Goal: Task Accomplishment & Management: Complete application form

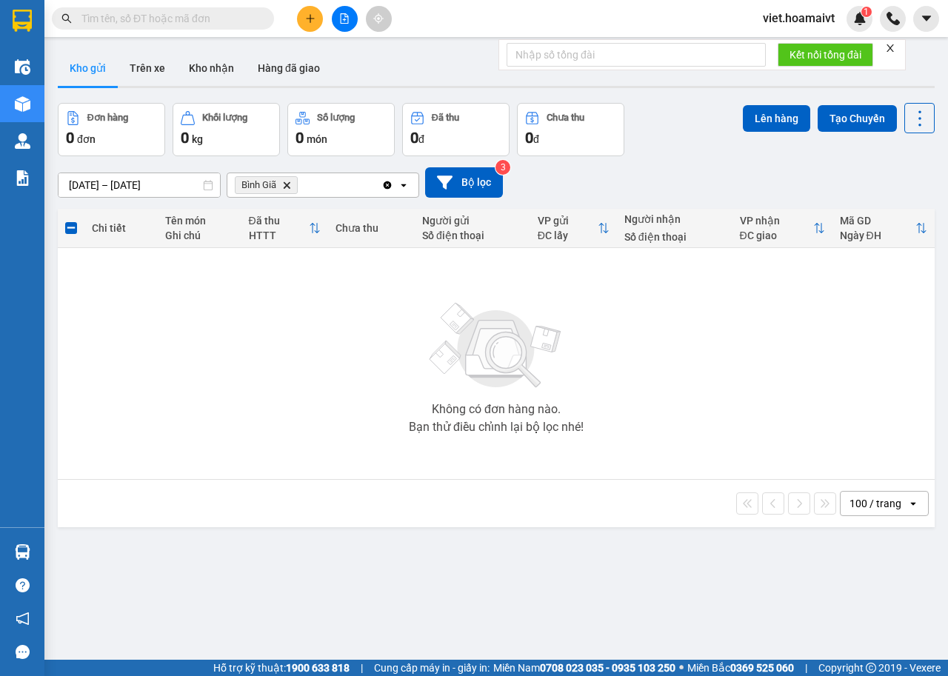
click at [287, 182] on icon "Delete" at bounding box center [286, 185] width 9 height 9
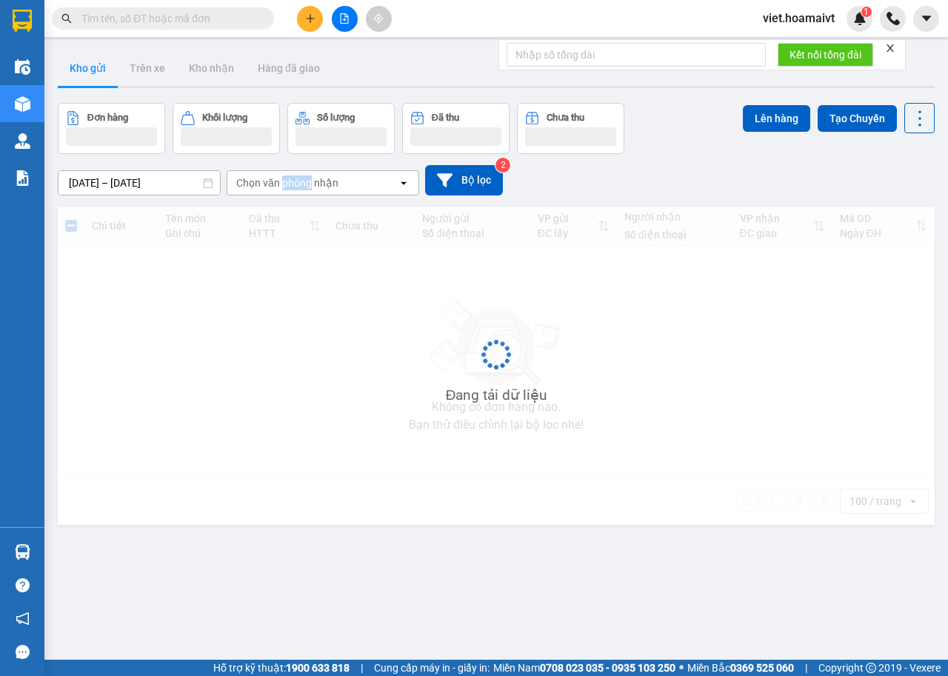
click at [287, 183] on div "Chọn văn phòng nhận" at bounding box center [287, 183] width 102 height 15
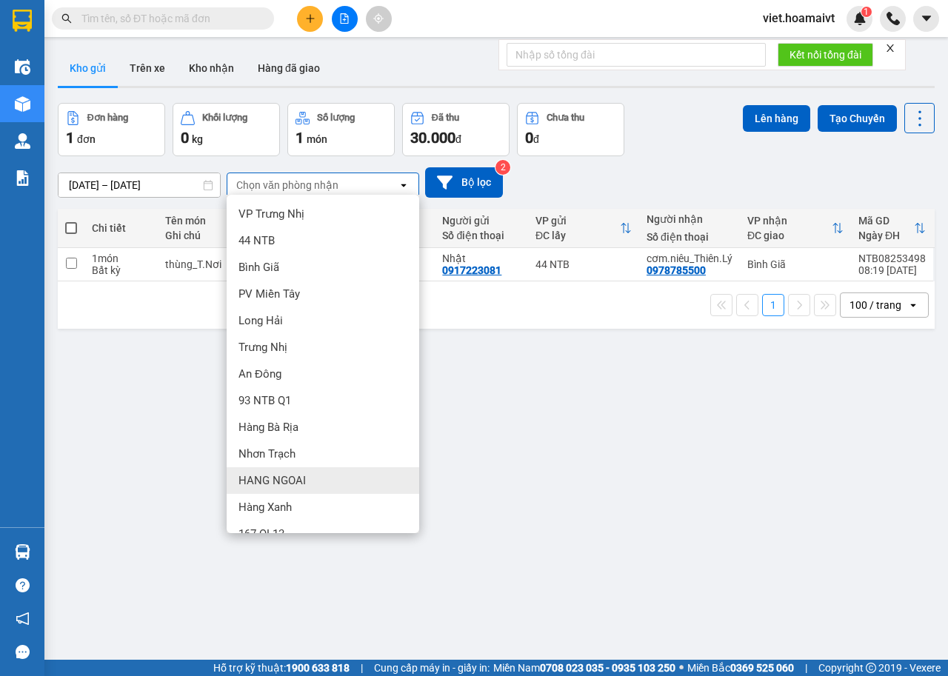
click at [324, 486] on div "HANG NGOAI" at bounding box center [323, 480] width 193 height 27
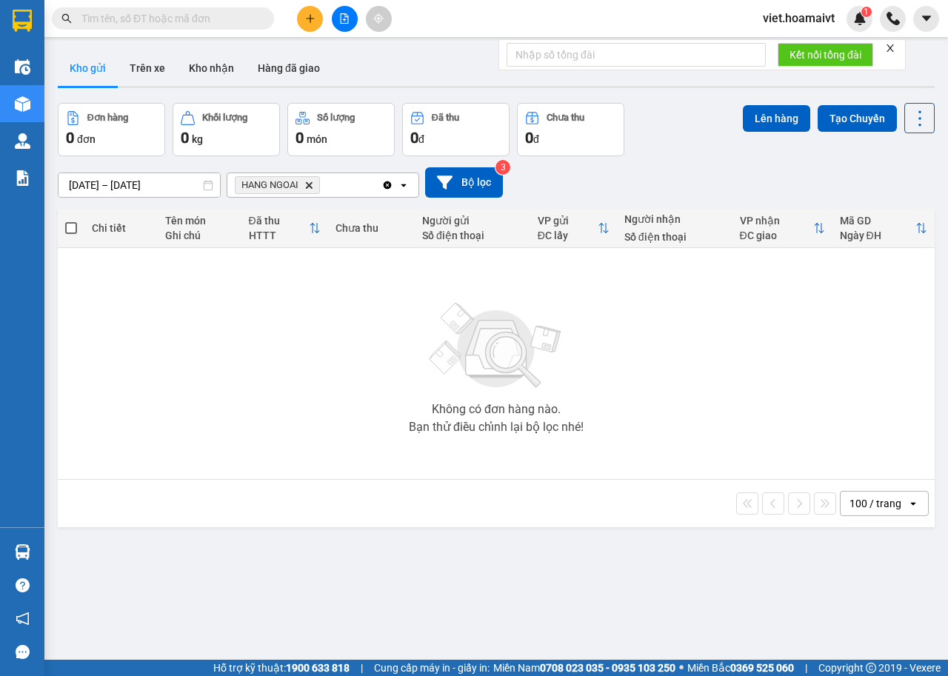
click at [311, 184] on icon "Delete" at bounding box center [308, 185] width 9 height 9
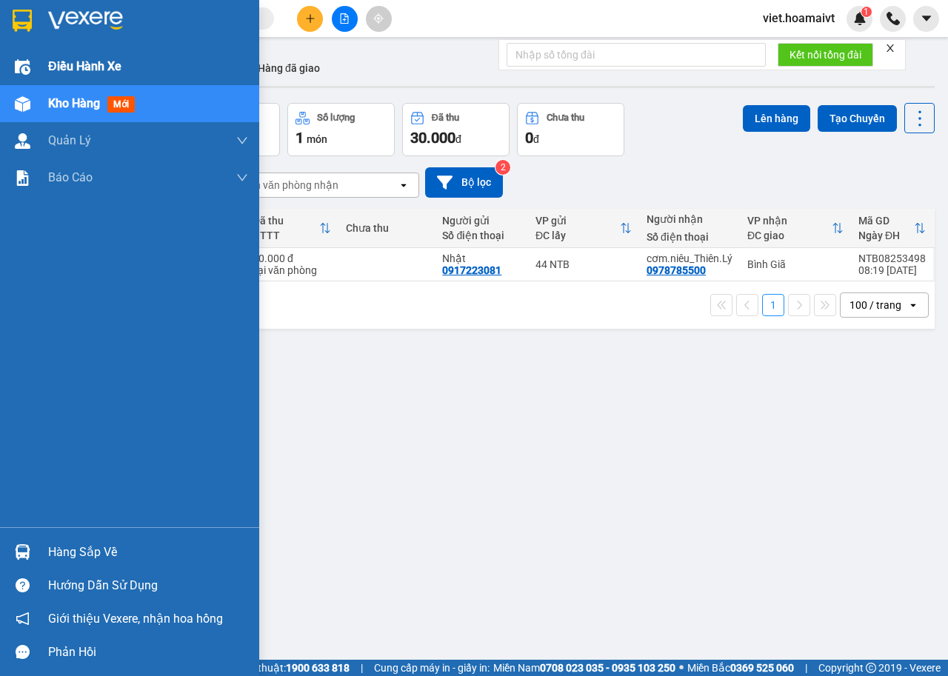
click at [66, 64] on span "Điều hành xe" at bounding box center [84, 66] width 73 height 19
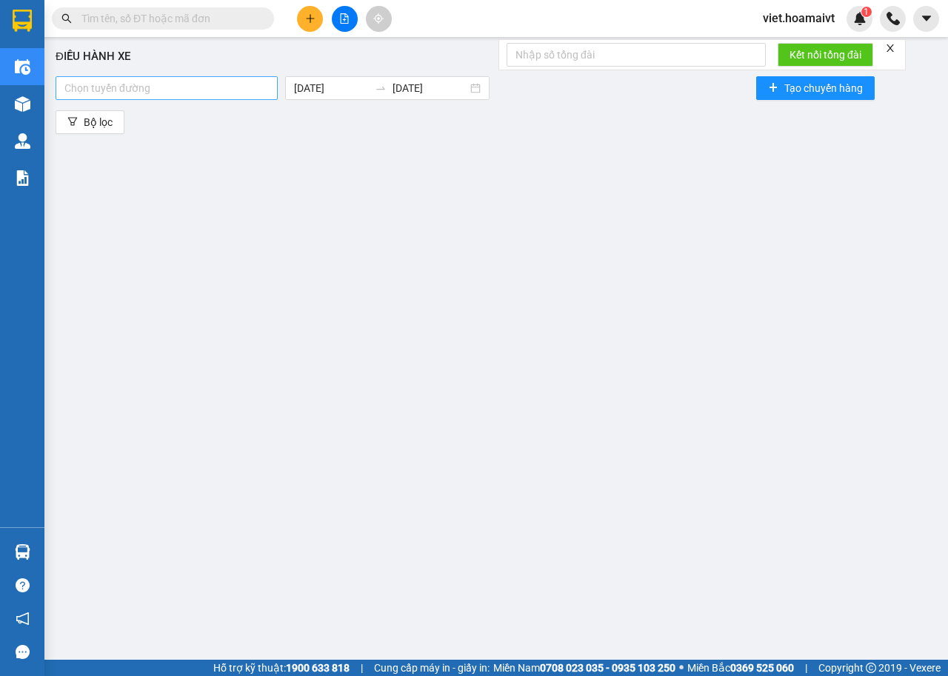
click at [253, 89] on div at bounding box center [166, 88] width 215 height 18
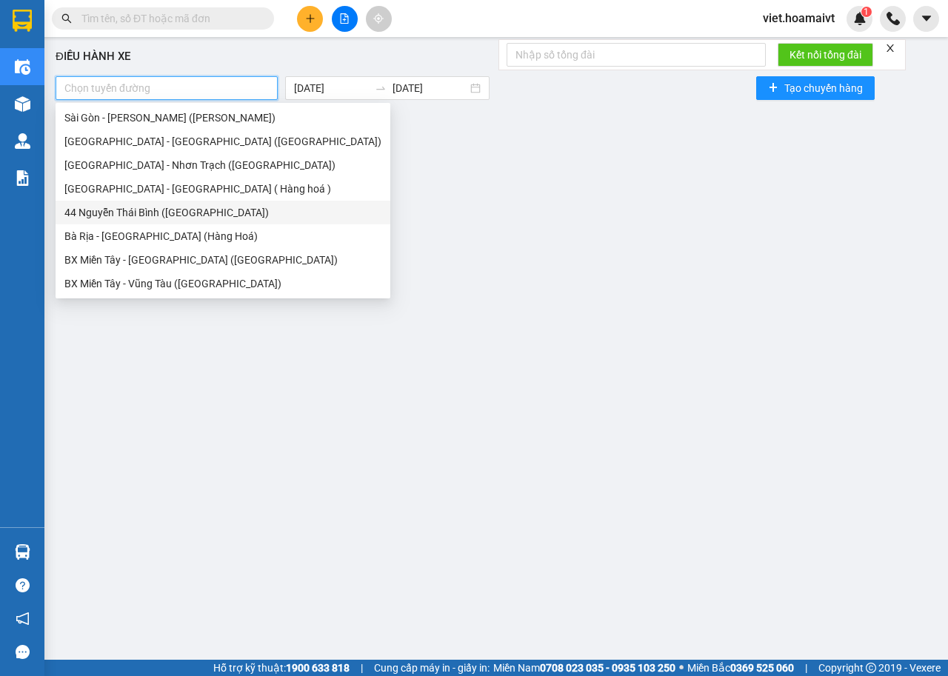
click at [199, 210] on div "44 Nguyễn Thái Bình (Hàng Ngoài)" at bounding box center [222, 212] width 317 height 16
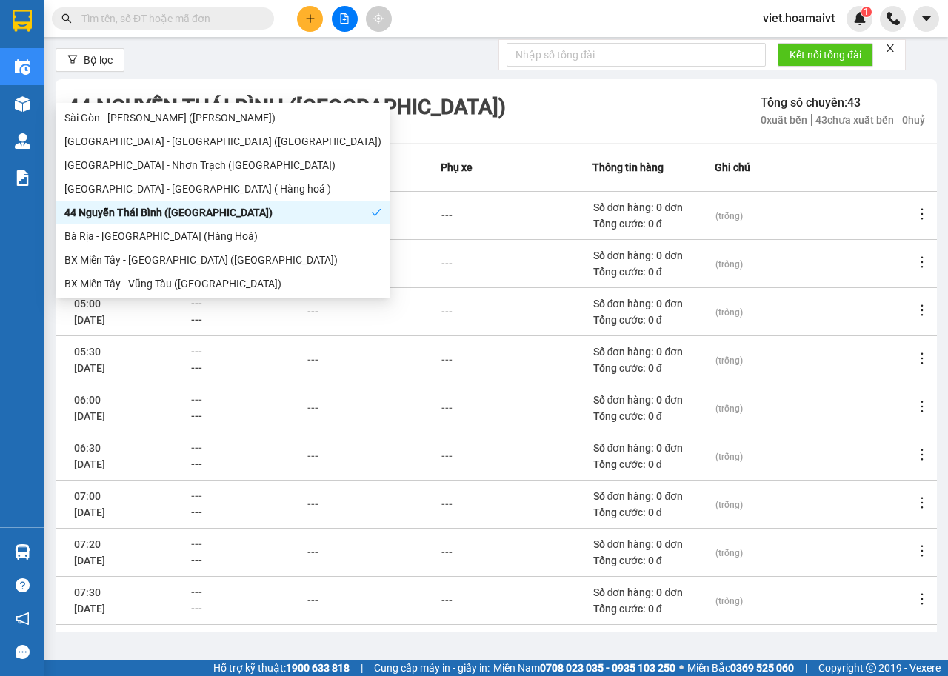
scroll to position [163, 0]
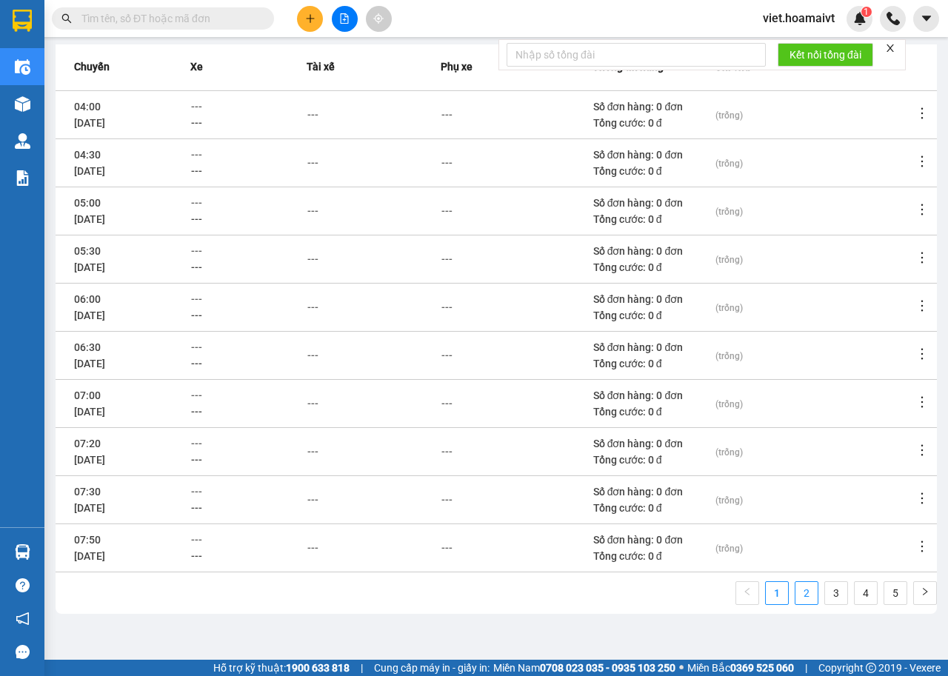
click at [796, 594] on link "2" at bounding box center [807, 593] width 22 height 22
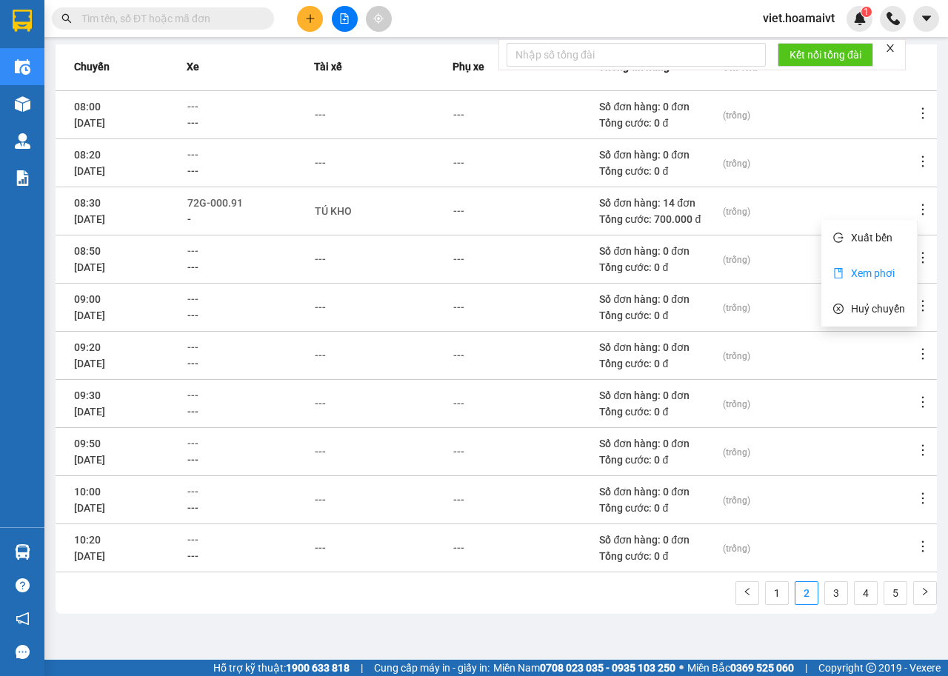
click at [862, 272] on span "Xem phơi" at bounding box center [873, 273] width 44 height 12
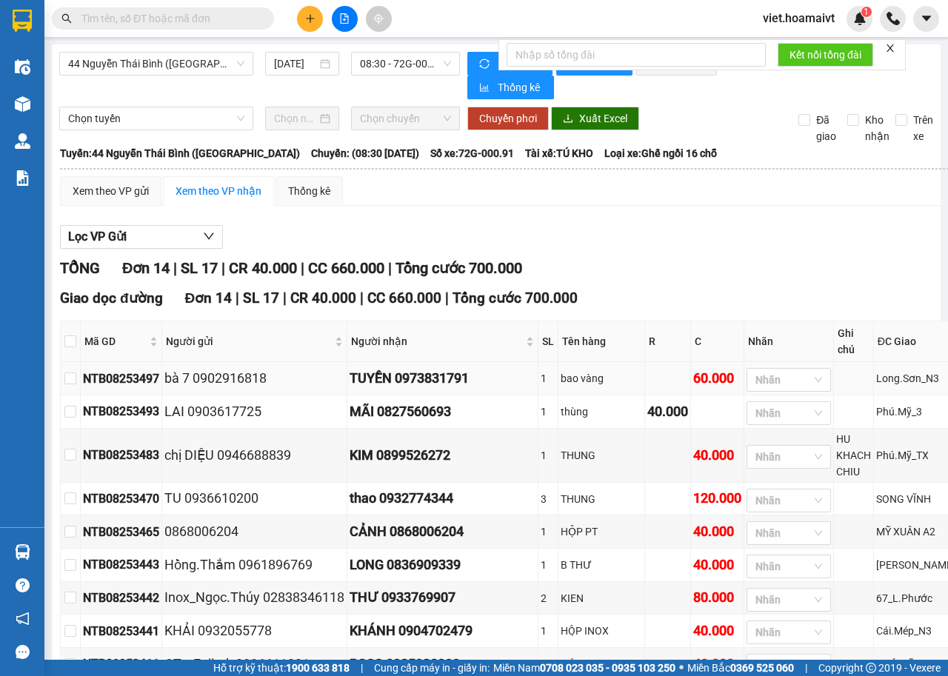
type input "[DATE]"
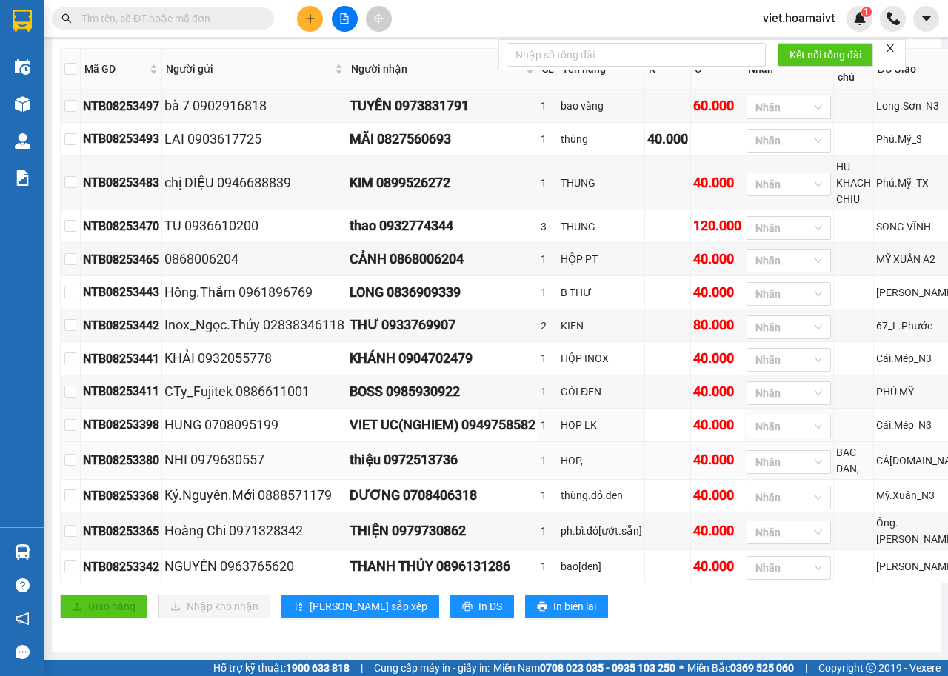
scroll to position [296, 0]
click at [310, 28] on button at bounding box center [310, 19] width 26 height 26
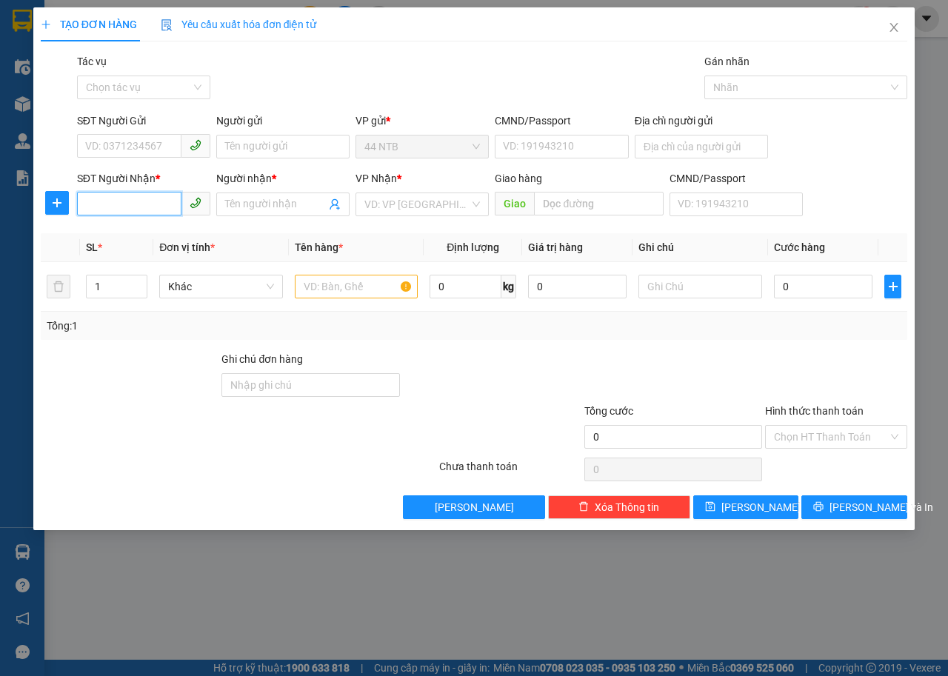
click at [141, 207] on input "SĐT Người Nhận *" at bounding box center [129, 204] width 104 height 24
type input "7"
click at [896, 29] on icon "close" at bounding box center [894, 27] width 12 height 12
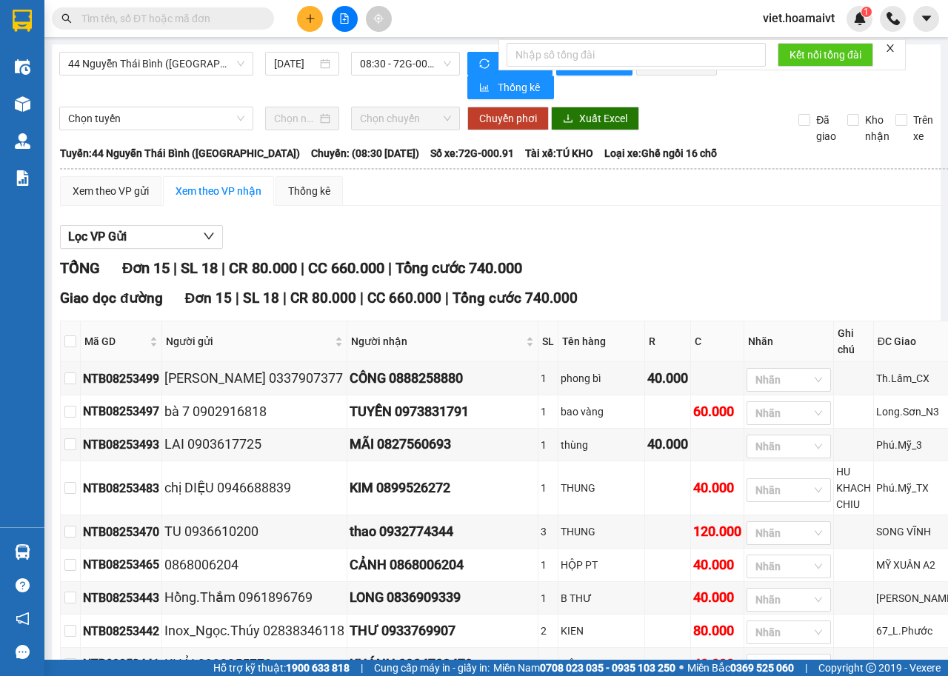
click at [887, 44] on icon "close" at bounding box center [890, 48] width 10 height 10
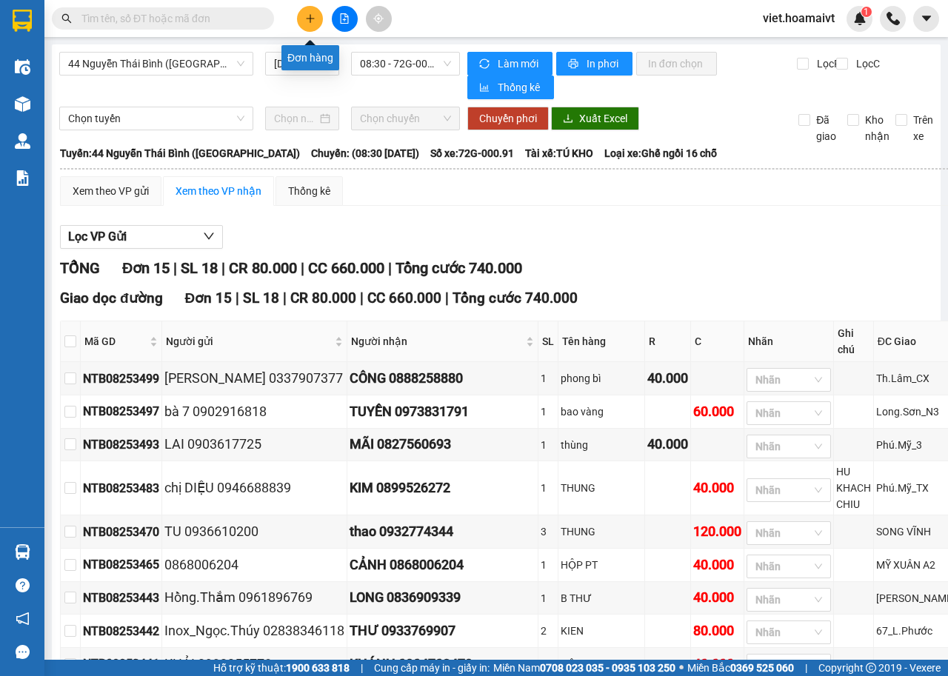
click at [312, 19] on icon "plus" at bounding box center [310, 18] width 10 height 10
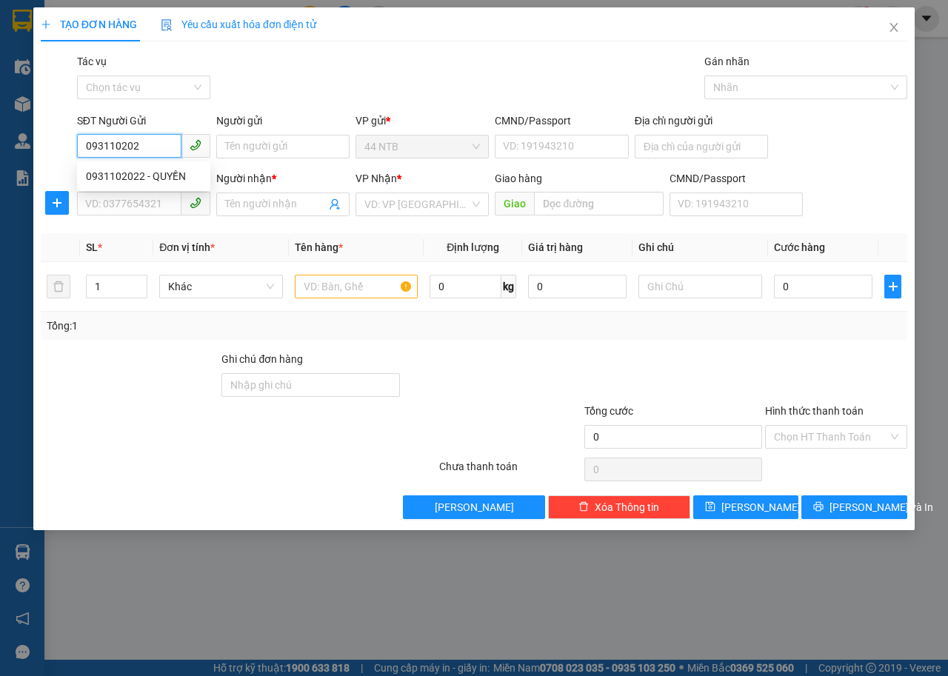
type input "0931102022"
click at [141, 172] on div "0931102022 - QUYỀN" at bounding box center [144, 176] width 116 height 16
type input "QUYỀN"
type input "031095014218"
type input "0799350217"
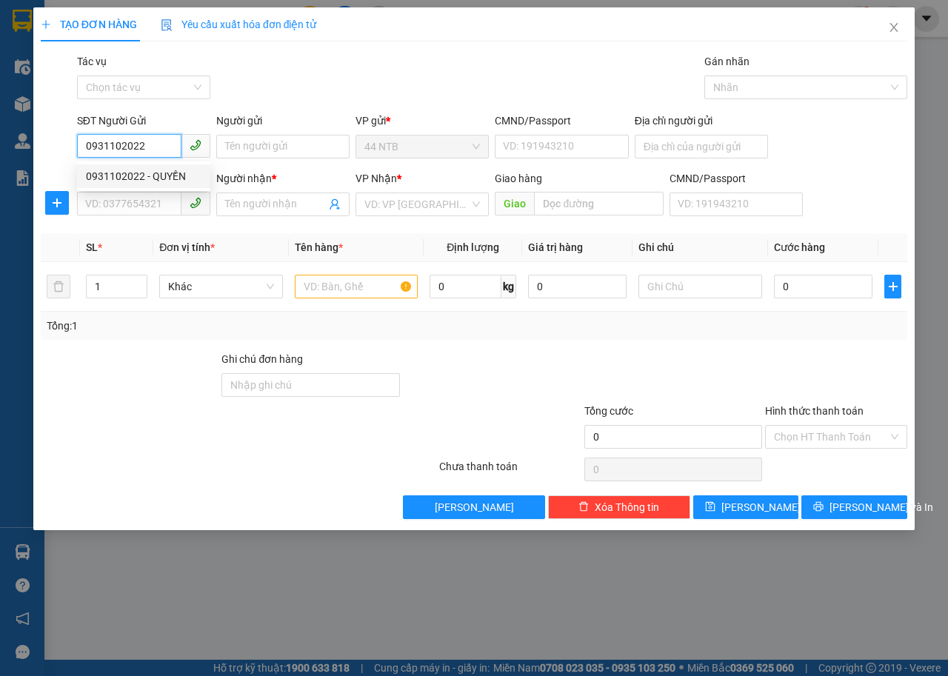
type input "CHÍNH"
type input "Phước.Hòa_chợ"
type input "0931102022"
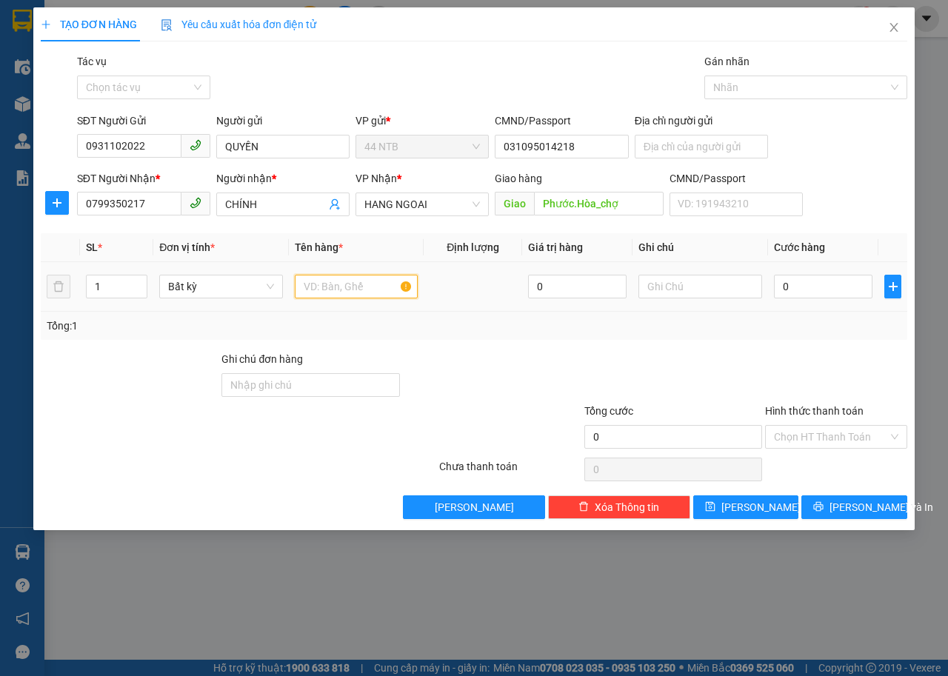
click at [326, 281] on input "text" at bounding box center [357, 287] width 124 height 24
type input "tép"
click at [830, 296] on input "0" at bounding box center [823, 287] width 99 height 24
type input "3"
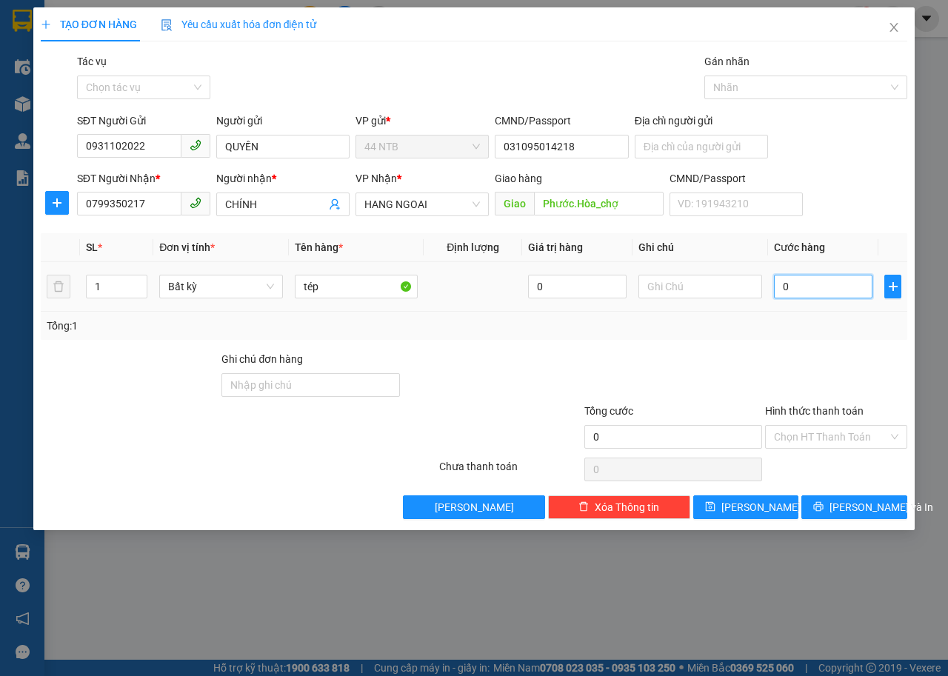
type input "3"
type input "30"
type input "3"
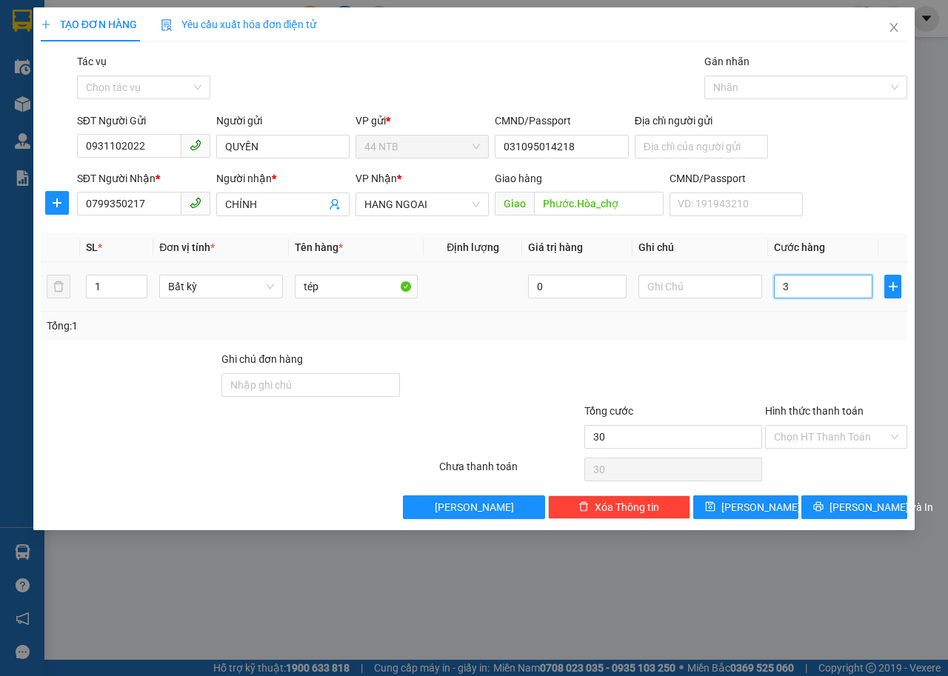
type input "3"
type input "0"
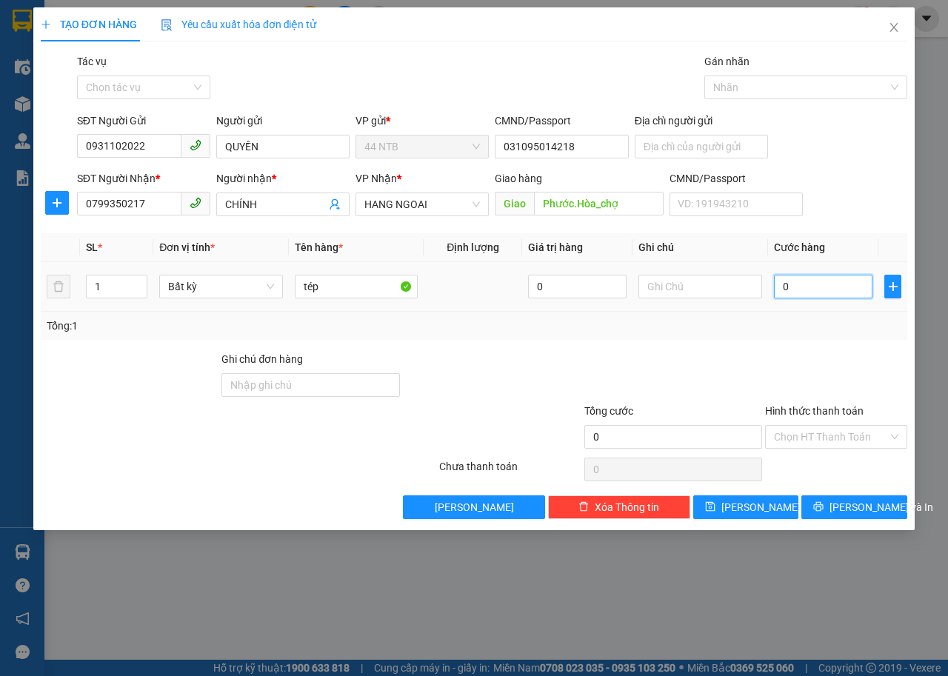
type input "04"
type input "4"
type input "040"
type input "40"
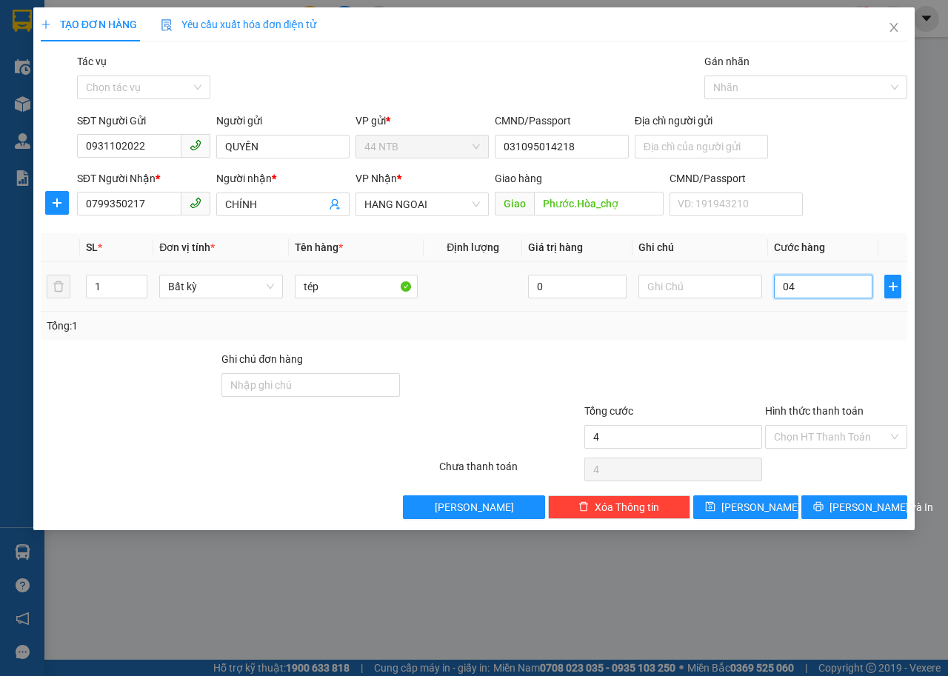
type input "40"
type input "40.000"
click at [860, 510] on span "[PERSON_NAME] và In" at bounding box center [882, 507] width 104 height 16
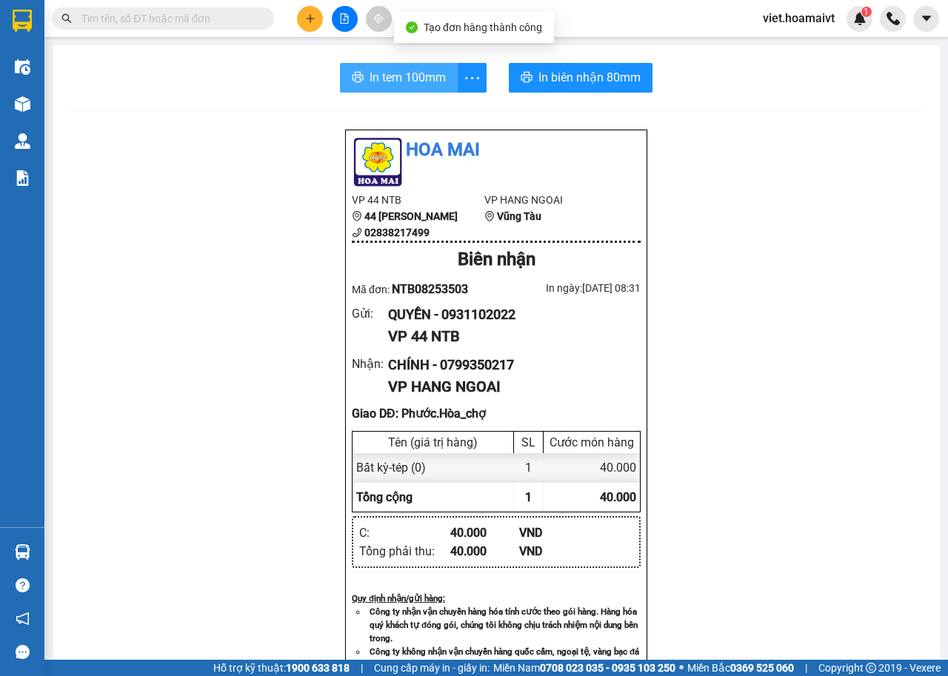
click at [381, 78] on span "In tem 100mm" at bounding box center [408, 77] width 76 height 19
click at [304, 24] on button at bounding box center [310, 19] width 26 height 26
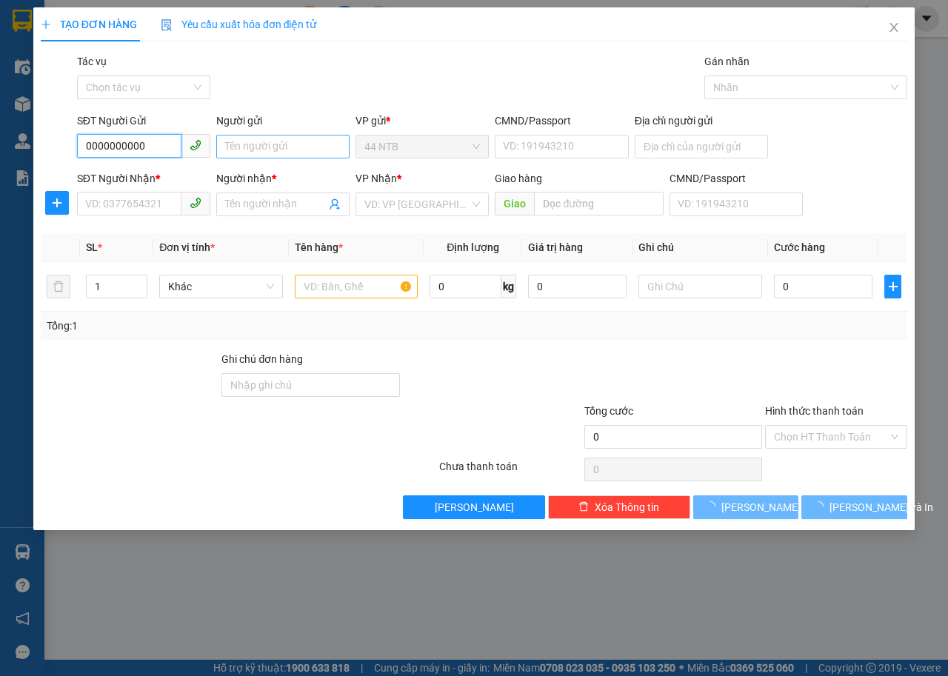
type input "0000000000"
click at [291, 150] on input "Người gửi" at bounding box center [282, 147] width 133 height 24
type input "44"
click at [149, 204] on input "SĐT Người Nhận *" at bounding box center [129, 204] width 104 height 24
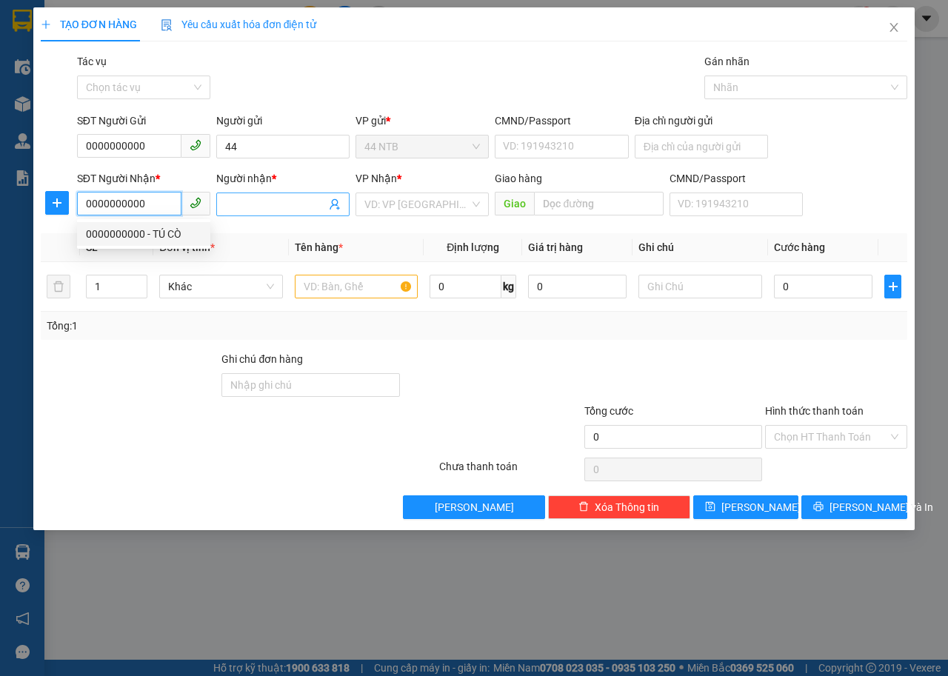
type input "0000000000"
click at [259, 209] on input "Người nhận *" at bounding box center [275, 204] width 101 height 16
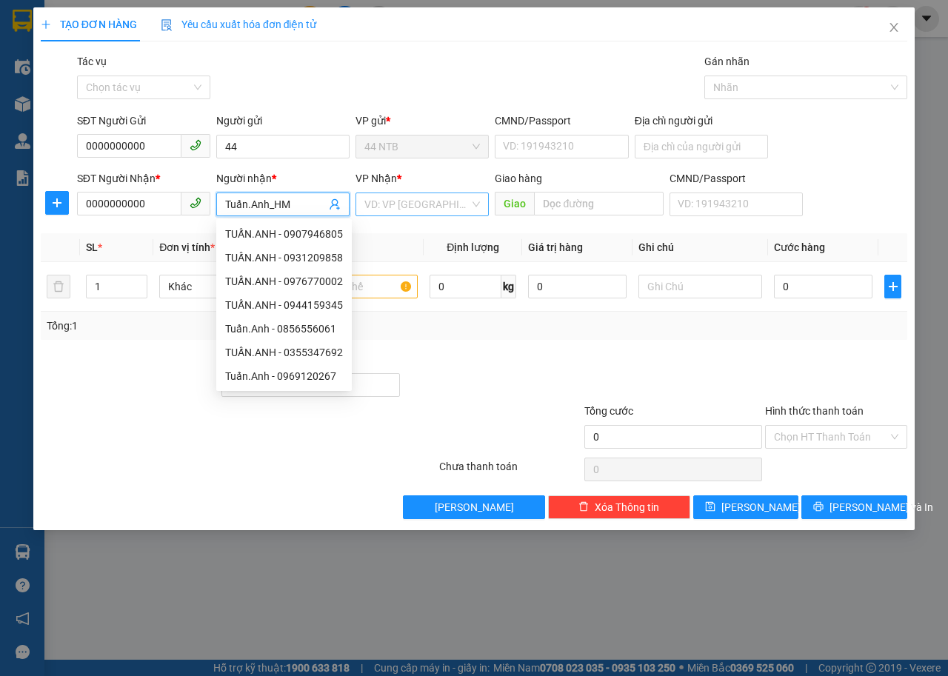
type input "Tuấn.Anh_HM"
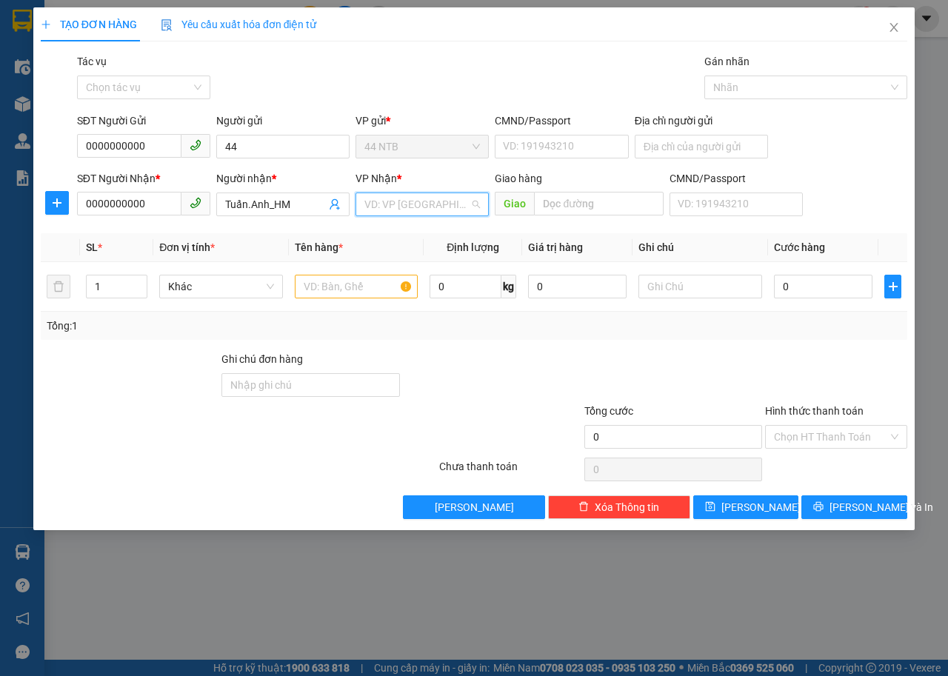
click at [391, 207] on input "search" at bounding box center [416, 204] width 105 height 22
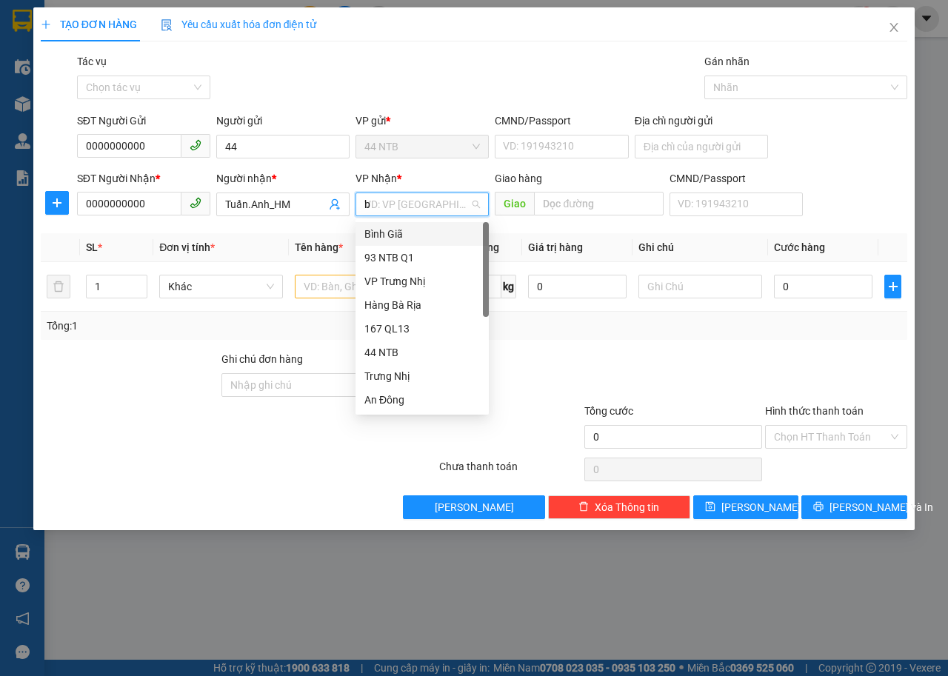
type input "bg"
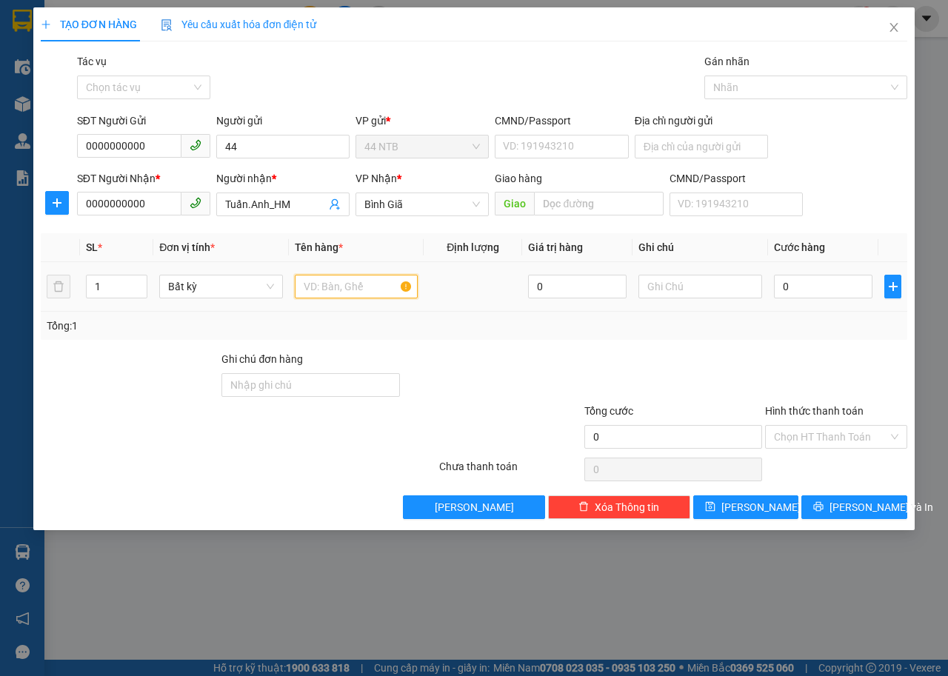
click at [372, 289] on input "text" at bounding box center [357, 287] width 124 height 24
type input "thùng"
click at [809, 437] on input "Hình thức thanh toán" at bounding box center [831, 437] width 114 height 22
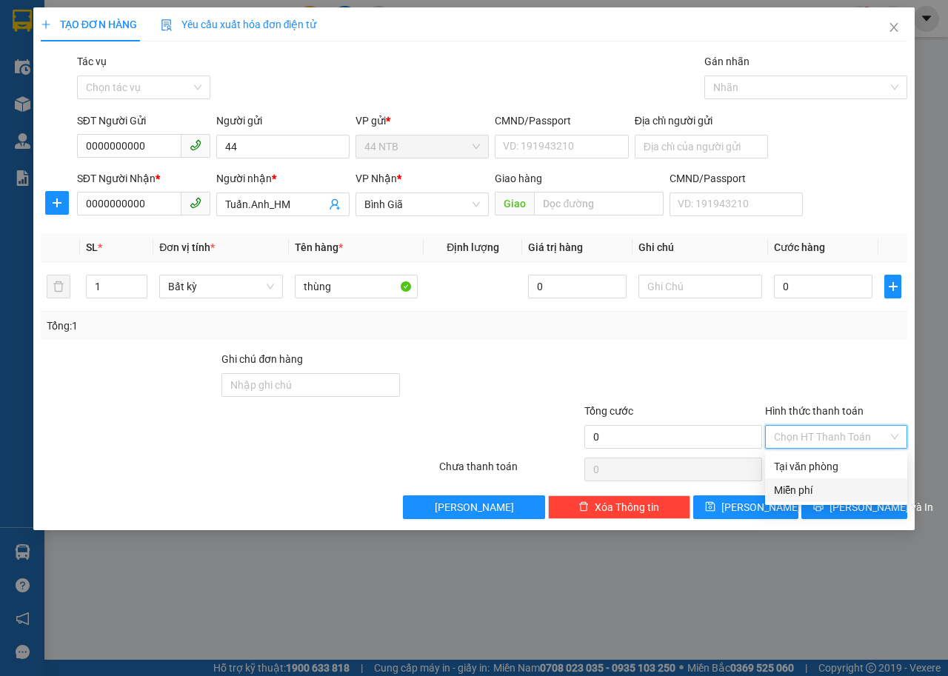
click at [804, 483] on div "Miễn phí" at bounding box center [836, 490] width 124 height 16
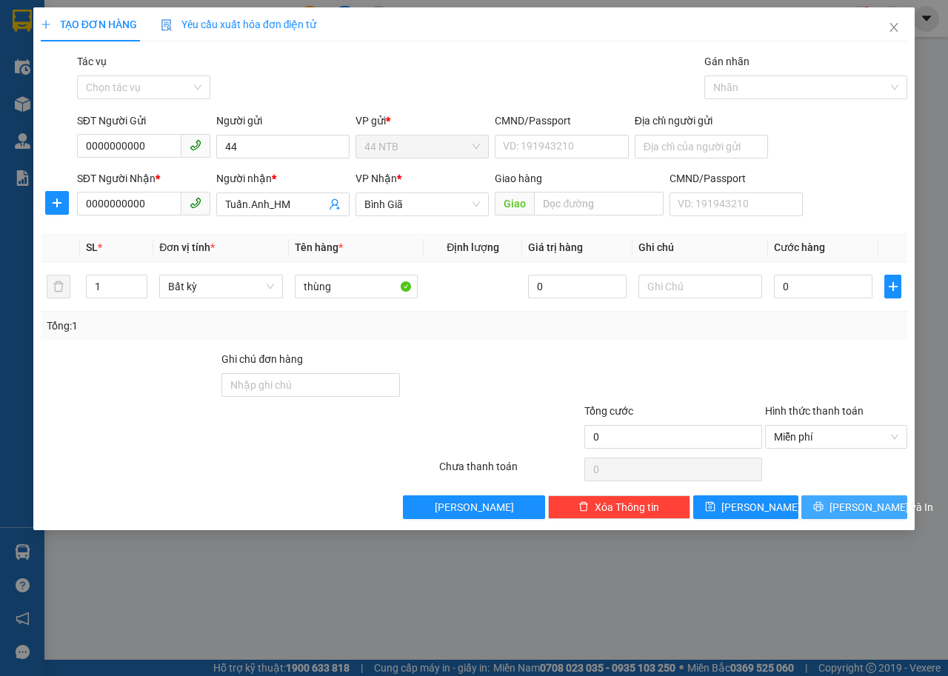
click at [845, 512] on span "[PERSON_NAME] và In" at bounding box center [882, 507] width 104 height 16
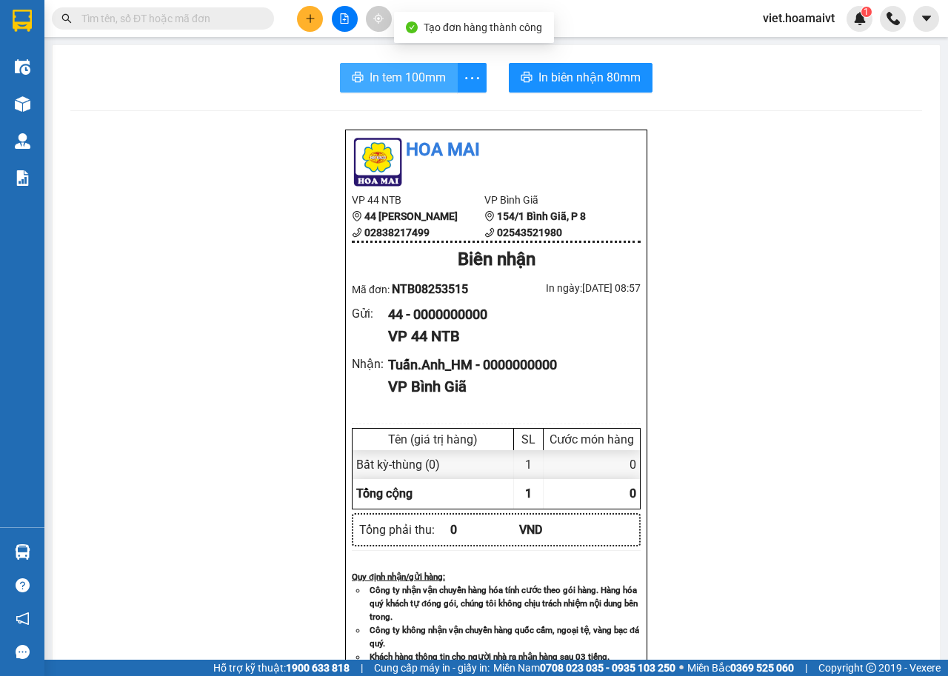
click at [397, 90] on button "In tem 100mm" at bounding box center [399, 78] width 118 height 30
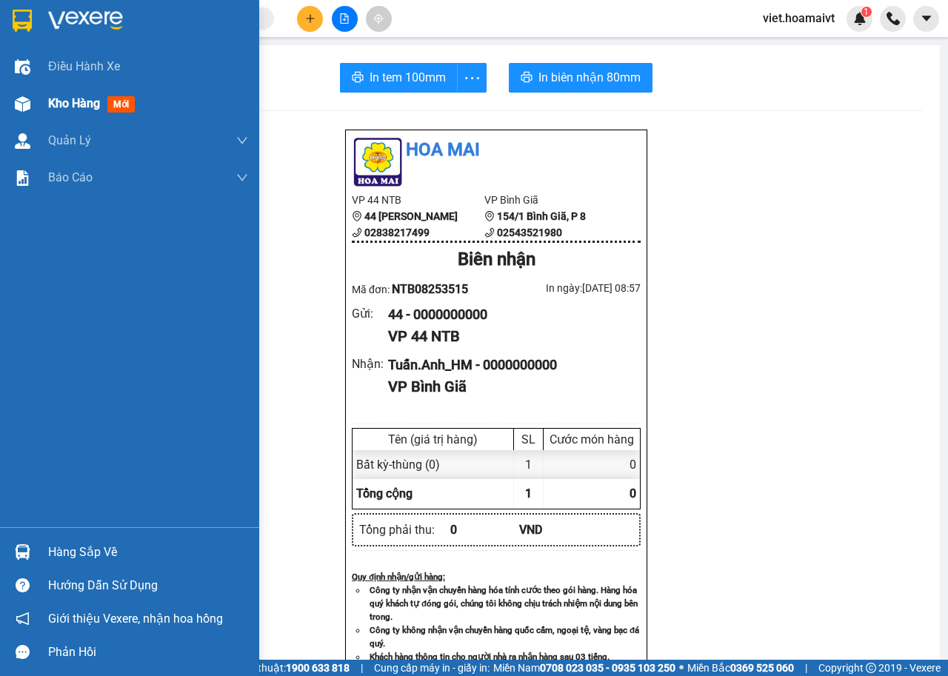
click at [84, 107] on span "Kho hàng" at bounding box center [74, 103] width 52 height 14
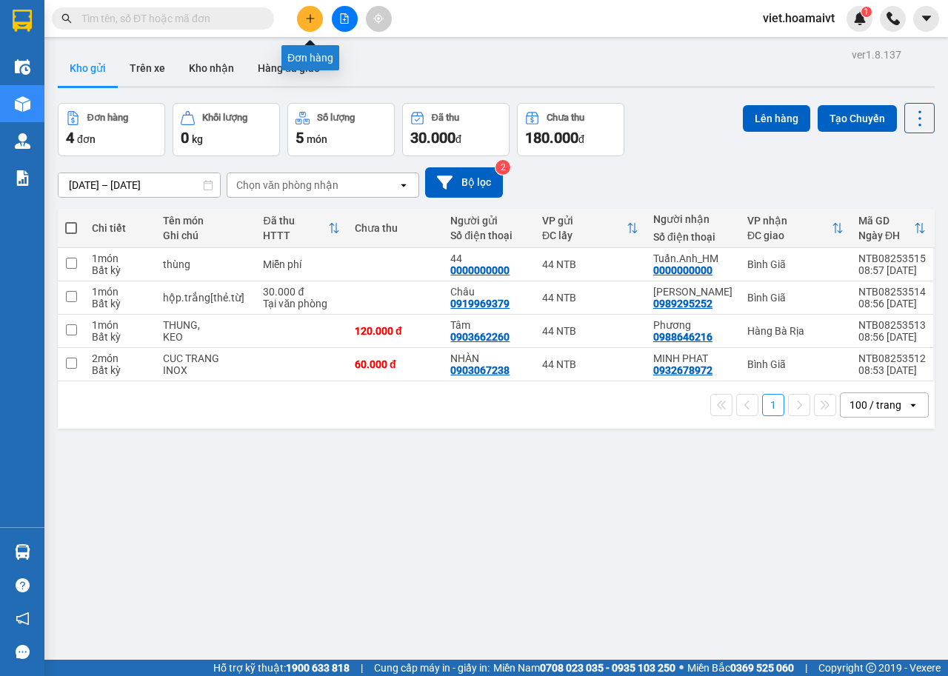
click at [315, 16] on icon "plus" at bounding box center [310, 18] width 10 height 10
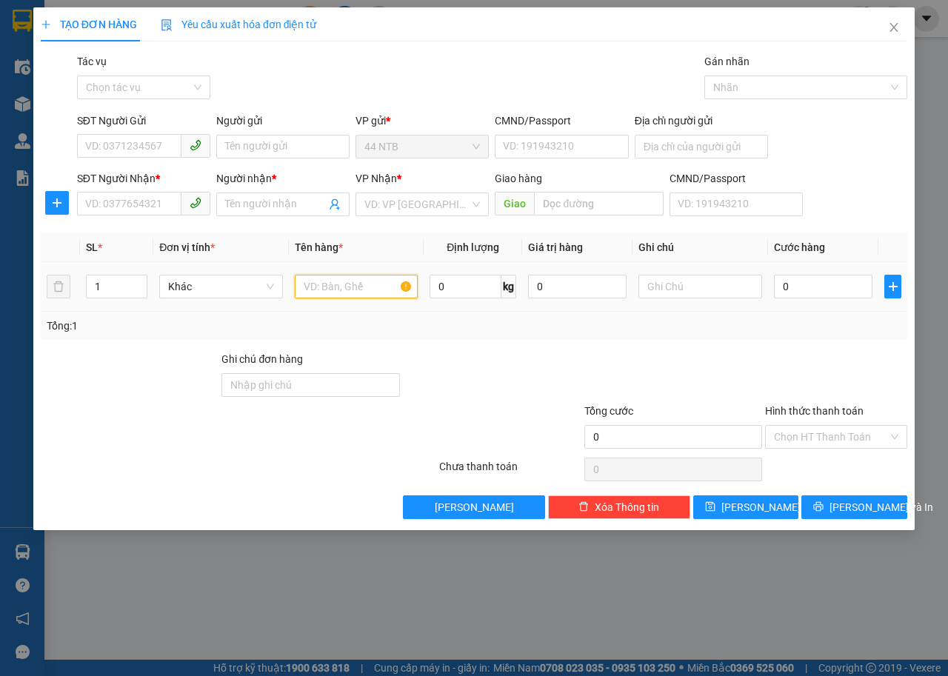
click at [327, 293] on input "text" at bounding box center [357, 287] width 124 height 24
type input "túi.vải[áo]"
click at [133, 203] on input "SĐT Người Nhận *" at bounding box center [129, 204] width 104 height 24
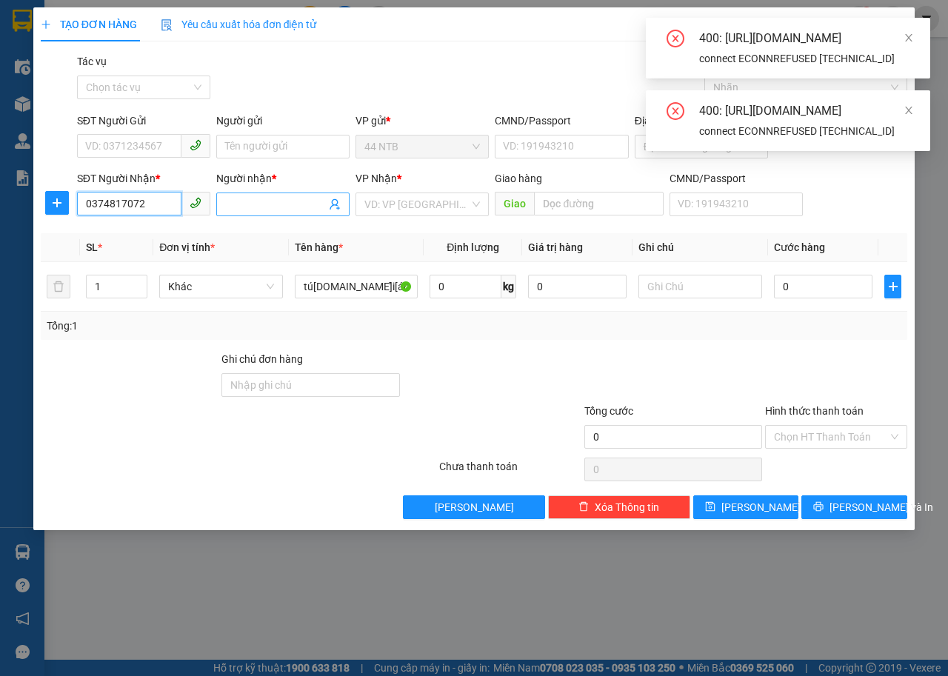
type input "0374817072"
click at [241, 204] on input "Người nhận *" at bounding box center [275, 204] width 101 height 16
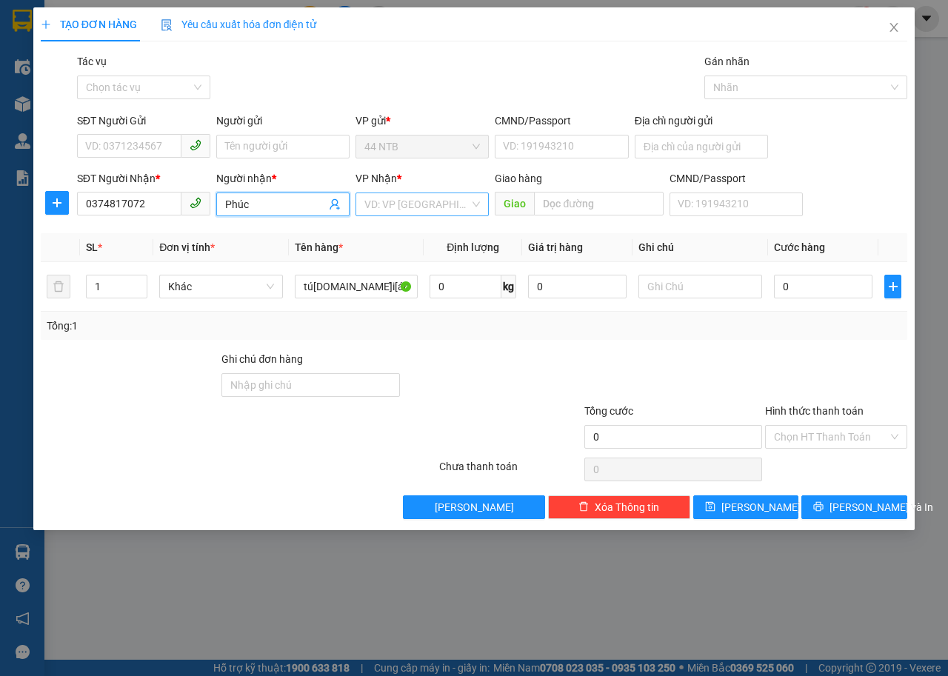
type input "Phúc"
click at [396, 205] on input "search" at bounding box center [416, 204] width 105 height 22
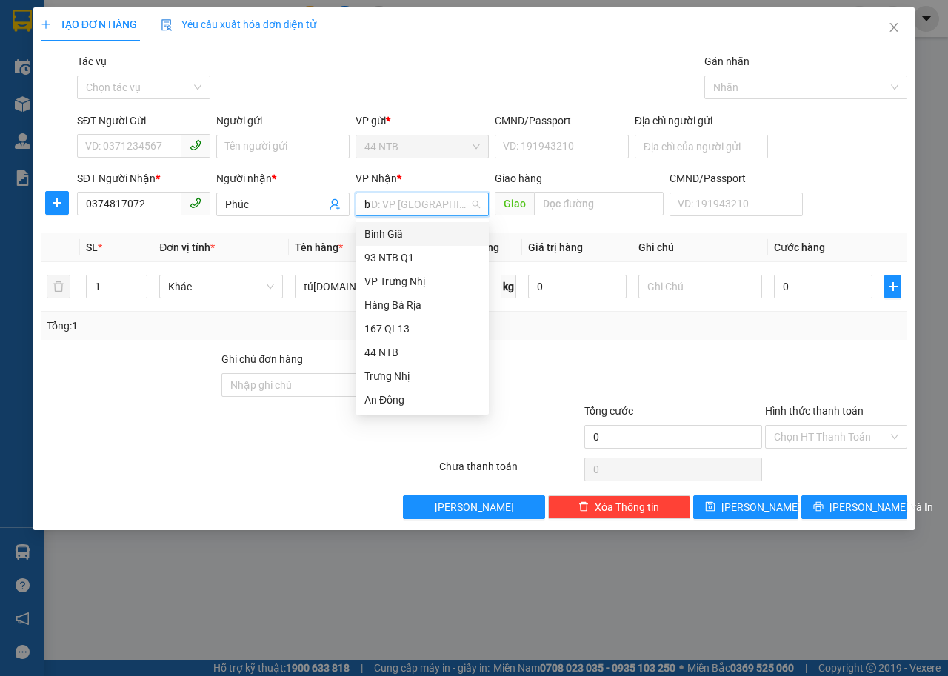
type input "bg"
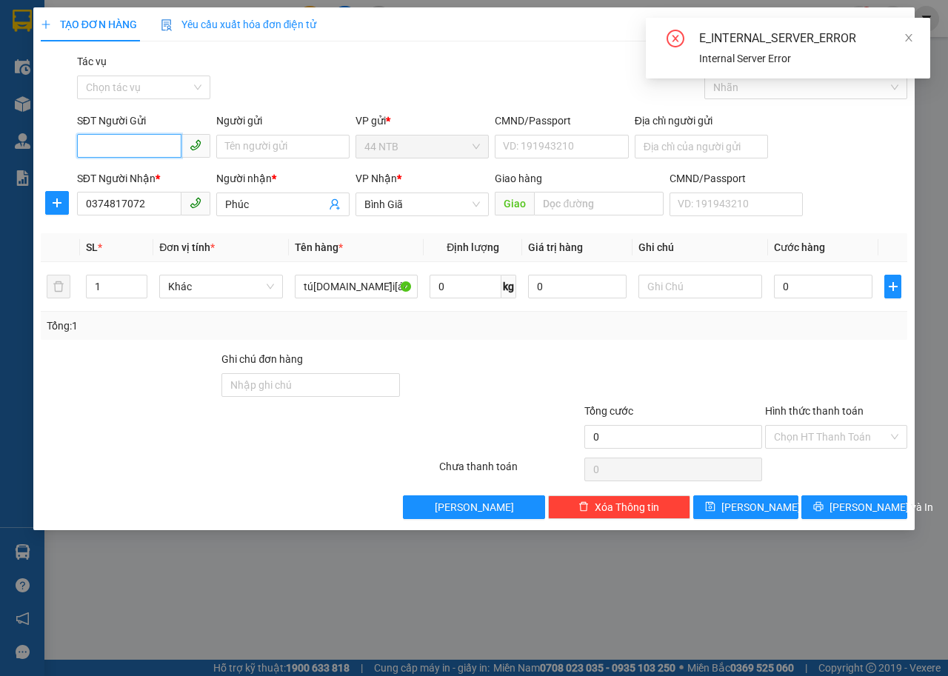
click at [145, 151] on input "SĐT Người Gửi" at bounding box center [129, 146] width 104 height 24
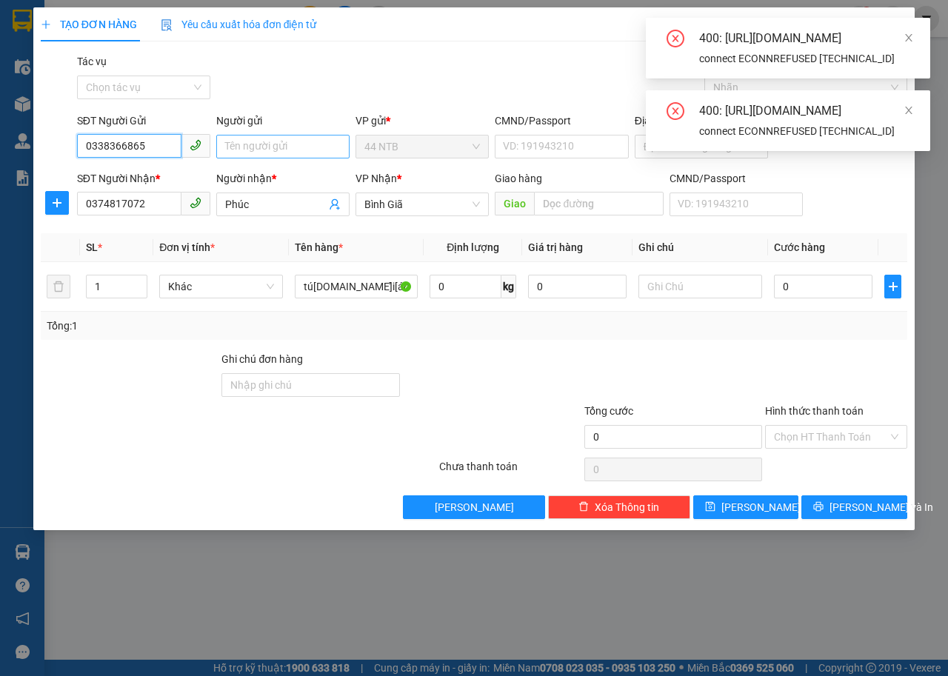
type input "0338366865"
click at [259, 148] on input "Người gửi" at bounding box center [282, 147] width 133 height 24
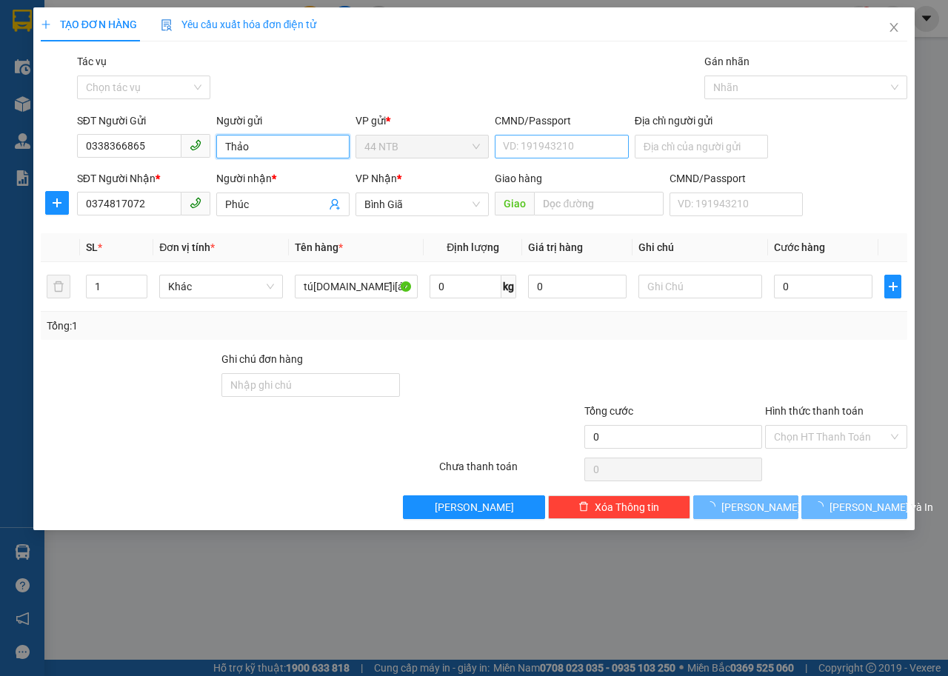
type input "Thảo"
click at [547, 139] on input "CMND/Passport" at bounding box center [561, 147] width 133 height 24
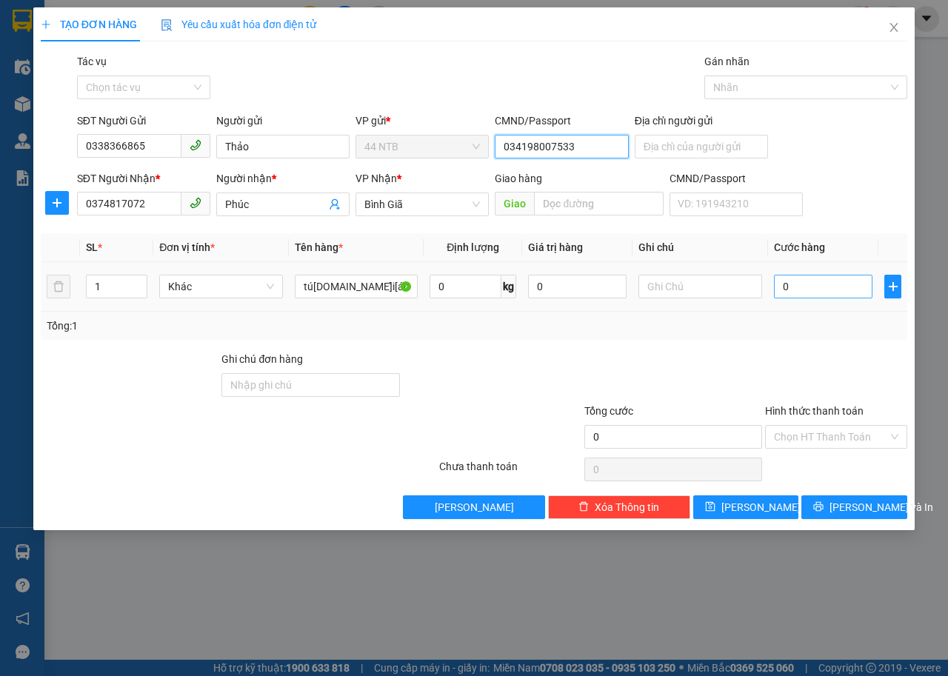
type input "034198007533"
click at [813, 285] on input "0" at bounding box center [823, 287] width 99 height 24
type input "3"
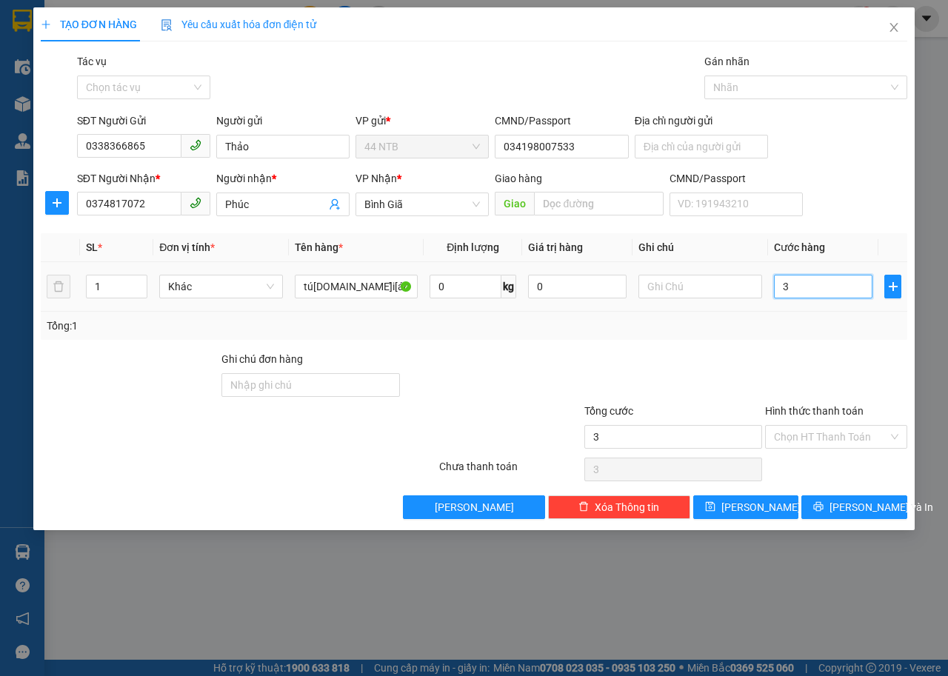
type input "30"
type input "30.000"
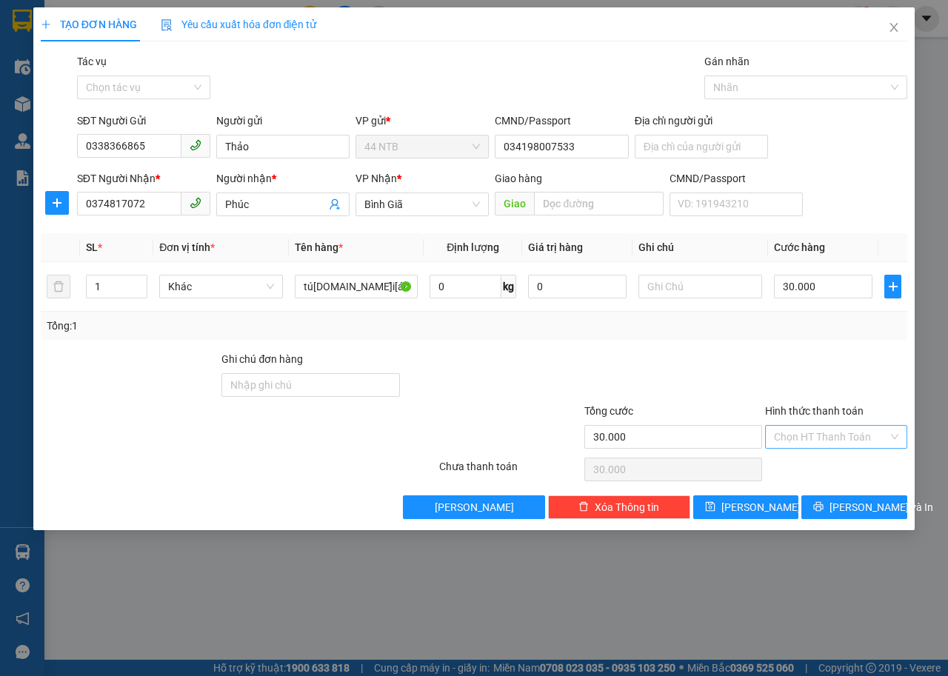
click at [813, 435] on input "Hình thức thanh toán" at bounding box center [831, 437] width 114 height 22
click at [829, 461] on div "Tại văn phòng" at bounding box center [836, 467] width 124 height 16
type input "0"
click at [854, 513] on span "[PERSON_NAME] và In" at bounding box center [882, 507] width 104 height 16
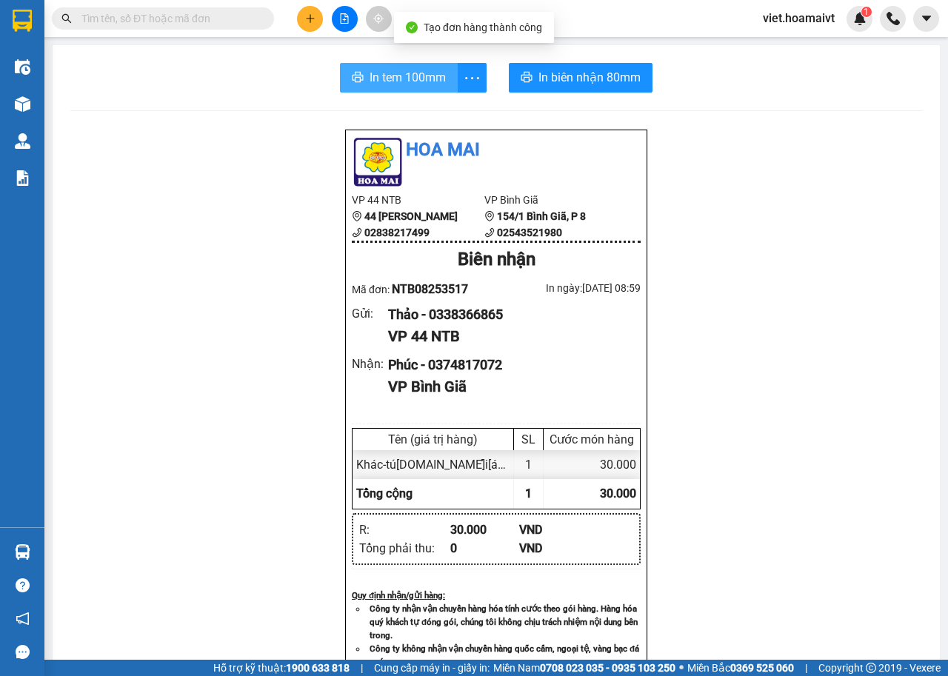
drag, startPoint x: 311, startPoint y: 106, endPoint x: 403, endPoint y: 82, distance: 94.9
click at [403, 82] on span "In tem 100mm" at bounding box center [408, 77] width 76 height 19
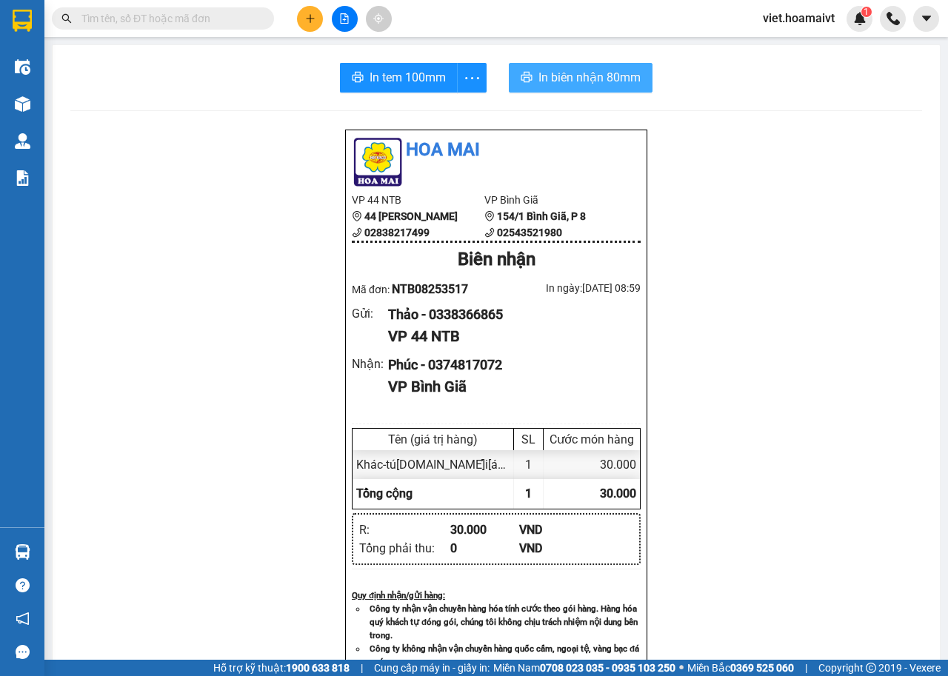
click at [631, 79] on span "In biên nhận 80mm" at bounding box center [590, 77] width 102 height 19
click at [313, 23] on icon "plus" at bounding box center [310, 18] width 10 height 10
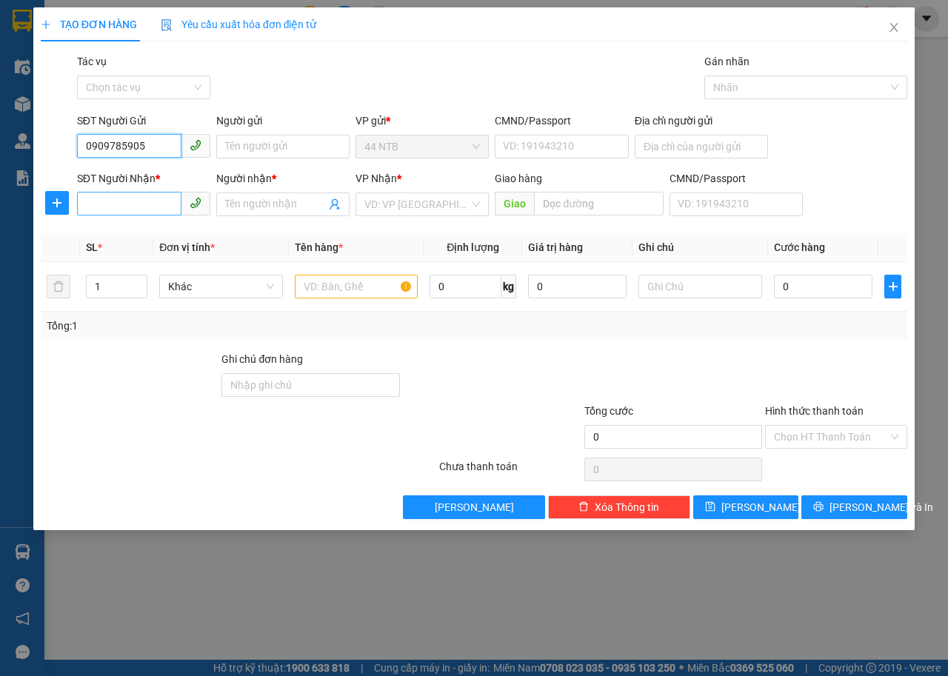
type input "0909785905"
click at [156, 210] on input "SĐT Người Nhận *" at bounding box center [129, 204] width 104 height 24
type input "0835554811"
click at [244, 210] on input "Người nhận *" at bounding box center [275, 204] width 101 height 16
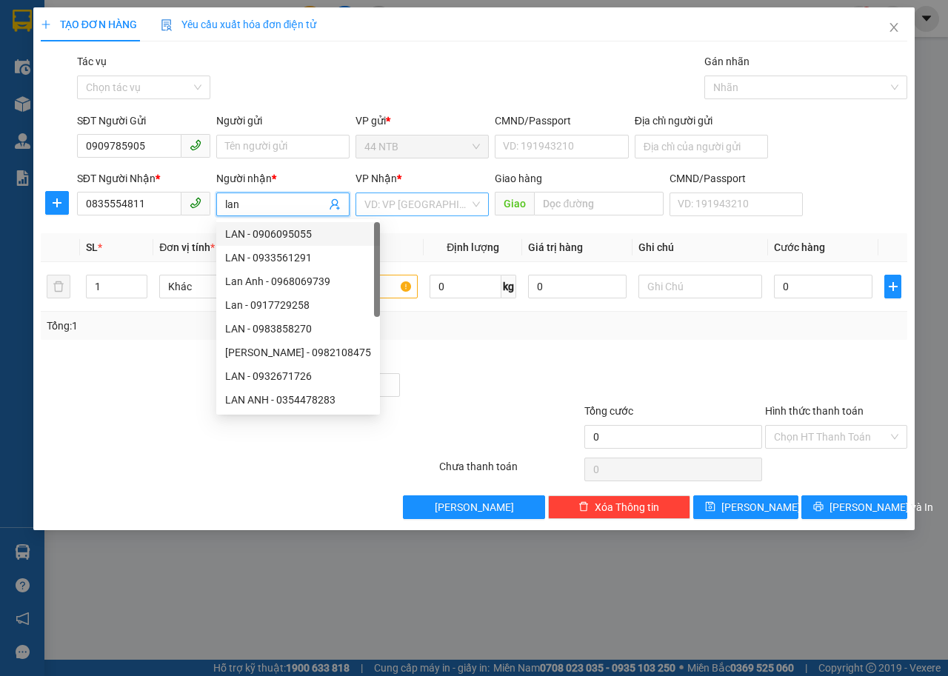
type input "lan"
click at [413, 214] on input "search" at bounding box center [416, 204] width 105 height 22
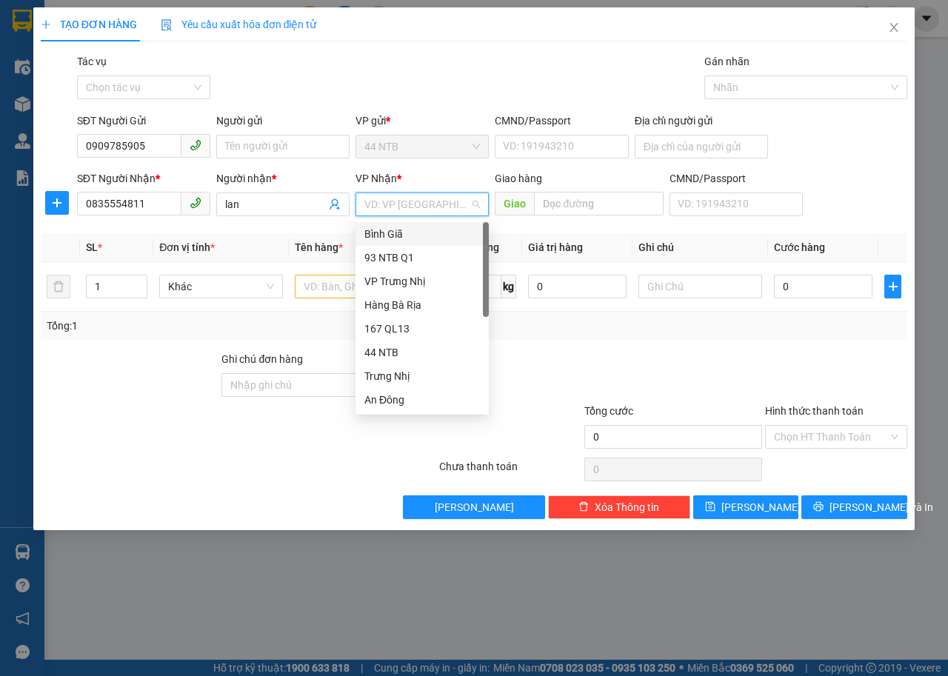
click at [413, 241] on div "Bình Giã" at bounding box center [422, 234] width 116 height 16
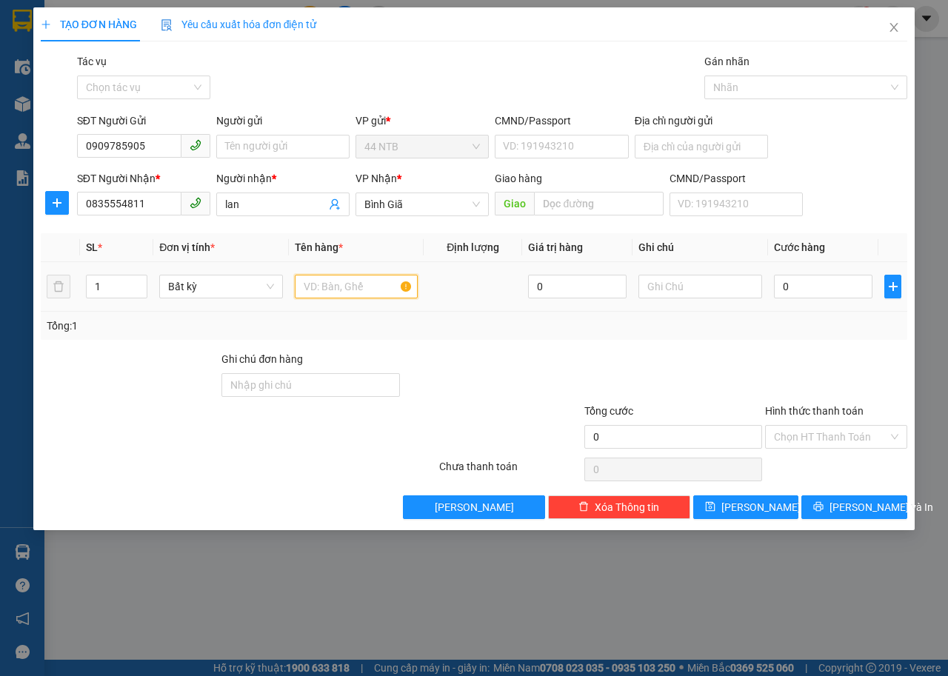
click at [335, 289] on input "text" at bounding box center [357, 287] width 124 height 24
type input "túi"
type input "h"
type input "giấy tờ"
type input "3"
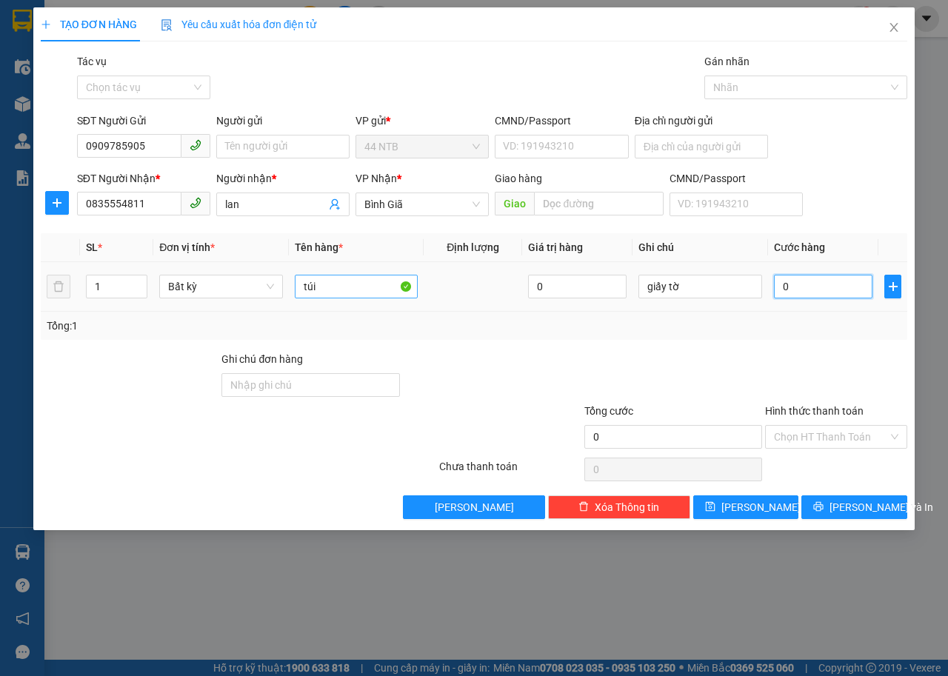
type input "3"
type input "30"
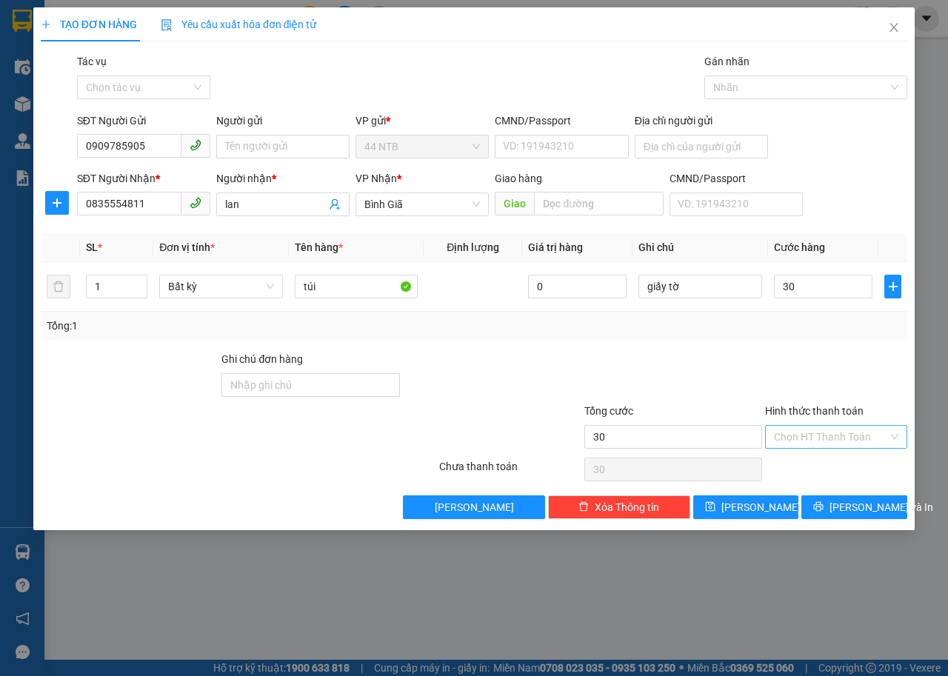
type input "30.000"
click at [780, 439] on input "Hình thức thanh toán" at bounding box center [831, 437] width 114 height 22
click at [677, 365] on div at bounding box center [673, 377] width 181 height 52
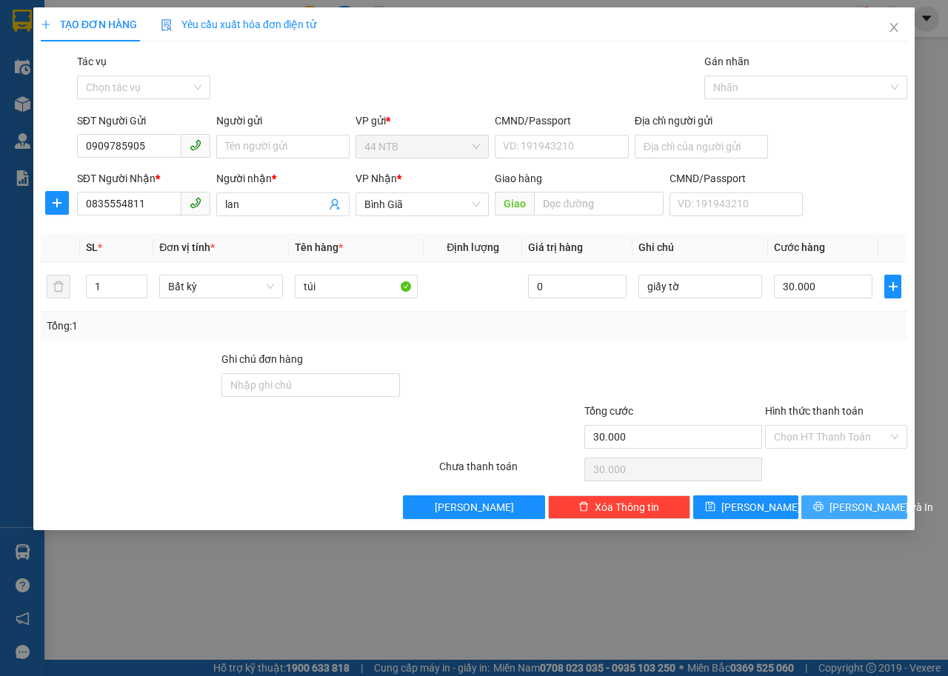
click at [845, 510] on span "[PERSON_NAME] và In" at bounding box center [882, 507] width 104 height 16
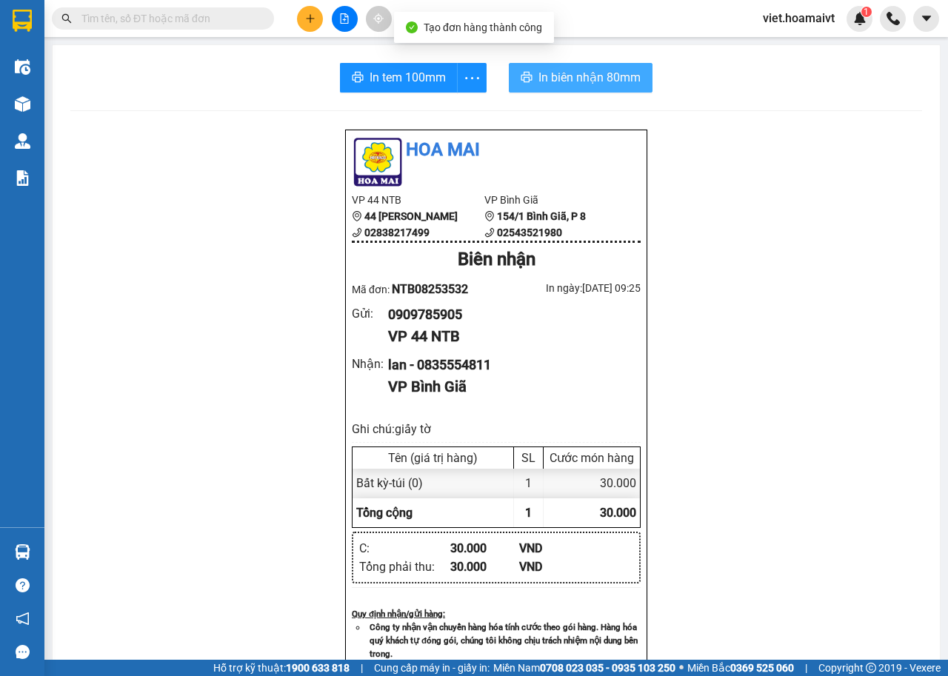
click at [573, 82] on span "In biên nhận 80mm" at bounding box center [590, 77] width 102 height 19
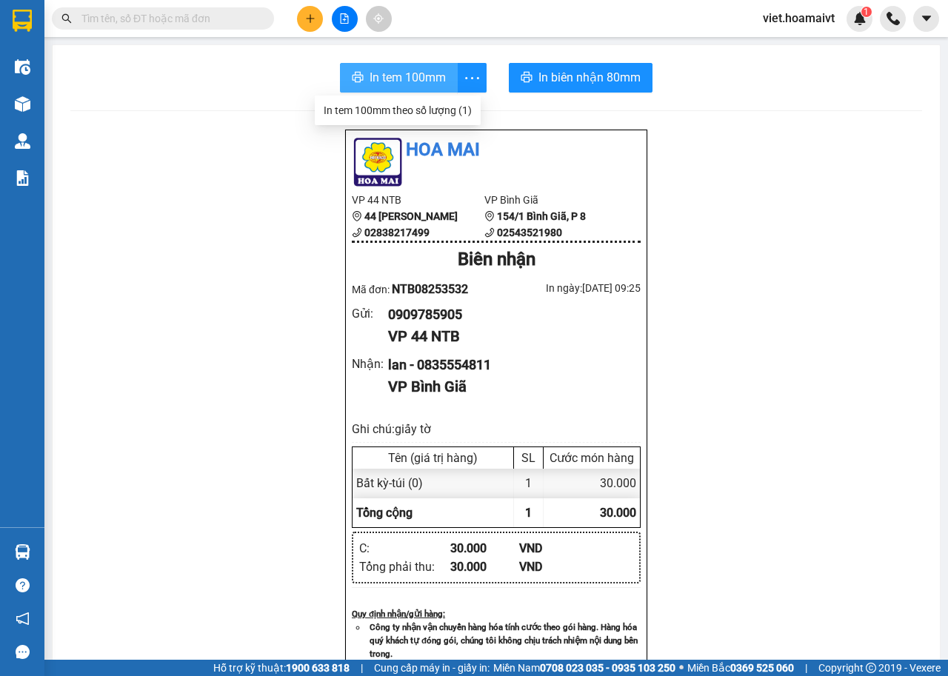
click at [416, 73] on span "In tem 100mm" at bounding box center [408, 77] width 76 height 19
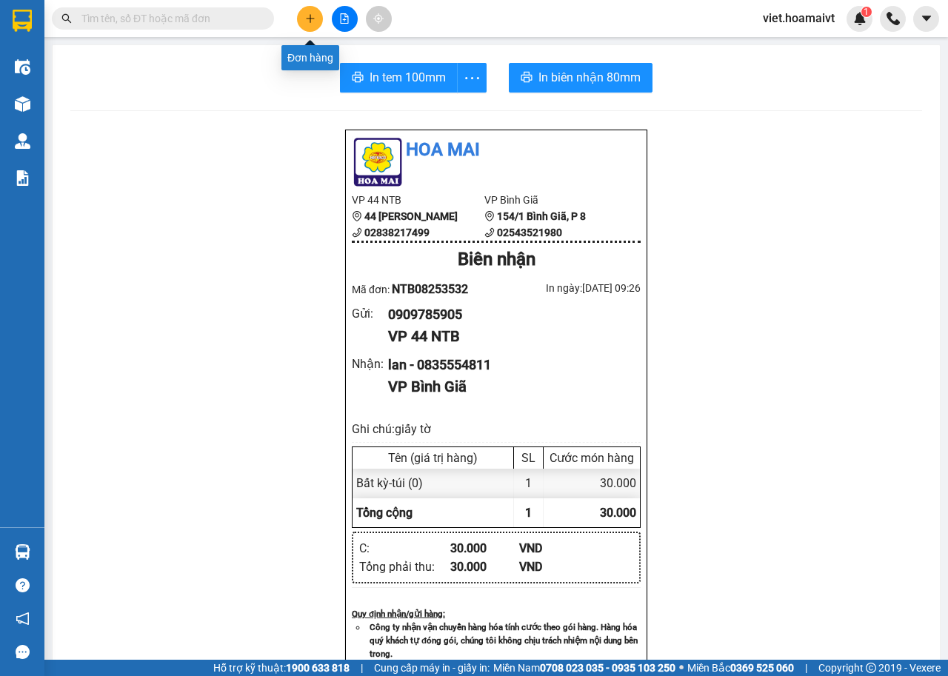
click at [312, 18] on icon "plus" at bounding box center [310, 18] width 10 height 10
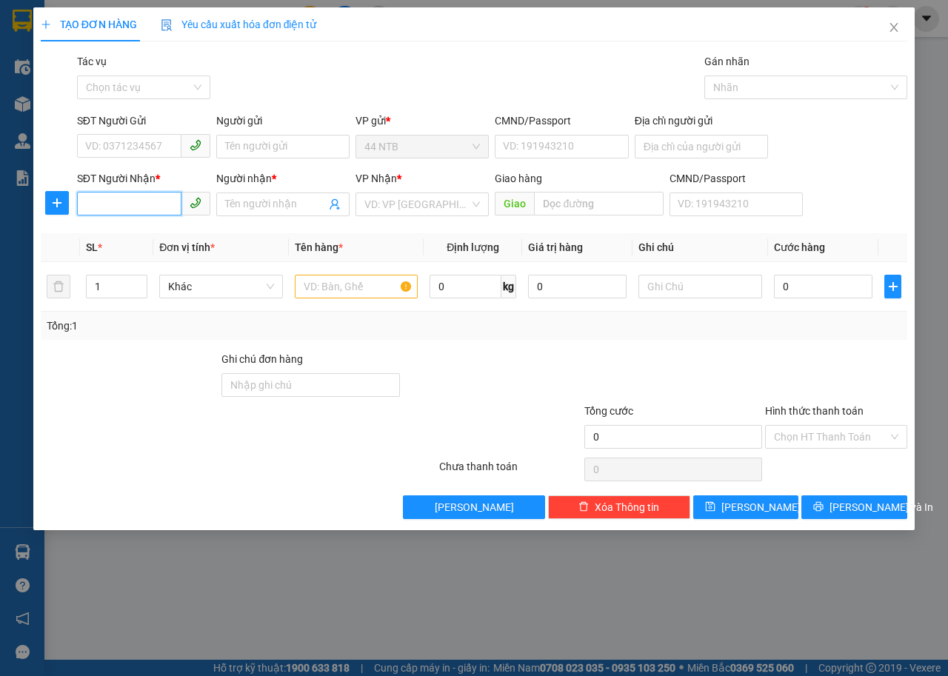
click at [125, 210] on input "SĐT Người Nhận *" at bounding box center [129, 204] width 104 height 24
type input "0986396626"
drag, startPoint x: 144, startPoint y: 235, endPoint x: 216, endPoint y: 213, distance: 75.2
click at [148, 235] on div "0986396626 - BÍCH" at bounding box center [144, 234] width 116 height 16
type input "BÍCH"
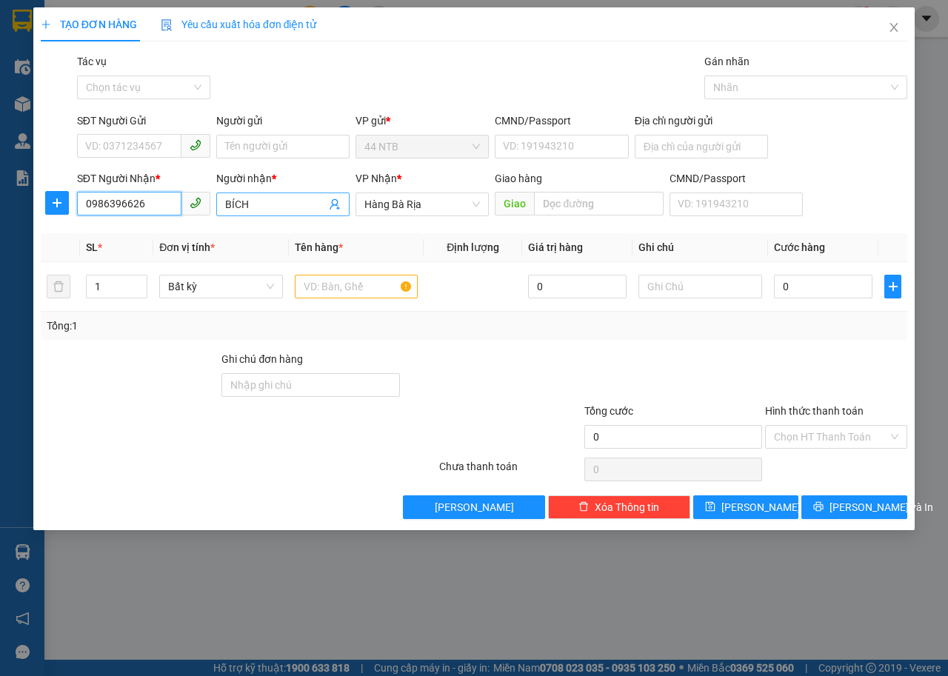
type input "0986396626"
drag, startPoint x: 273, startPoint y: 204, endPoint x: 200, endPoint y: 201, distance: 72.7
click at [200, 201] on div "SĐT Người Nhận * 0986396626 Người nhận * BÍCH BÍCH VP Nhận * Hàng Bà Rịa Gia…" at bounding box center [492, 196] width 836 height 52
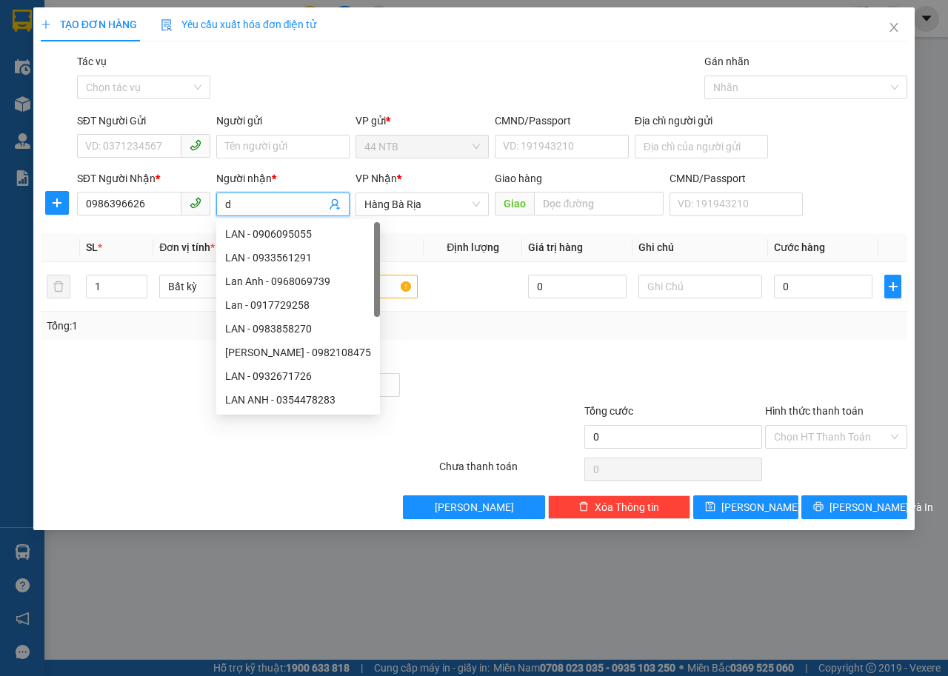
type input "d"
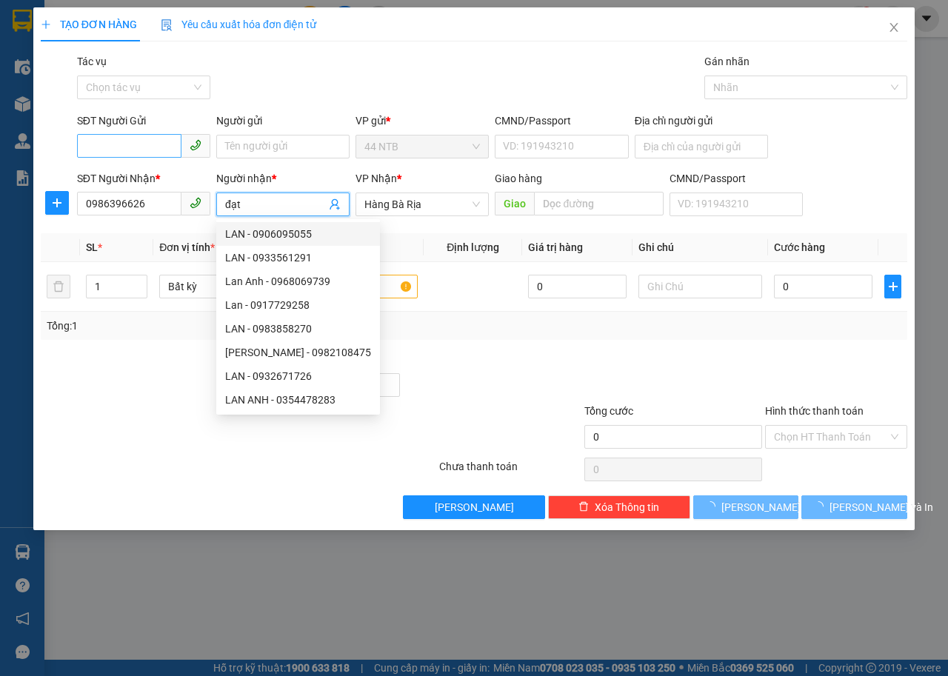
type input "đạt"
click at [125, 151] on input "SĐT Người Gửi" at bounding box center [129, 146] width 104 height 24
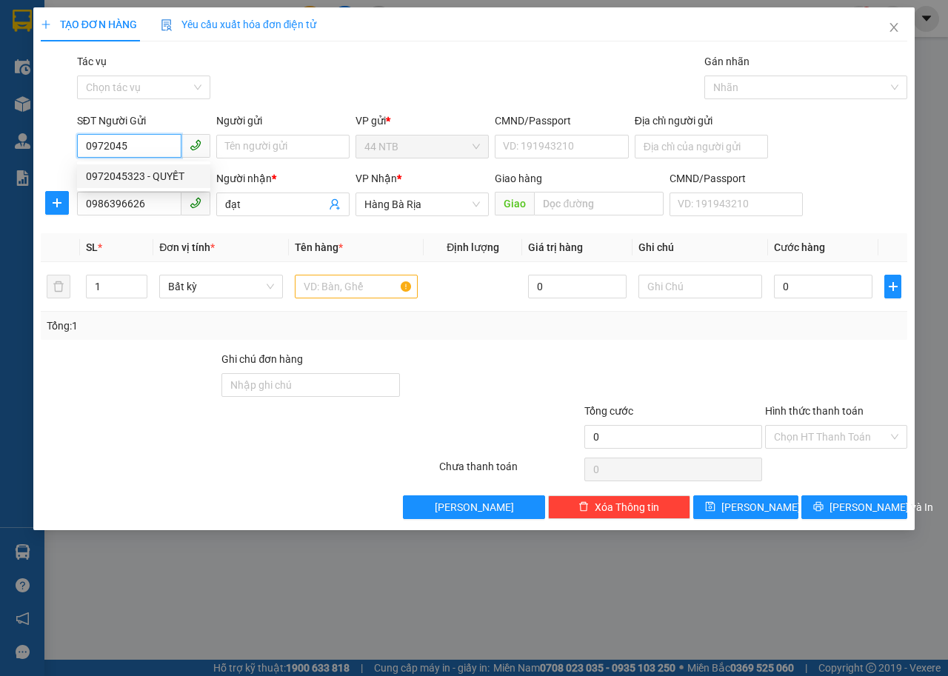
drag, startPoint x: 165, startPoint y: 173, endPoint x: 217, endPoint y: 203, distance: 59.7
click at [166, 173] on div "0972045323 - QUYẾT" at bounding box center [144, 176] width 116 height 16
type input "0972045323"
type input "QUYẾT"
type input "0972045323"
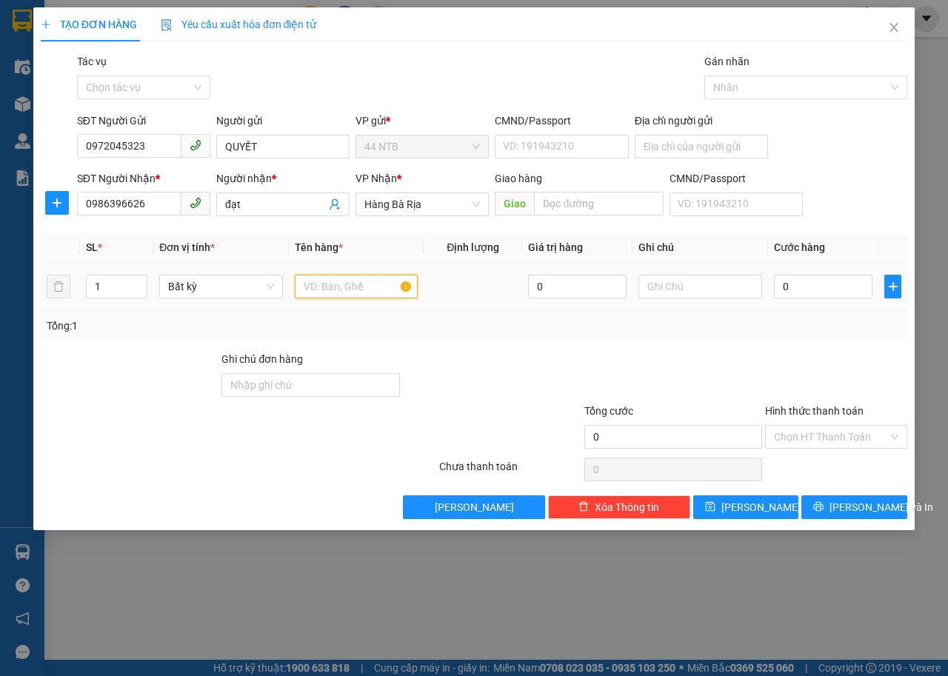
click at [350, 286] on input "text" at bounding box center [357, 287] width 124 height 24
type input "thùng"
type input "pt"
type input "3"
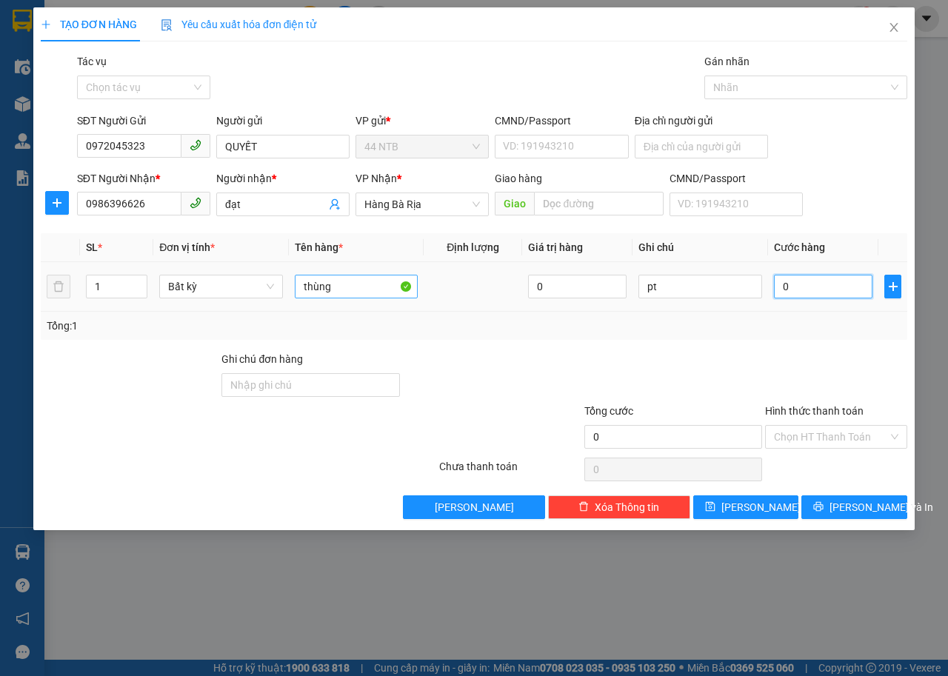
type input "3"
type input "30"
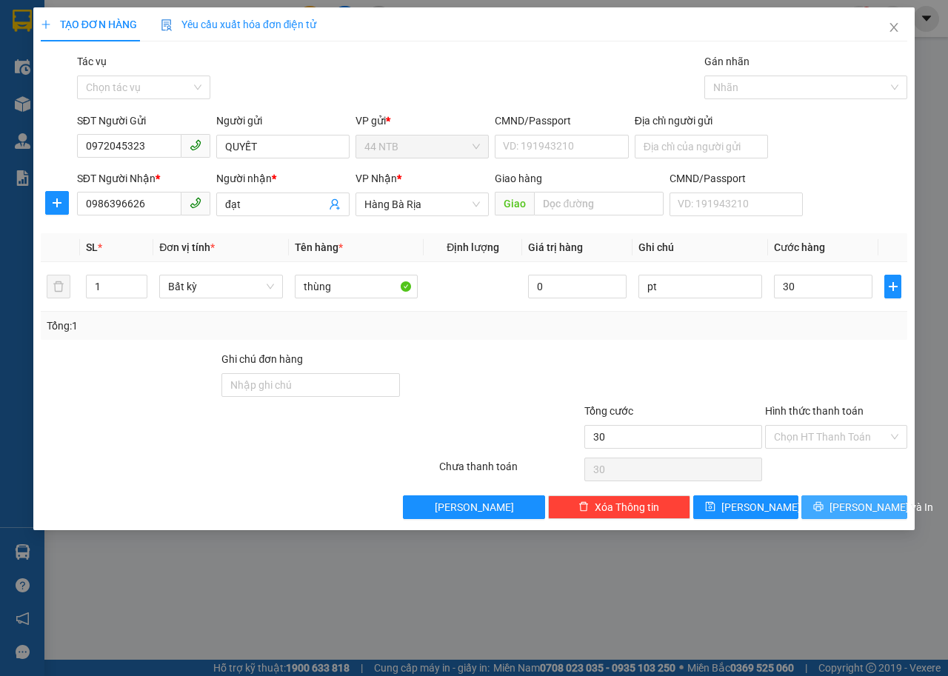
type input "30.000"
click at [824, 507] on icon "printer" at bounding box center [818, 506] width 10 height 10
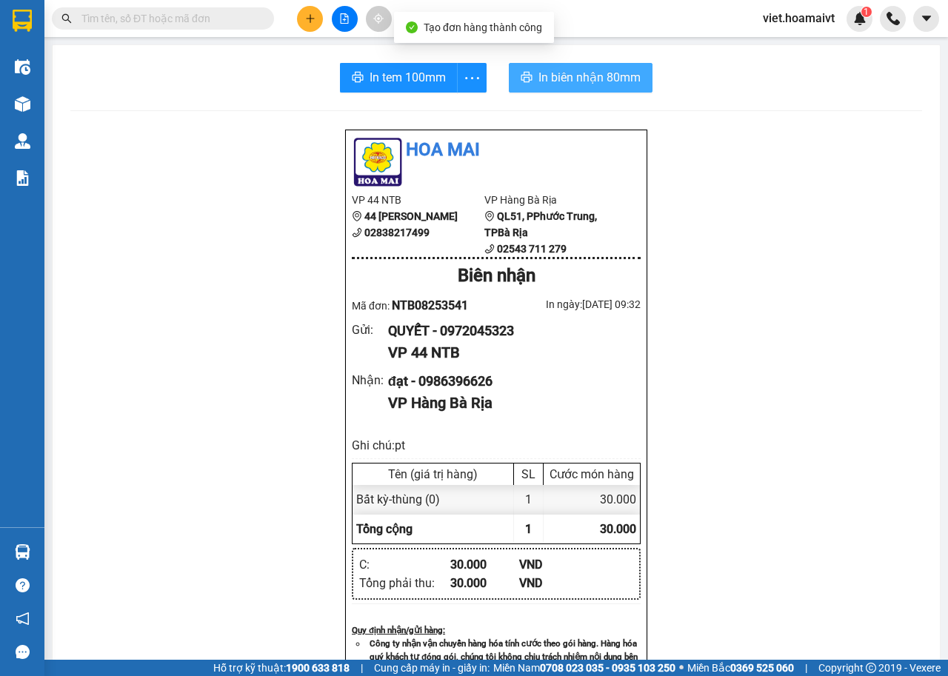
click at [586, 87] on button "In biên nhận 80mm" at bounding box center [581, 78] width 144 height 30
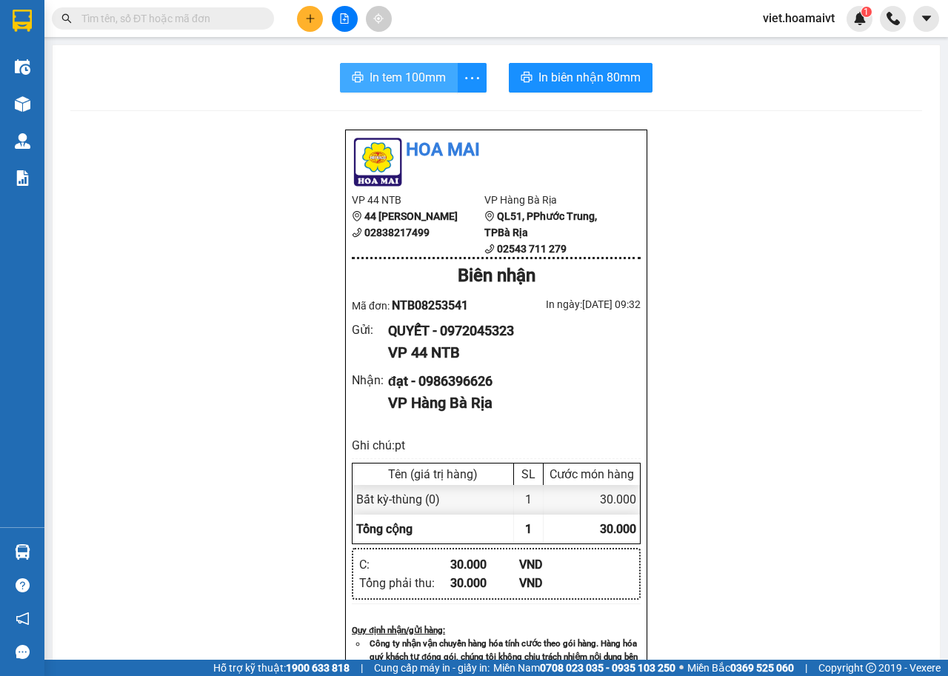
click at [405, 76] on span "In tem 100mm" at bounding box center [408, 77] width 76 height 19
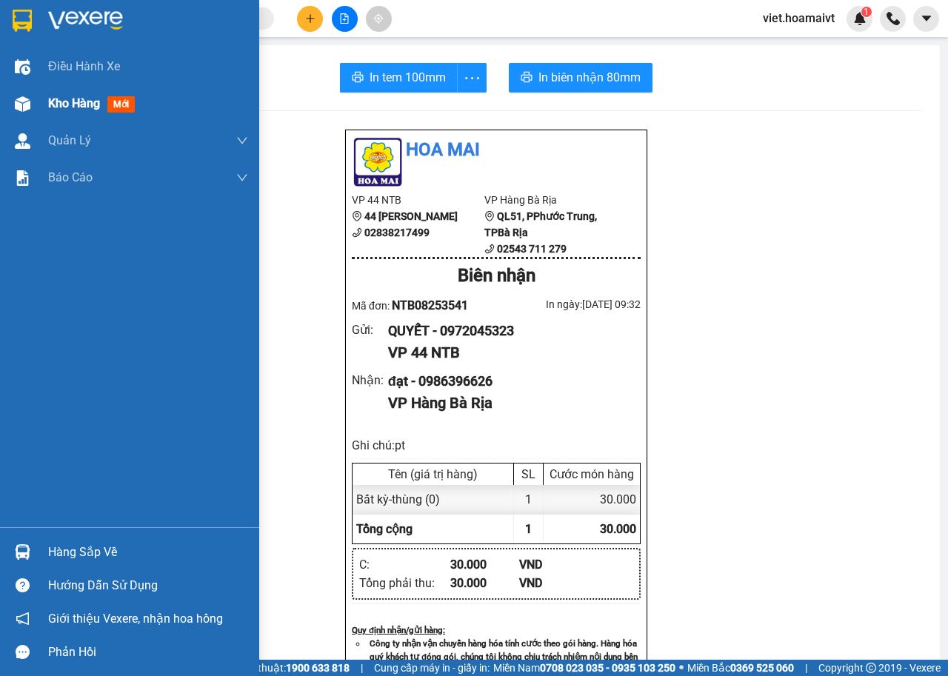
click at [69, 101] on span "Kho hàng" at bounding box center [74, 103] width 52 height 14
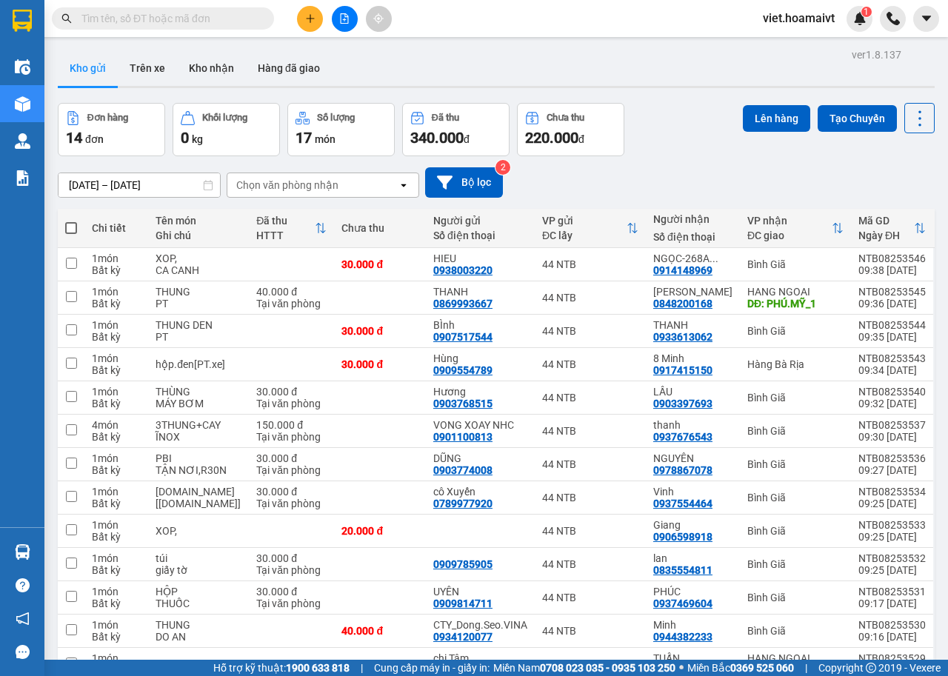
click at [335, 185] on div "Chọn văn phòng nhận" at bounding box center [287, 185] width 102 height 15
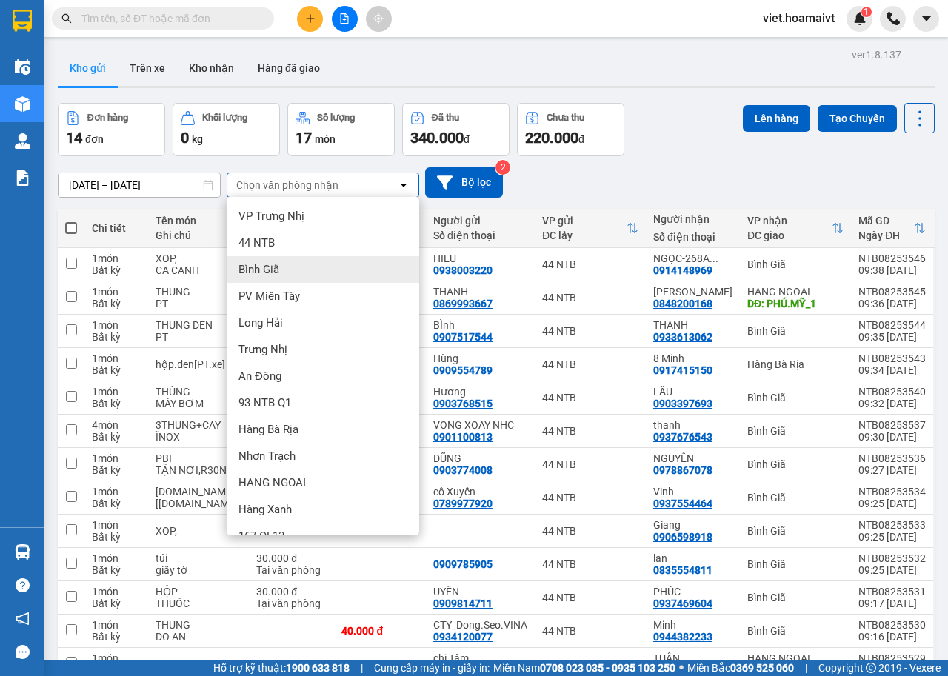
click at [287, 270] on div "Bình Giã" at bounding box center [323, 269] width 193 height 27
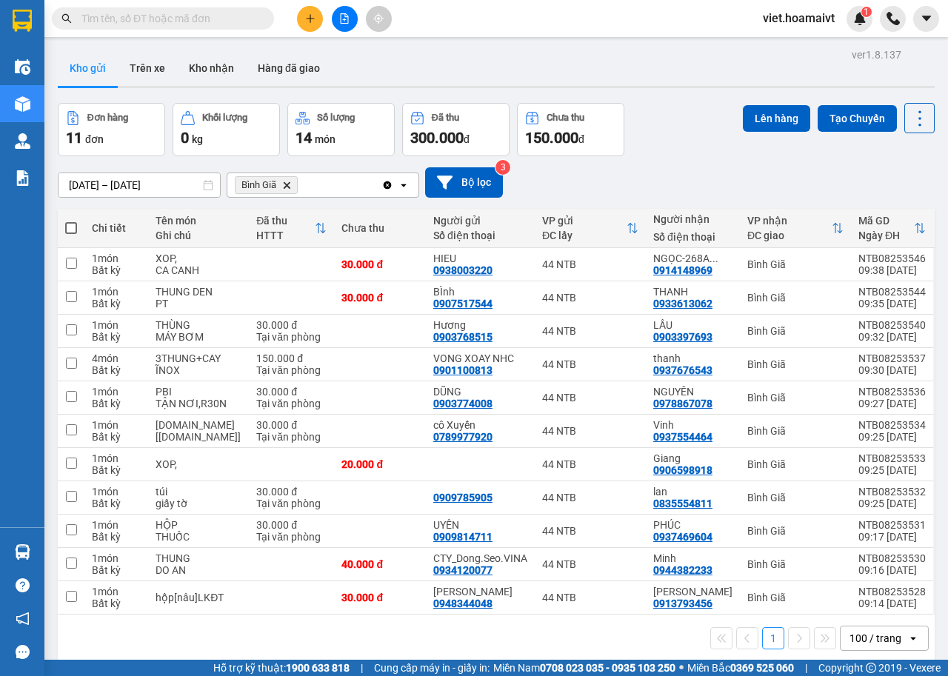
click at [285, 187] on icon "Bình Giã, close by backspace" at bounding box center [287, 184] width 7 height 7
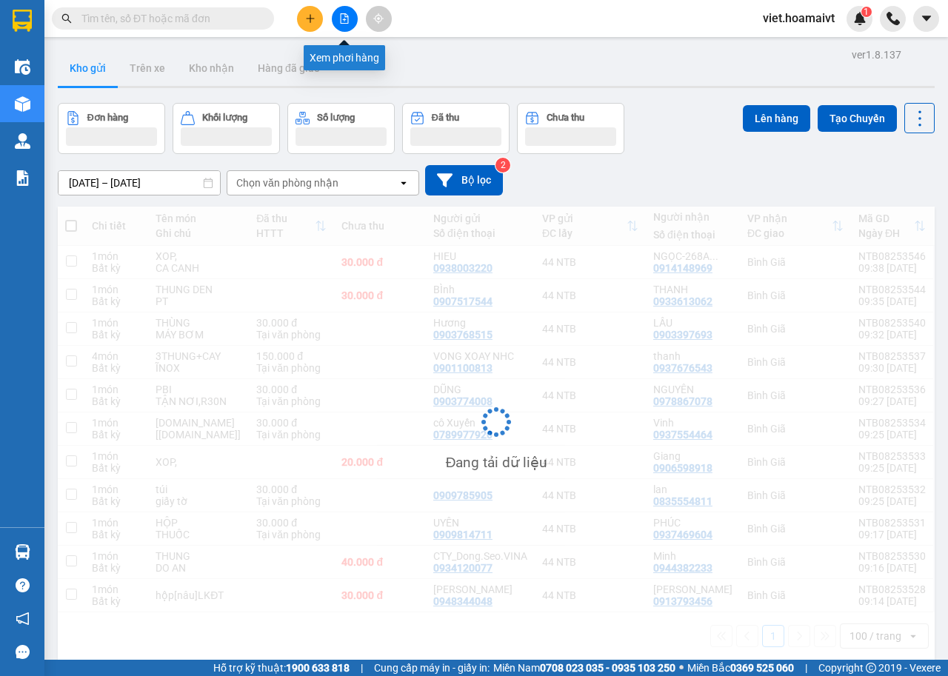
click at [344, 19] on icon "file-add" at bounding box center [345, 18] width 8 height 10
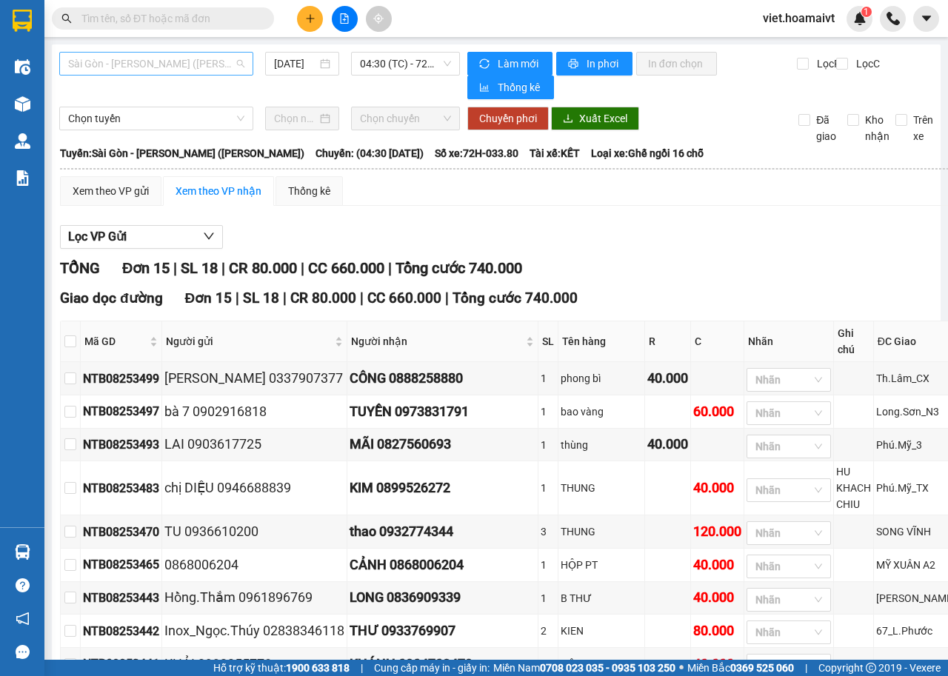
click at [217, 67] on span "Sài Gòn - Vũng Tàu (Hàng Hoá)" at bounding box center [156, 64] width 176 height 22
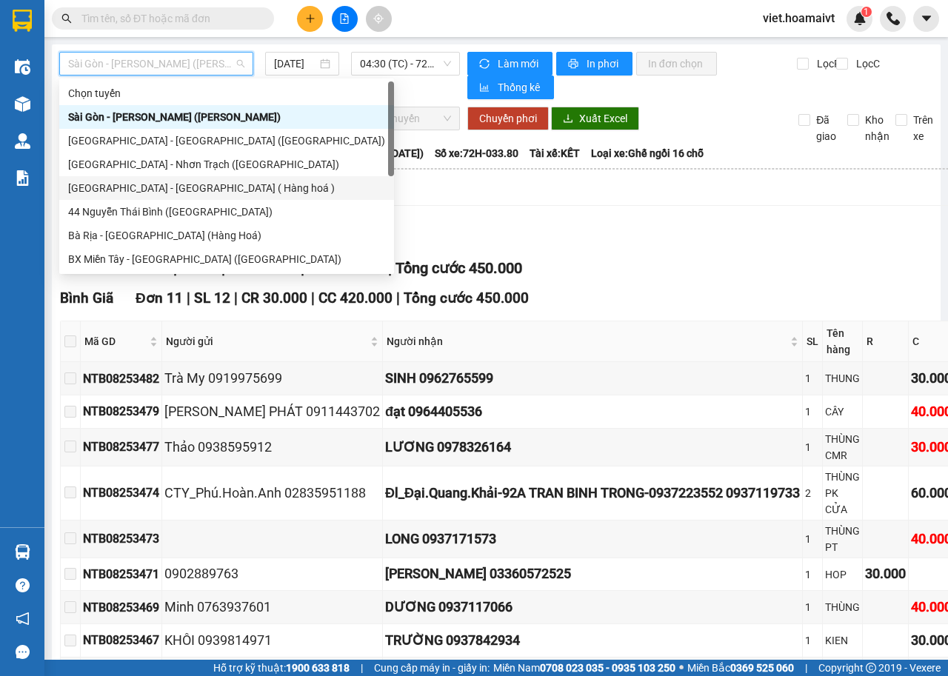
click at [150, 184] on div "Sài Gòn - Long Hải ( Hàng hoá )" at bounding box center [226, 188] width 317 height 16
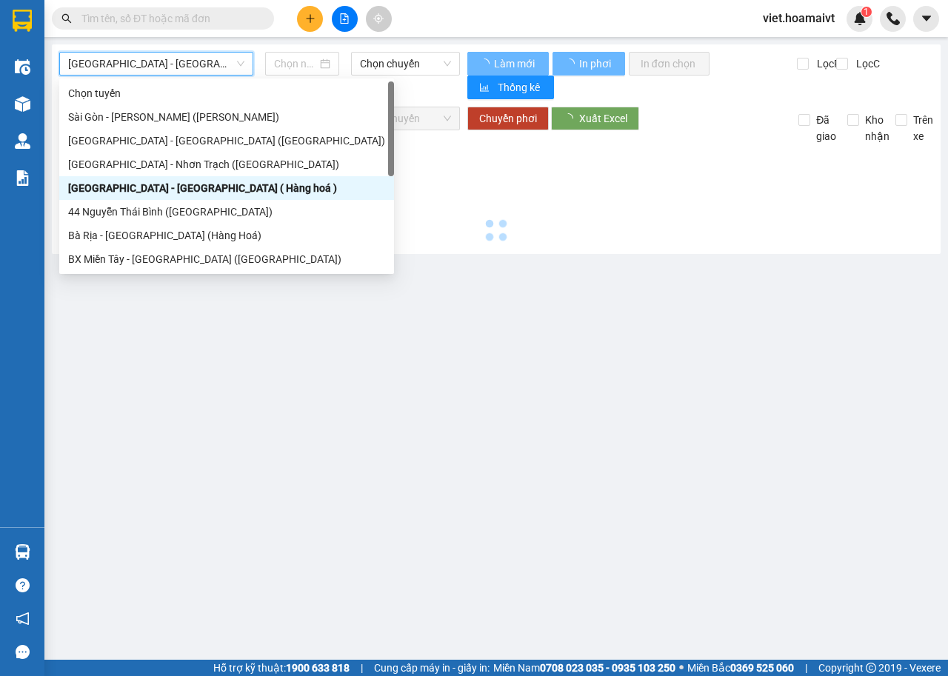
type input "[DATE]"
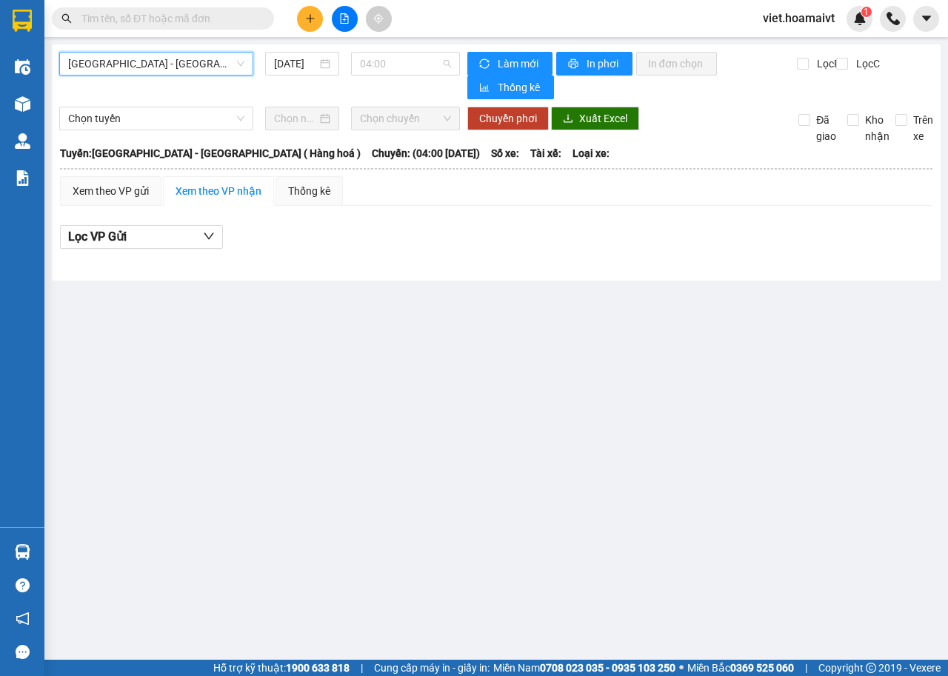
drag, startPoint x: 428, startPoint y: 61, endPoint x: 436, endPoint y: 111, distance: 50.9
click at [428, 61] on span "04:00" at bounding box center [405, 64] width 90 height 22
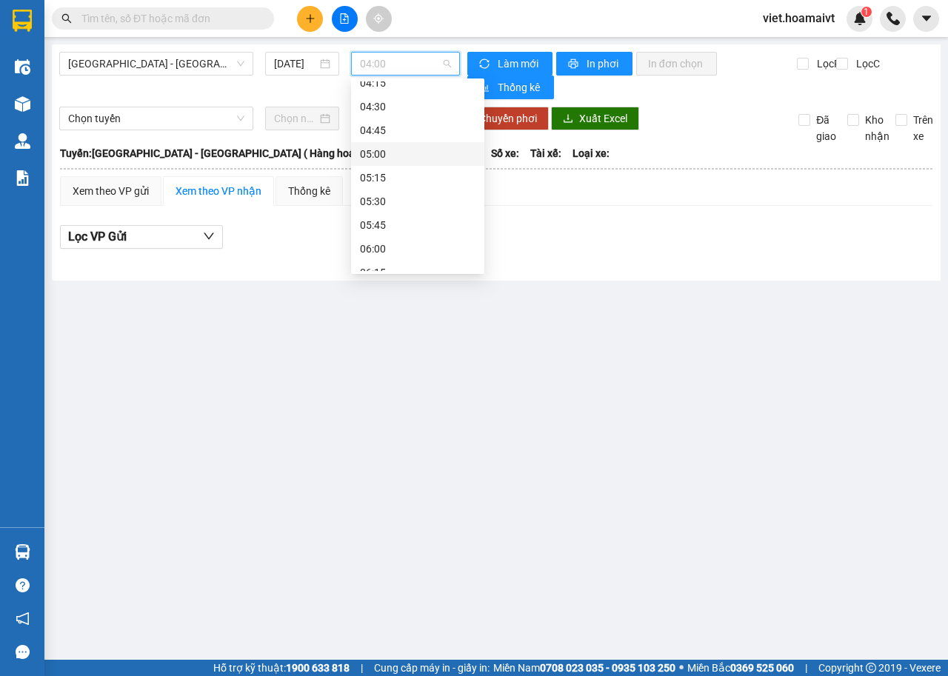
scroll to position [148, 0]
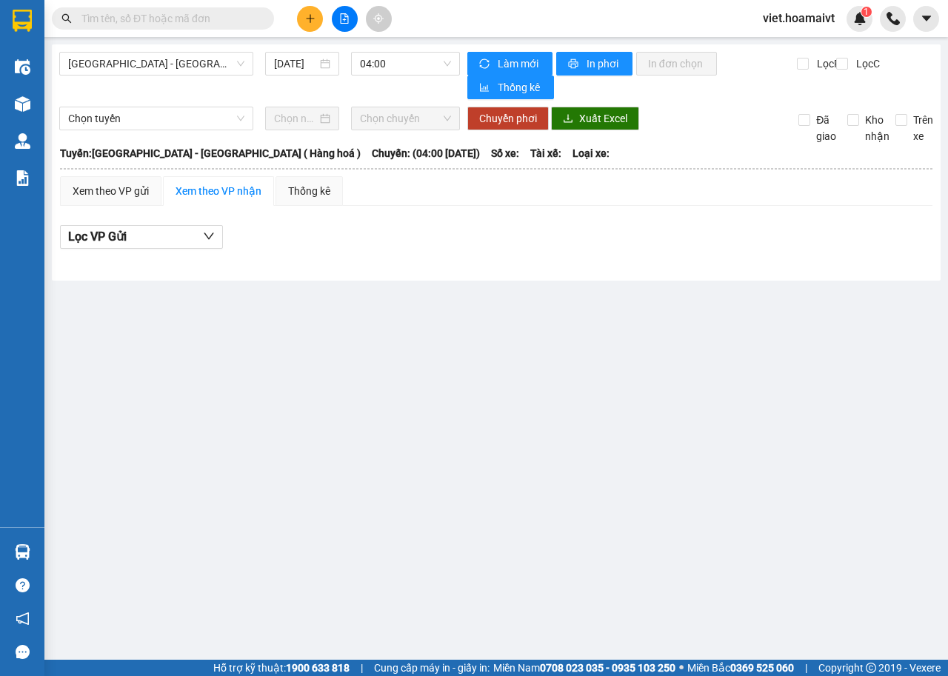
click at [290, 336] on main "Sài Gòn - Long Hải ( Hàng hoá ) 12/08/2025 04:00 Làm mới In phơi In đơn chọn Th…" at bounding box center [474, 330] width 948 height 660
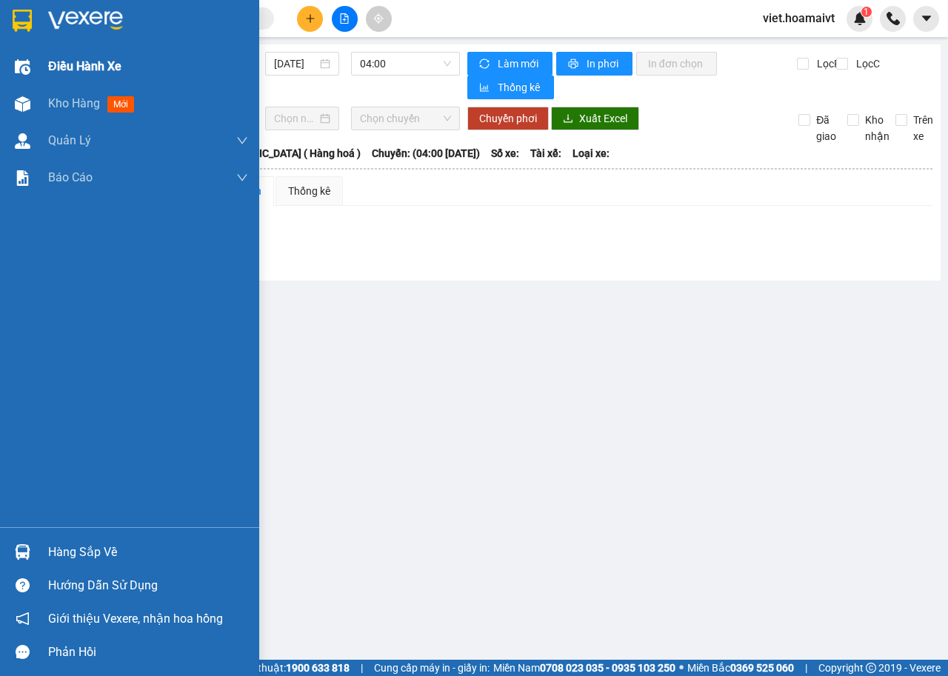
click at [108, 70] on span "Điều hành xe" at bounding box center [84, 66] width 73 height 19
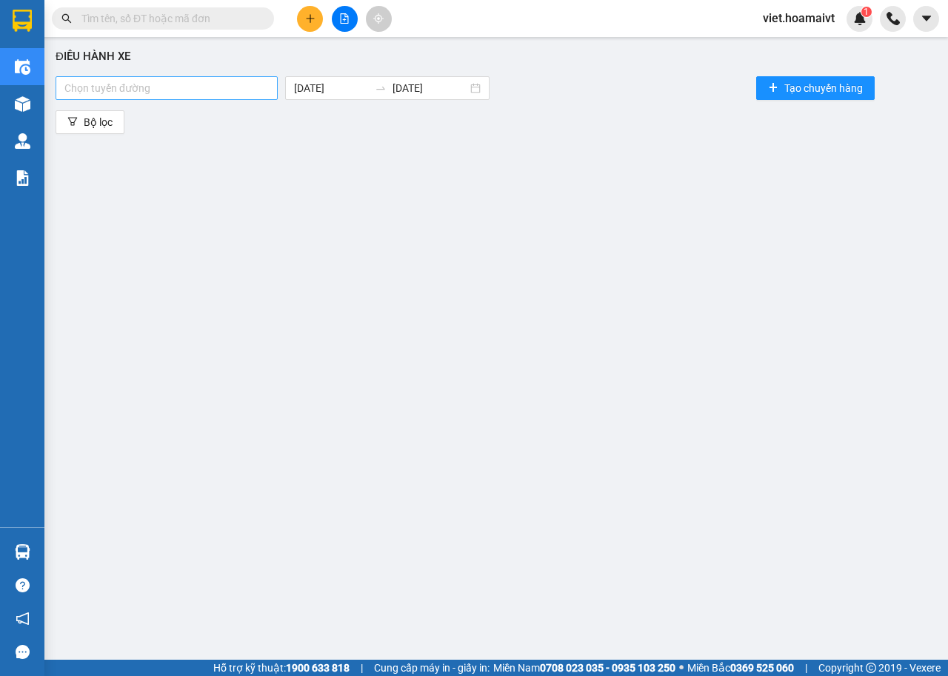
drag, startPoint x: 226, startPoint y: 83, endPoint x: 215, endPoint y: 90, distance: 13.0
click at [217, 91] on div at bounding box center [166, 88] width 215 height 18
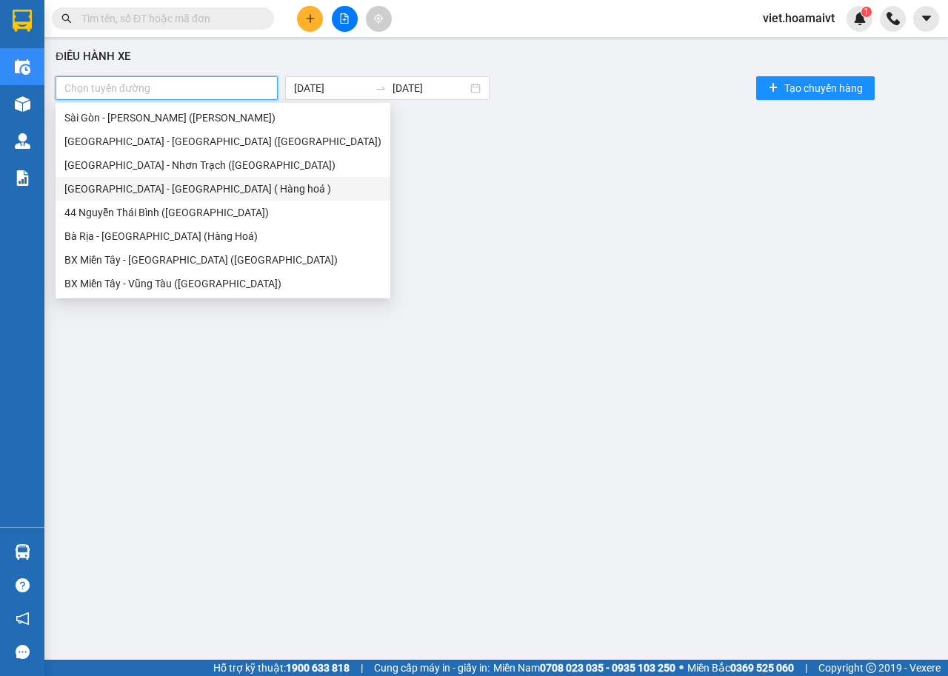
click at [129, 184] on div "Sài Gòn - Long Hải ( Hàng hoá )" at bounding box center [222, 189] width 317 height 16
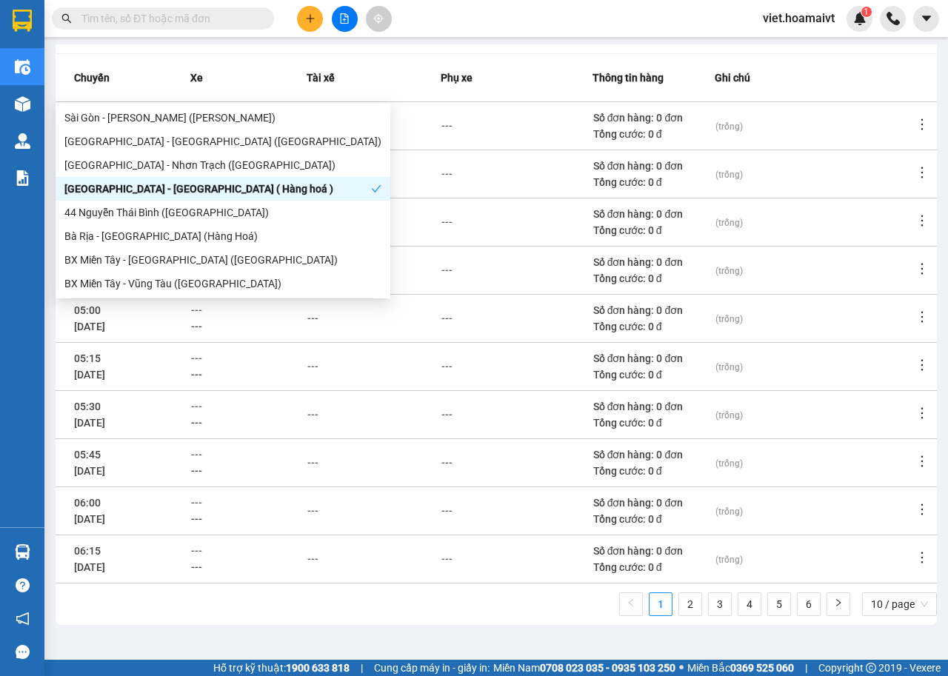
scroll to position [163, 0]
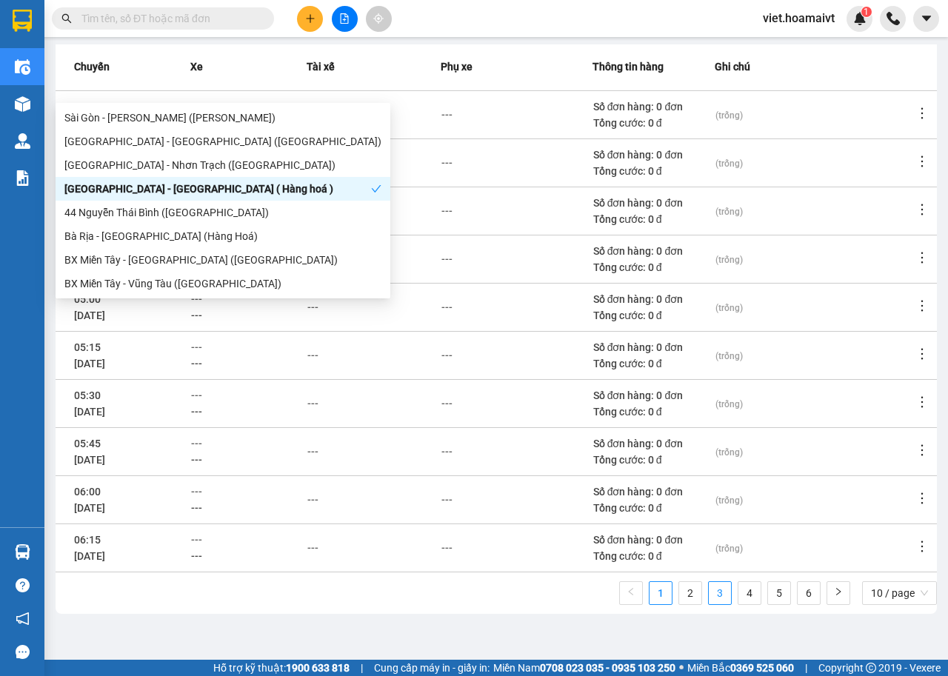
click at [713, 600] on link "3" at bounding box center [720, 593] width 22 height 22
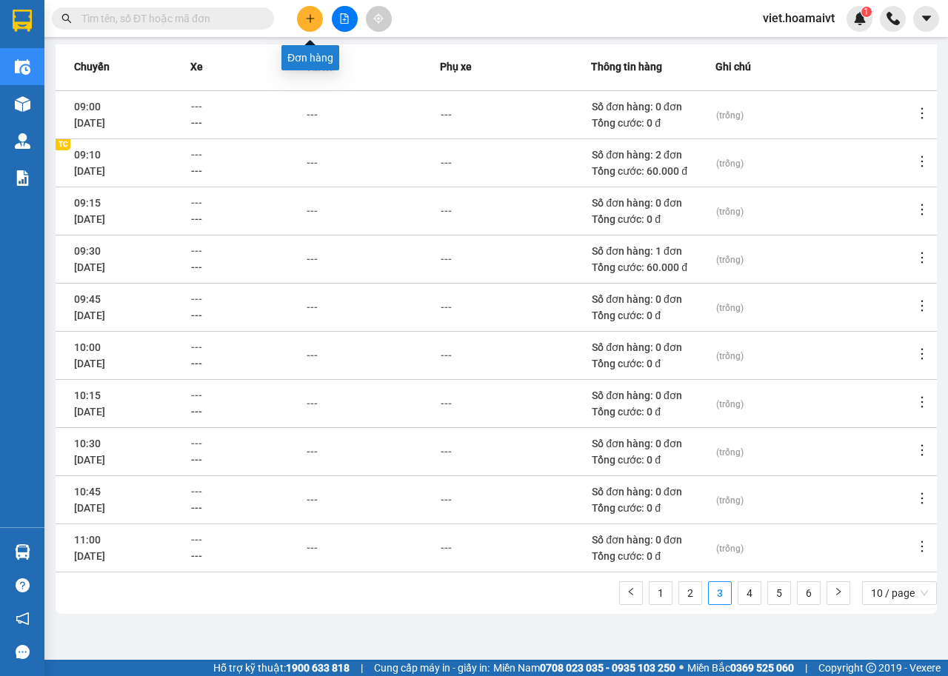
click at [301, 21] on button at bounding box center [310, 19] width 26 height 26
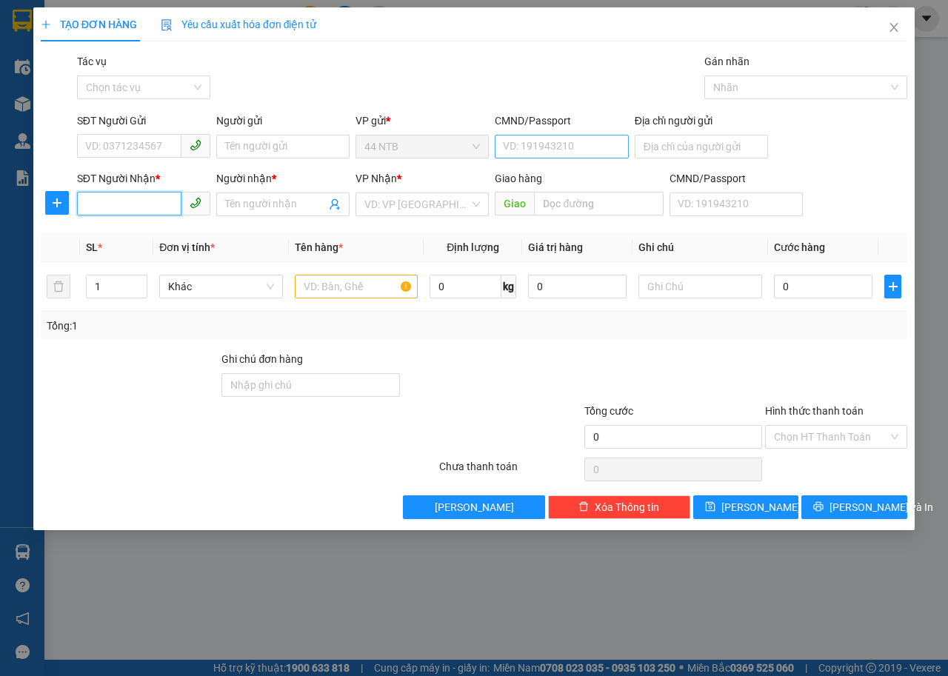
drag, startPoint x: 114, startPoint y: 210, endPoint x: 601, endPoint y: 146, distance: 490.8
click at [121, 209] on input "SĐT Người Nhận *" at bounding box center [129, 204] width 104 height 24
type input "0983779912"
drag, startPoint x: 129, startPoint y: 239, endPoint x: 296, endPoint y: 218, distance: 168.0
click at [138, 239] on div "0983779912 - lan" at bounding box center [144, 234] width 116 height 16
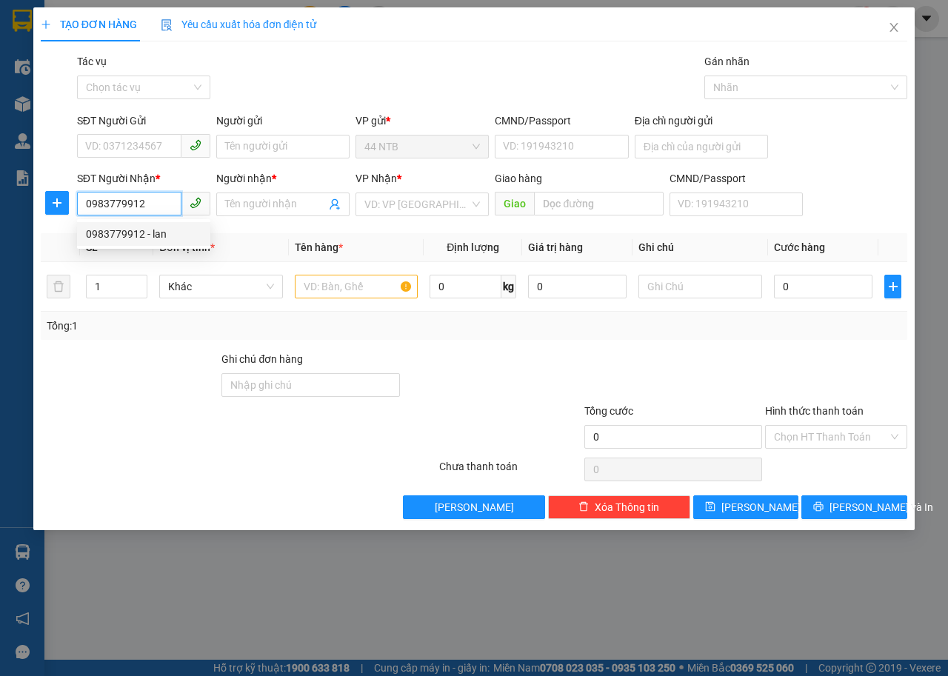
type input "lan"
type input "Ngọc.Hà_chợ"
type input "0983779912"
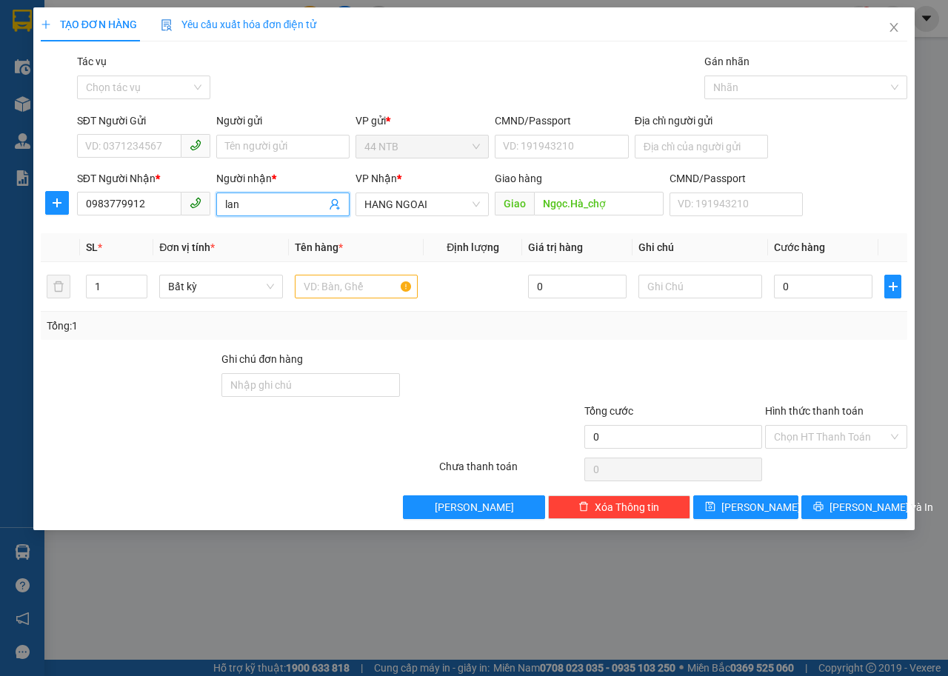
drag, startPoint x: 267, startPoint y: 204, endPoint x: 182, endPoint y: 216, distance: 85.2
click at [182, 216] on div "SĐT Người Nhận * 0983779912 Người nhận * lan VP Nhận * HANG NGOAI Giao hàng Gia…" at bounding box center [492, 196] width 836 height 52
type input "thúy"
click at [110, 151] on input "SĐT Người Gửi" at bounding box center [129, 146] width 104 height 24
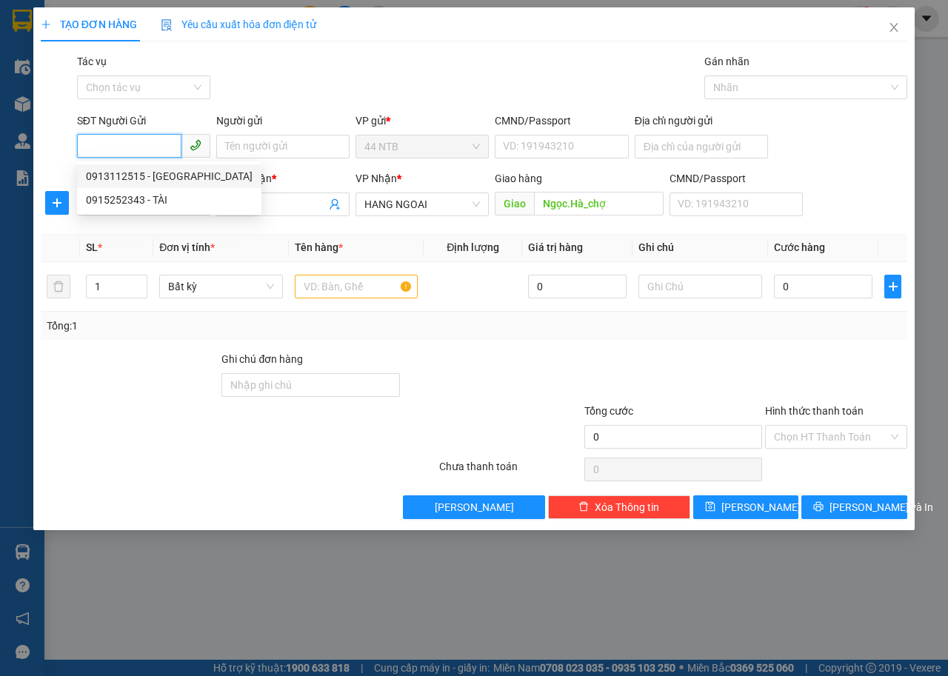
click at [153, 180] on div "0913112515 - HÀ" at bounding box center [169, 176] width 167 height 16
type input "0913112515"
type input "HÀ"
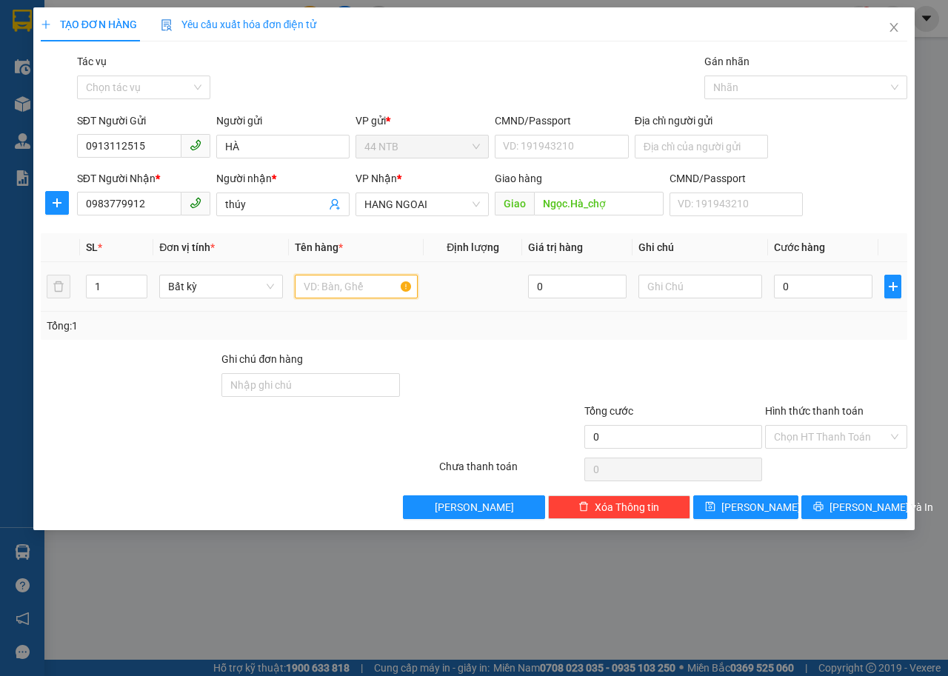
click at [355, 288] on input "text" at bounding box center [357, 287] width 124 height 24
type input "bao"
type input "4"
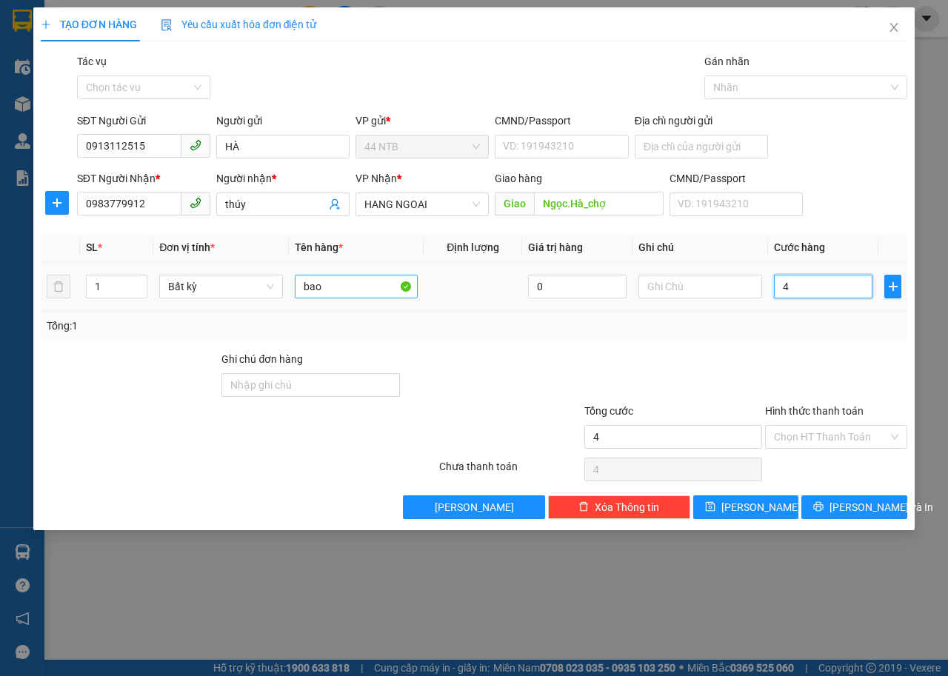
type input "40"
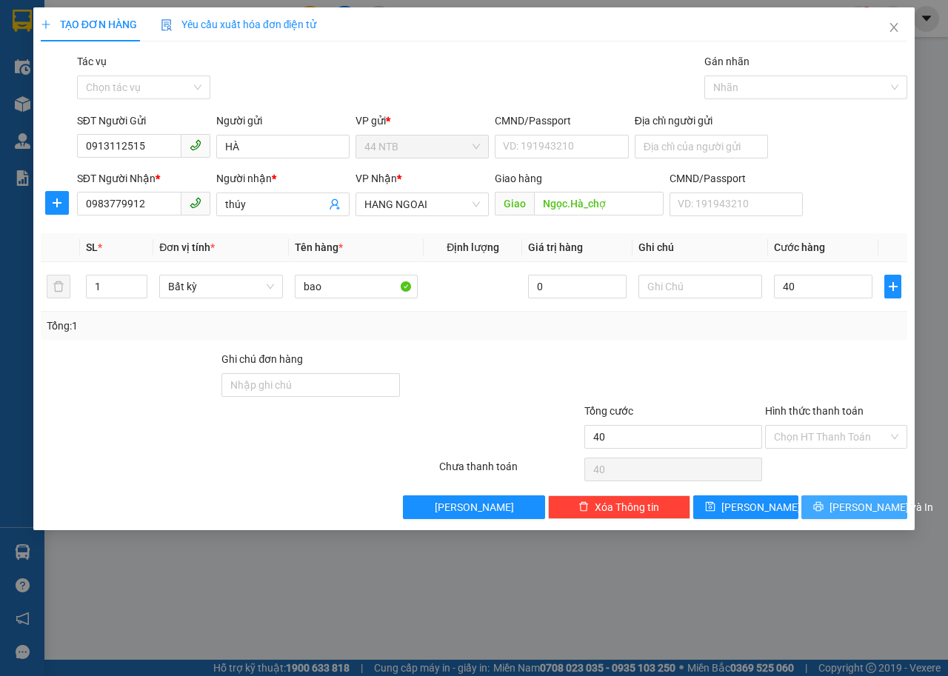
type input "40.000"
click at [861, 508] on span "[PERSON_NAME] và In" at bounding box center [882, 507] width 104 height 16
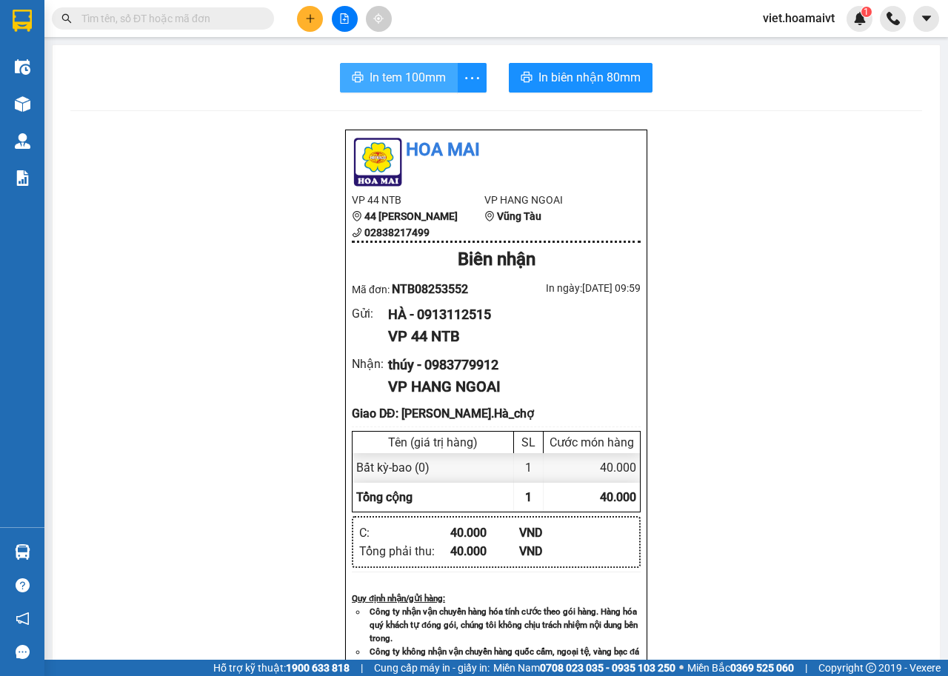
click at [392, 78] on span "In tem 100mm" at bounding box center [408, 77] width 76 height 19
click at [313, 20] on icon "plus" at bounding box center [310, 18] width 10 height 10
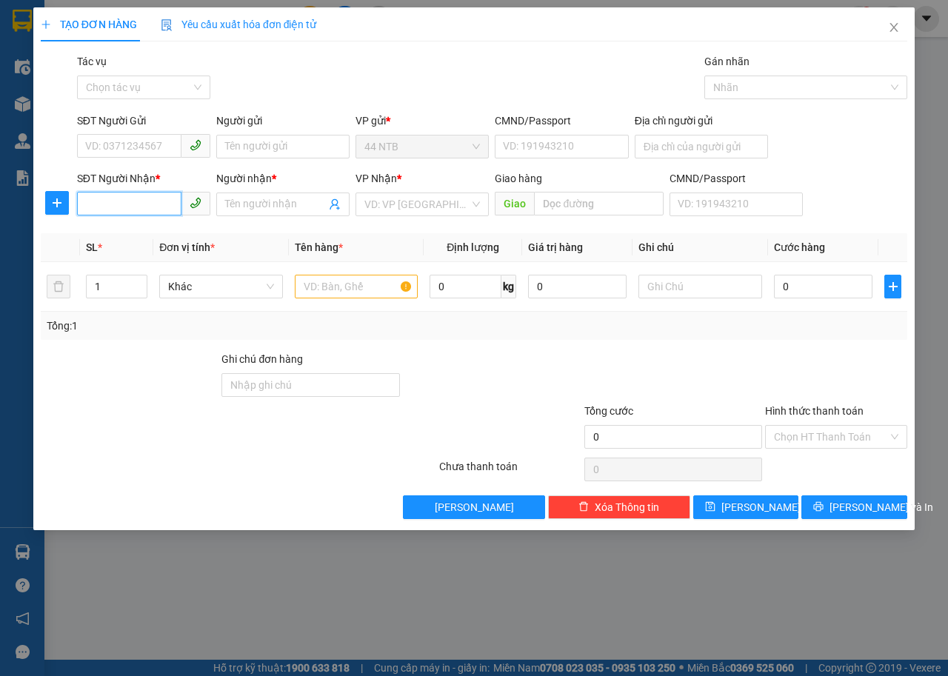
click at [147, 202] on input "SĐT Người Nhận *" at bounding box center [129, 204] width 104 height 24
type input "6"
type input "9664"
drag, startPoint x: 167, startPoint y: 233, endPoint x: 155, endPoint y: 226, distance: 14.0
click at [165, 233] on div "0797299664 - Minh Tâm" at bounding box center [159, 234] width 146 height 16
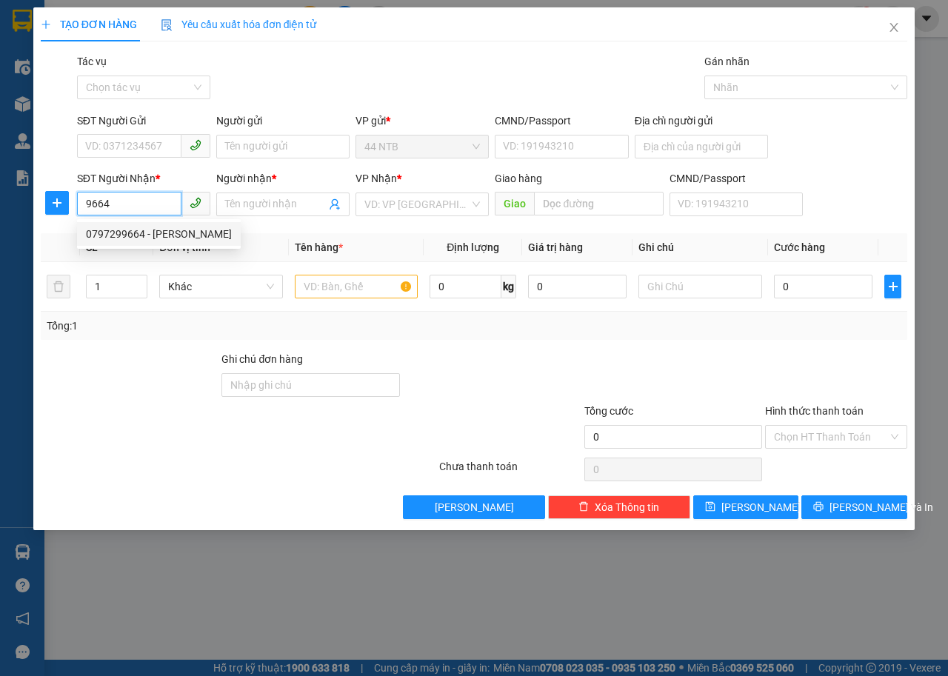
type input "238_Ng.Oanh_Gò.Vấp"
type input "0797299664"
type input "Minh Tâm"
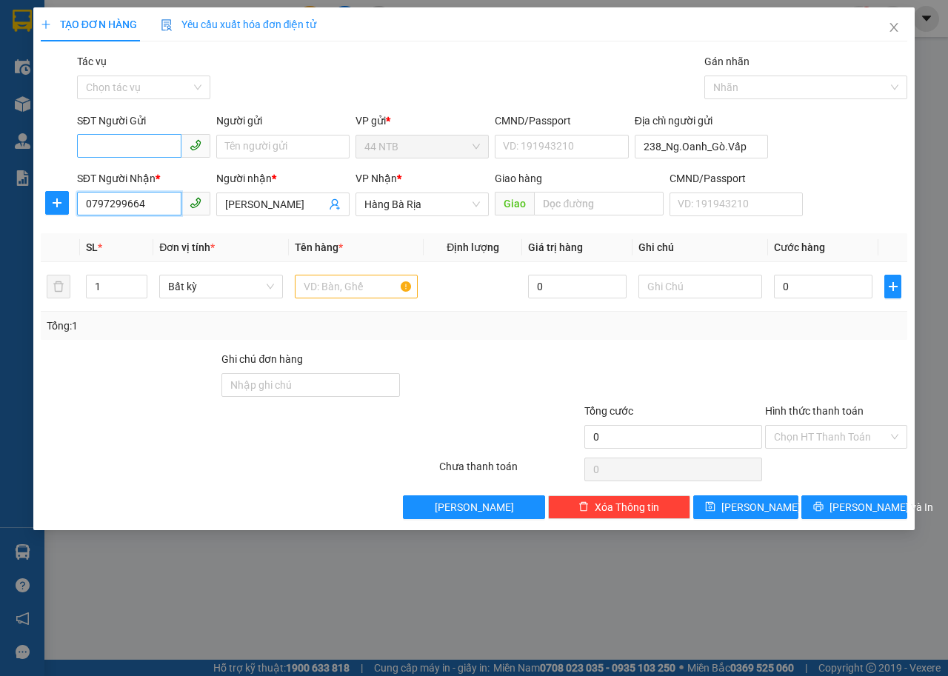
type input "0797299664"
click at [156, 140] on input "SĐT Người Gửi" at bounding box center [129, 146] width 104 height 24
click at [162, 171] on div "0368566598 - Phong" at bounding box center [144, 176] width 116 height 16
type input "0368566598"
type input "Phong"
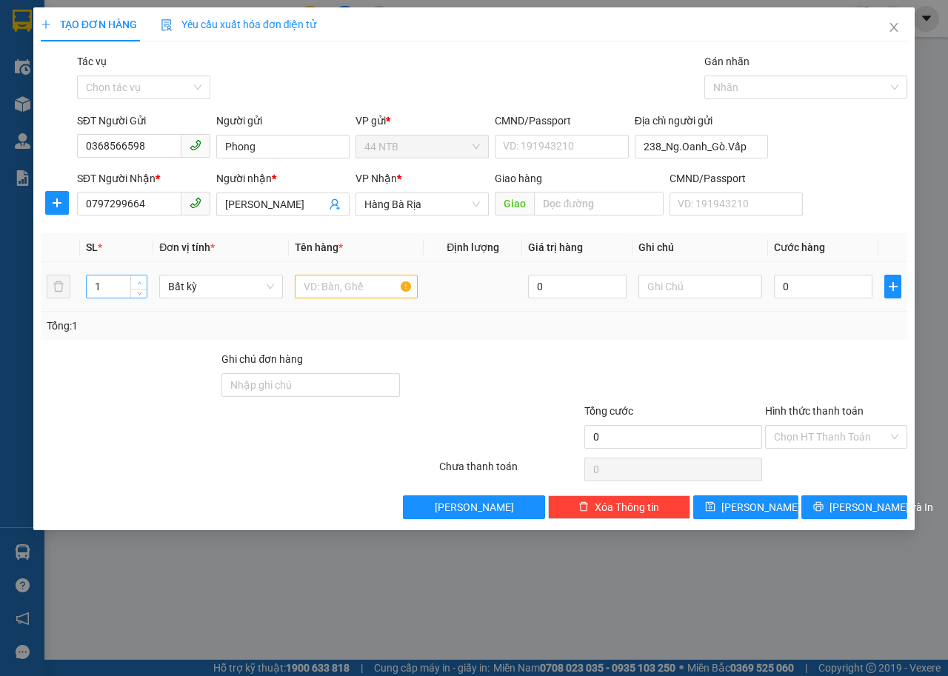
type input "2"
click at [140, 277] on span "Increase Value" at bounding box center [138, 282] width 16 height 13
click at [329, 291] on input "text" at bounding box center [357, 287] width 124 height 24
type input "2 thùng nilon"
click at [796, 276] on input "0" at bounding box center [823, 287] width 99 height 24
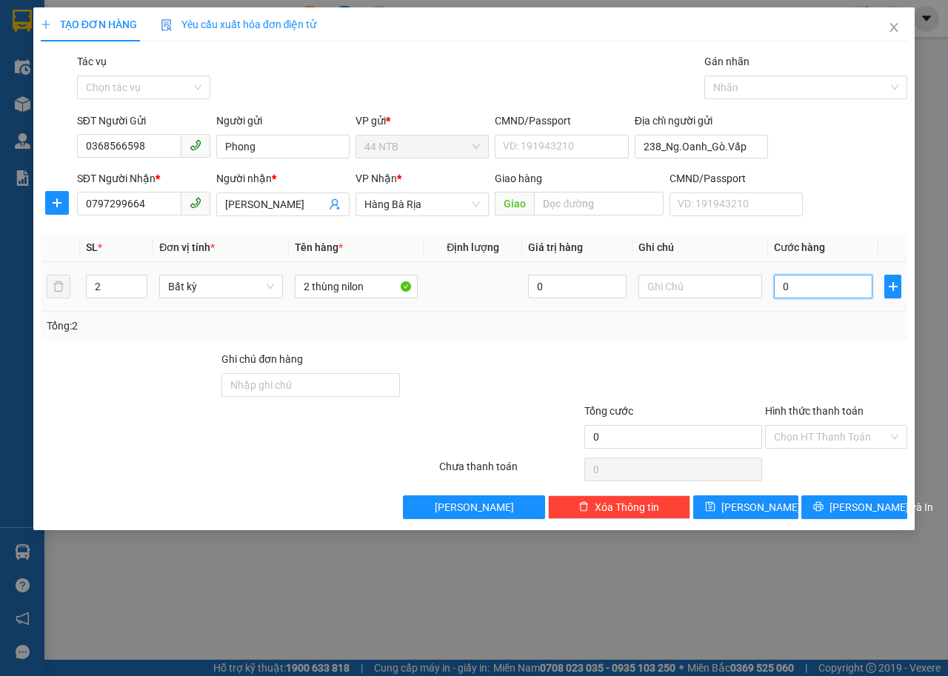
type input "5"
type input "50"
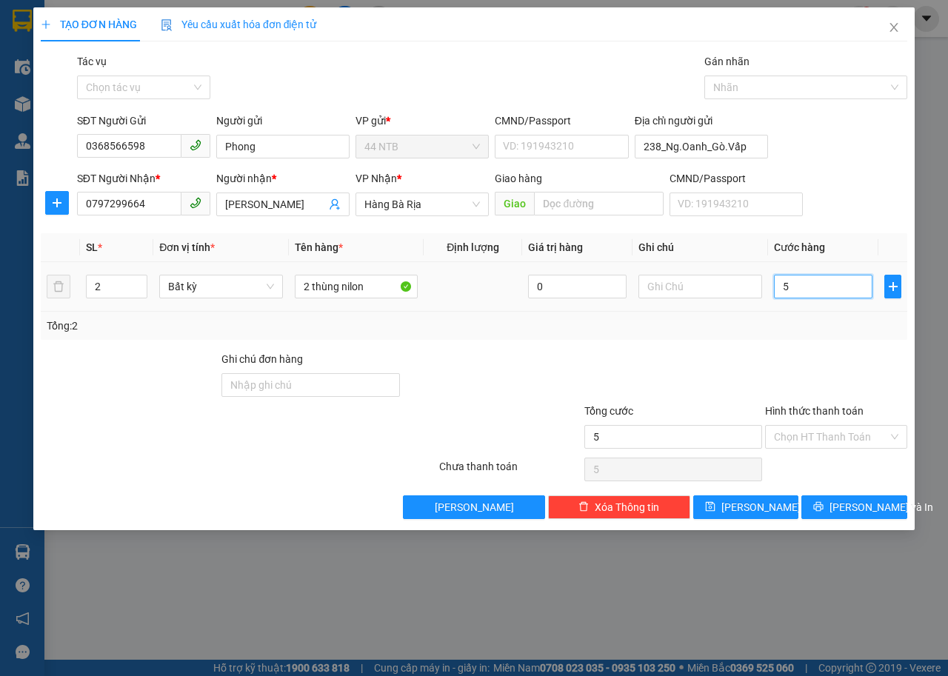
type input "50"
type input "50.000"
click at [819, 433] on input "Hình thức thanh toán" at bounding box center [831, 437] width 114 height 22
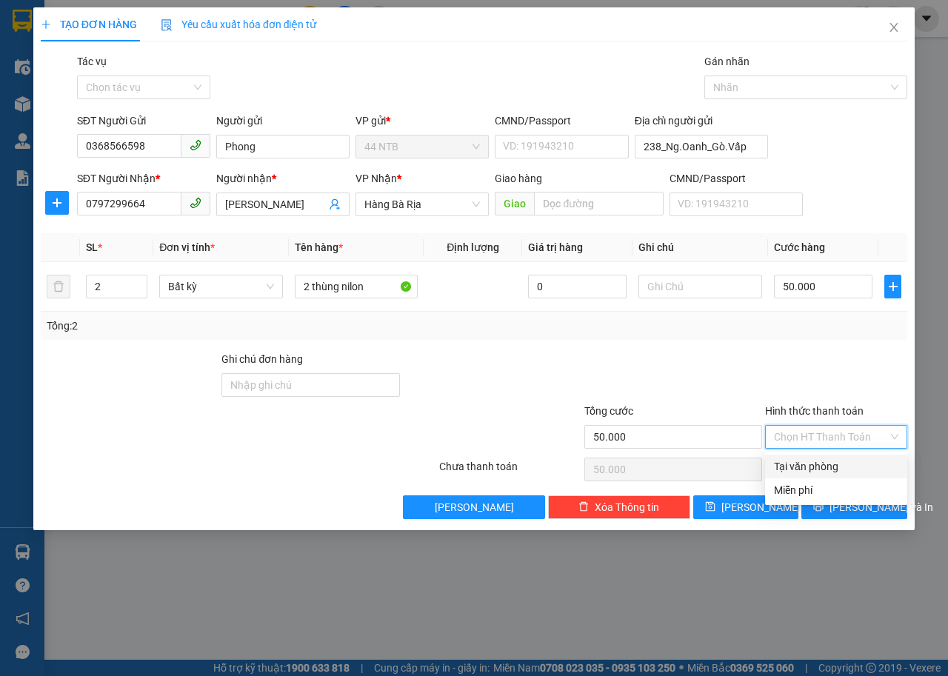
click at [833, 459] on div "Tại văn phòng" at bounding box center [836, 467] width 124 height 16
type input "0"
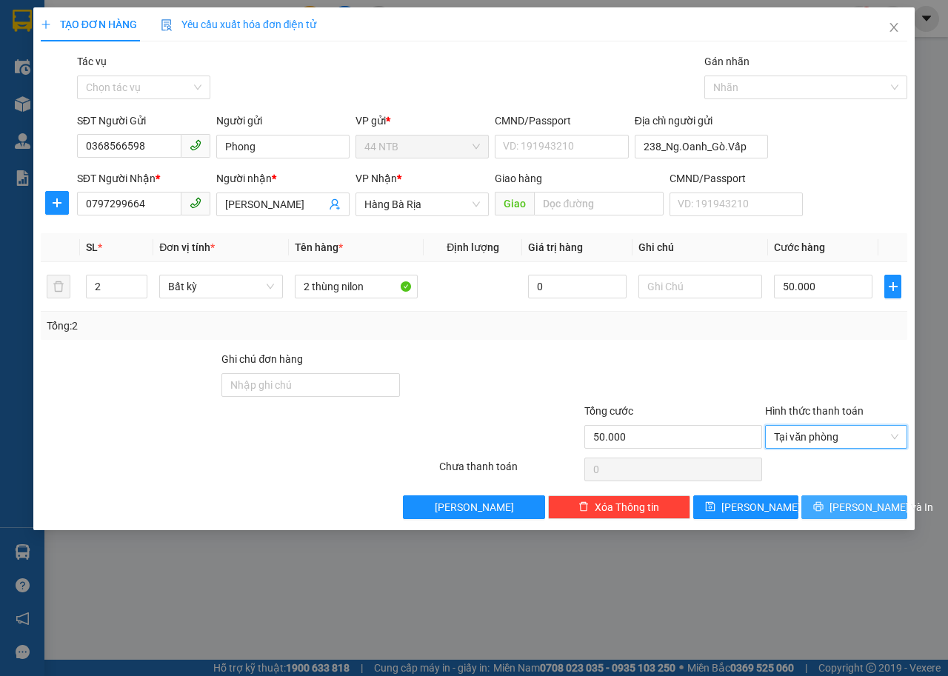
click at [855, 507] on span "[PERSON_NAME] và In" at bounding box center [882, 507] width 104 height 16
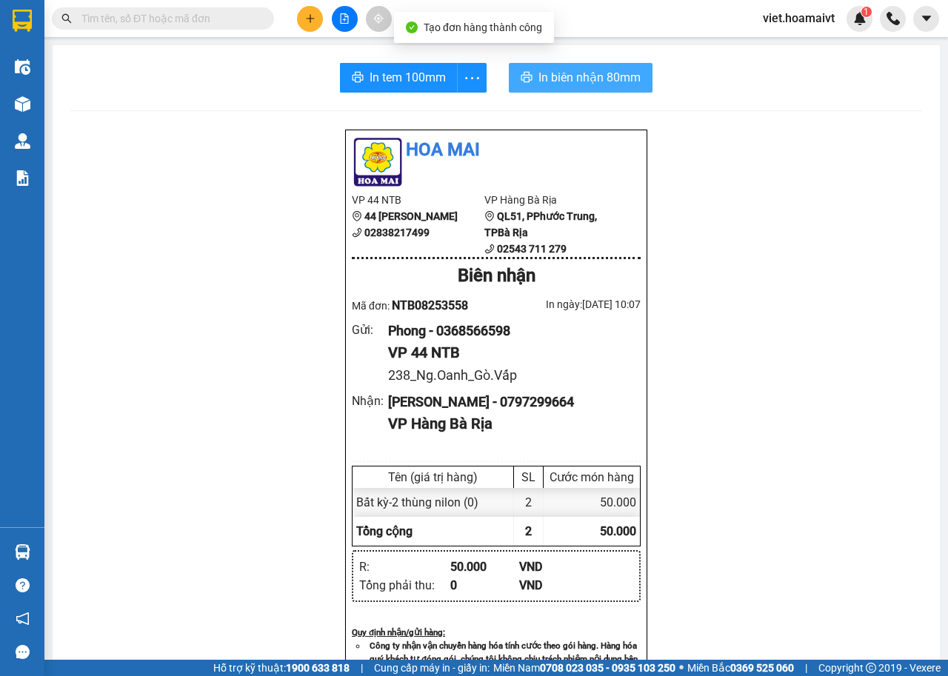
click at [530, 72] on button "In biên nhận 80mm" at bounding box center [581, 78] width 144 height 30
click at [576, 79] on span "In biên nhận 80mm" at bounding box center [590, 77] width 102 height 19
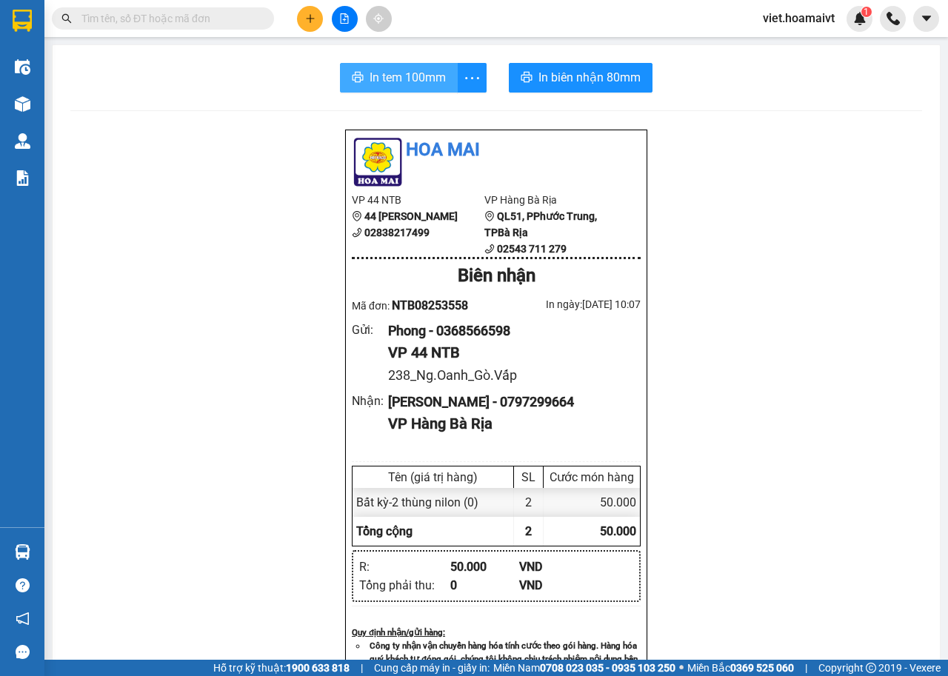
click at [406, 79] on span "In tem 100mm" at bounding box center [408, 77] width 76 height 19
click at [406, 80] on span "In tem 100mm" at bounding box center [408, 77] width 76 height 19
click at [747, 450] on div "Hoa Mai VP 44 NTB 44 Nguyễn Thái Bình 02838217499 VP Hàng Bà Rịa QL51, PPhướ…" at bounding box center [496, 628] width 852 height 999
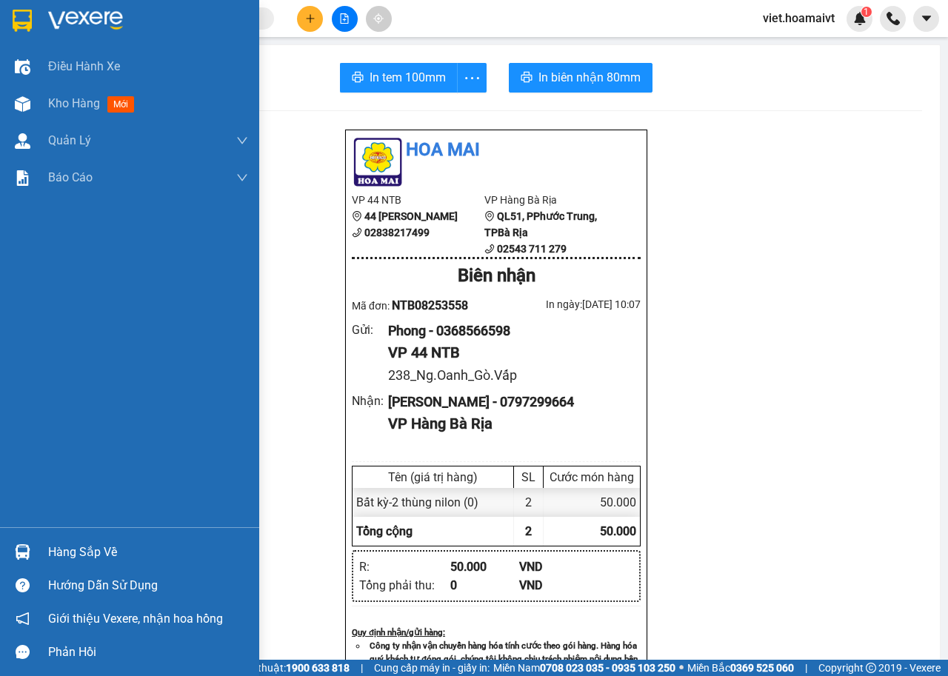
click at [96, 13] on img at bounding box center [85, 21] width 75 height 22
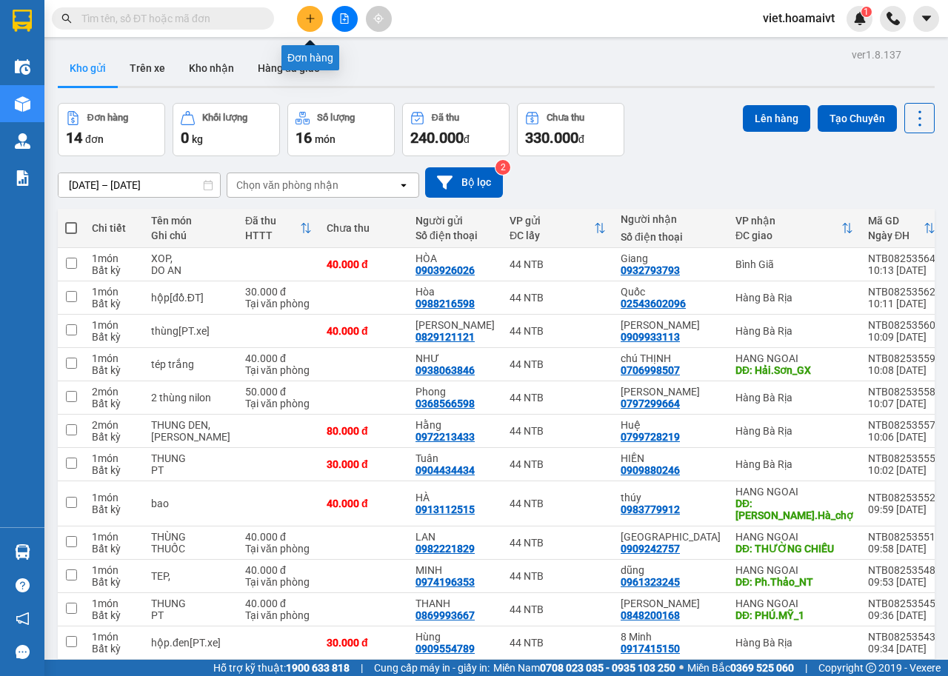
click at [302, 23] on button at bounding box center [310, 19] width 26 height 26
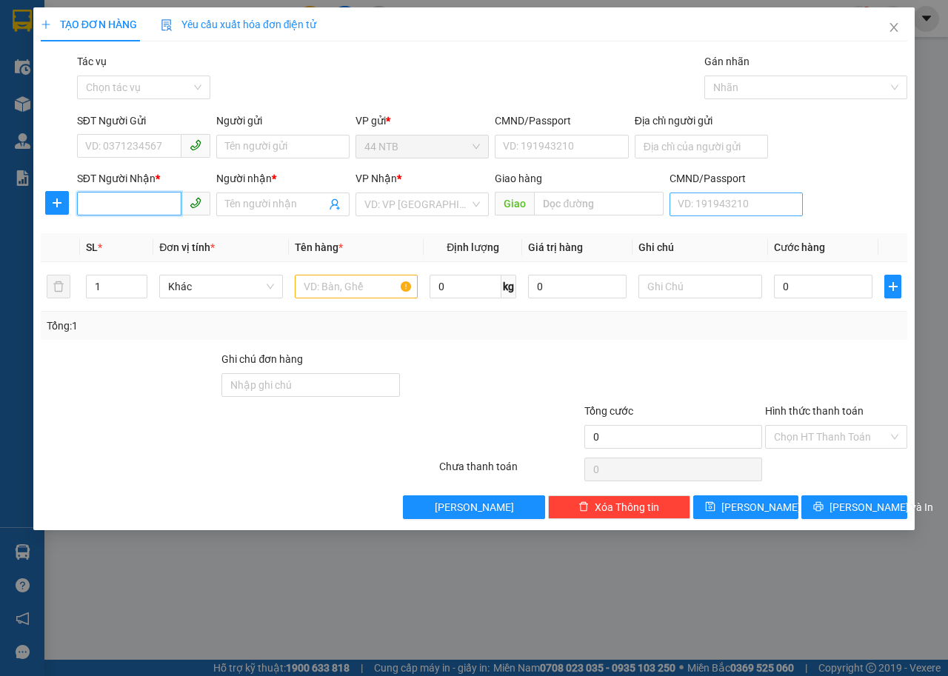
drag, startPoint x: 110, startPoint y: 206, endPoint x: 768, endPoint y: 193, distance: 658.7
click at [343, 206] on div "SĐT Người Nhận * VD: 0377654321 Người nhận * Tên người nhận VP Nhận * VD: VP Sà…" at bounding box center [492, 196] width 836 height 52
type input "0902484889"
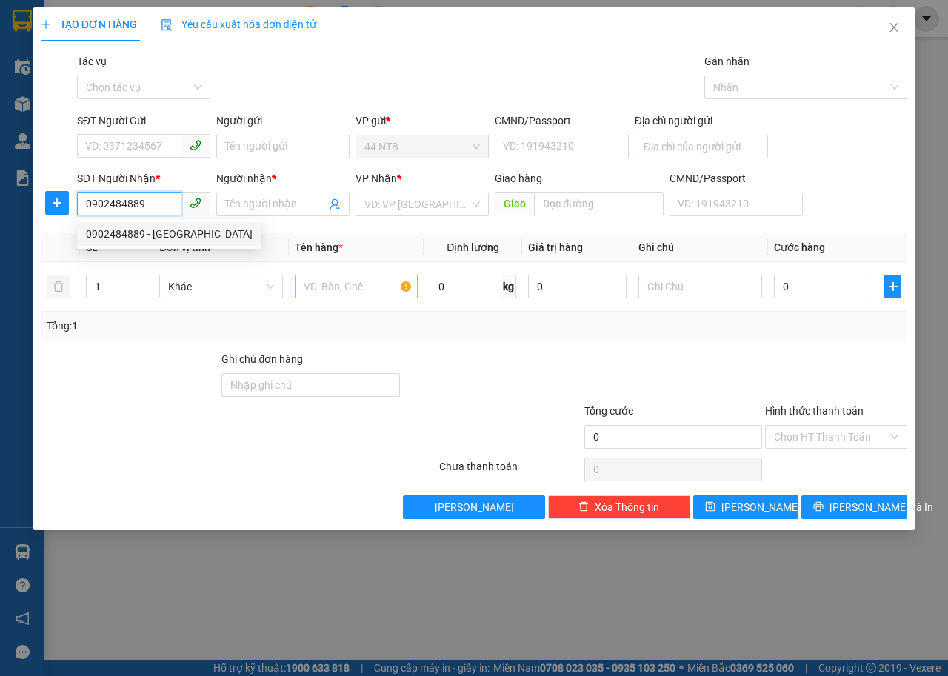
click at [141, 234] on div "0902484889 - Ấn" at bounding box center [169, 234] width 167 height 16
type input "[GEOGRAPHIC_DATA]"
type input "0902484889"
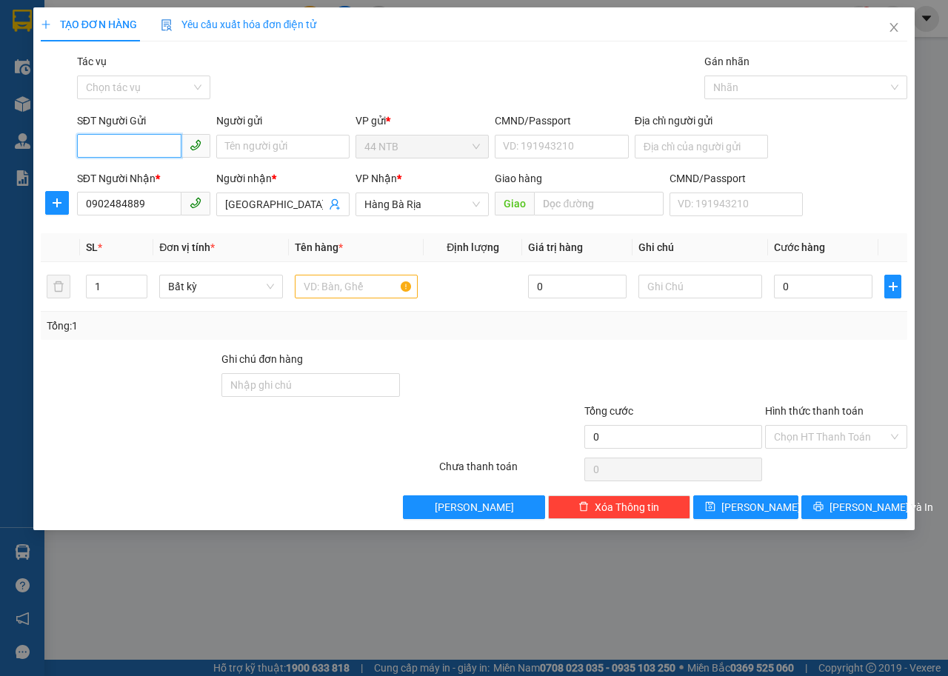
click at [126, 149] on input "SĐT Người Gửi" at bounding box center [129, 146] width 104 height 24
click at [161, 170] on div "0909432118 - Phương" at bounding box center [144, 176] width 116 height 16
type input "0909432118"
type input "Phương"
type input "079192008392"
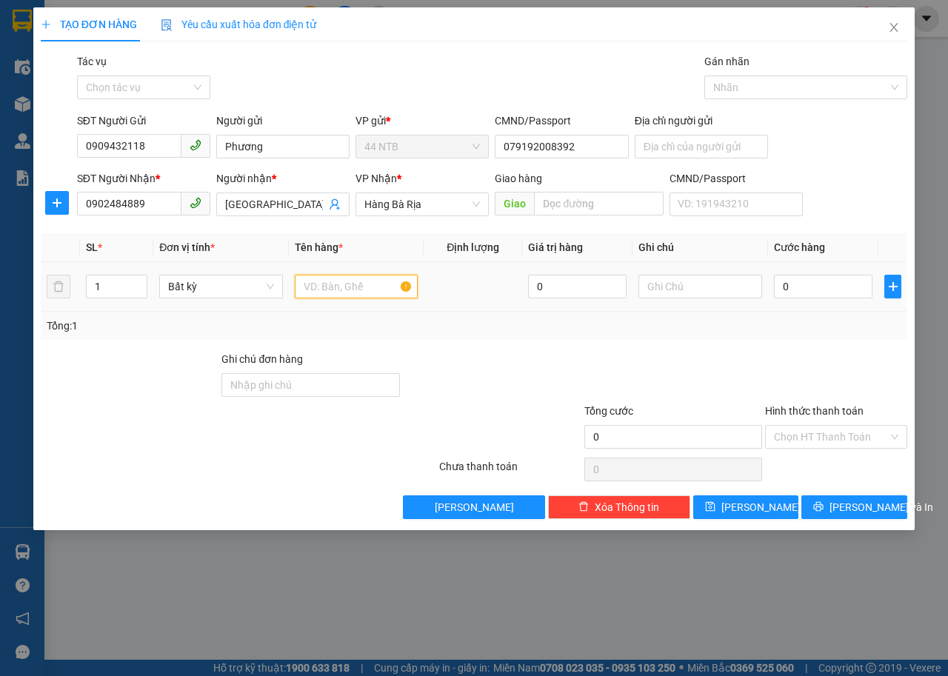
click at [361, 290] on input "text" at bounding box center [357, 287] width 124 height 24
type input "thùng dài"
type input "8"
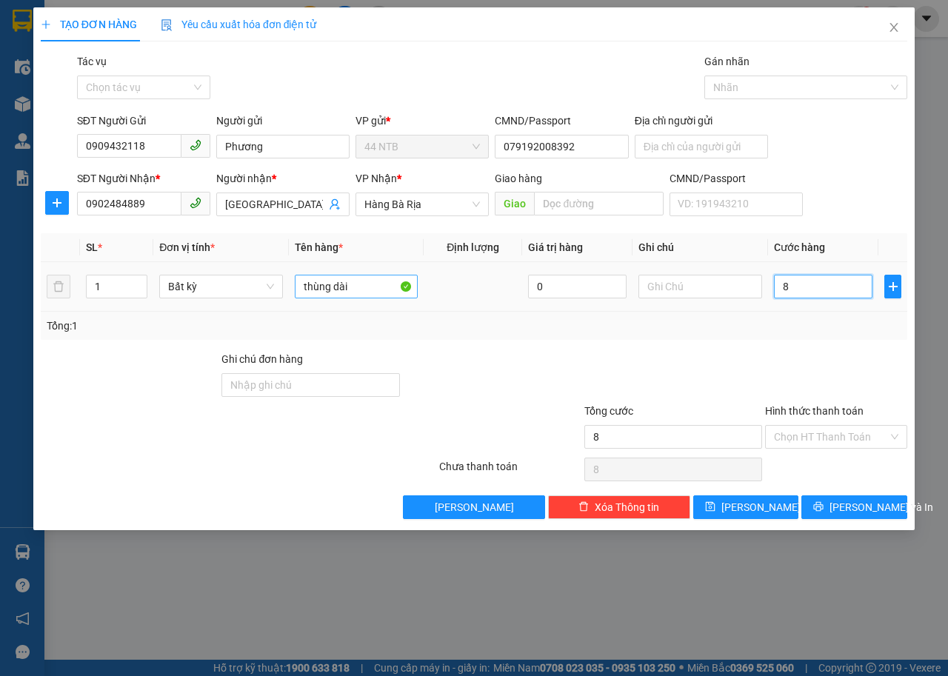
type input "80"
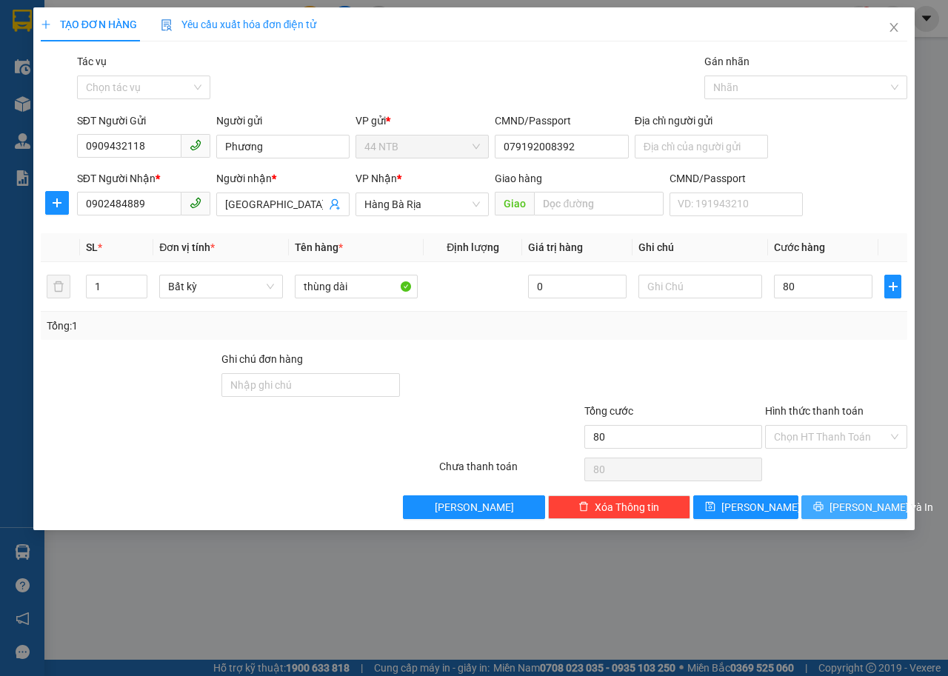
type input "80.000"
drag, startPoint x: 853, startPoint y: 507, endPoint x: 822, endPoint y: 493, distance: 33.5
click at [851, 506] on span "[PERSON_NAME] và In" at bounding box center [882, 507] width 104 height 16
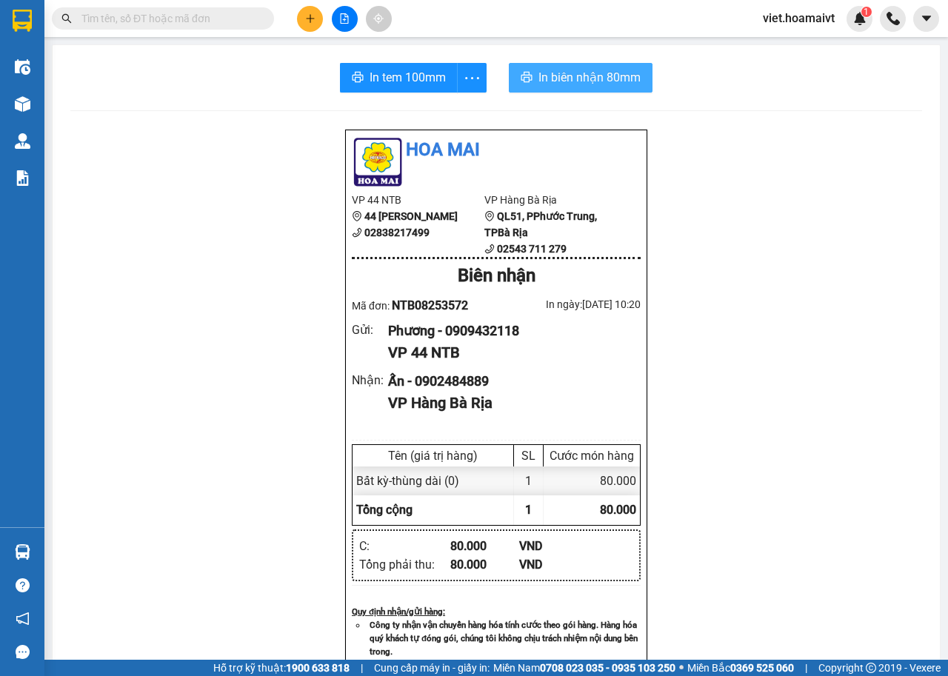
click at [566, 66] on button "In biên nhận 80mm" at bounding box center [581, 78] width 144 height 30
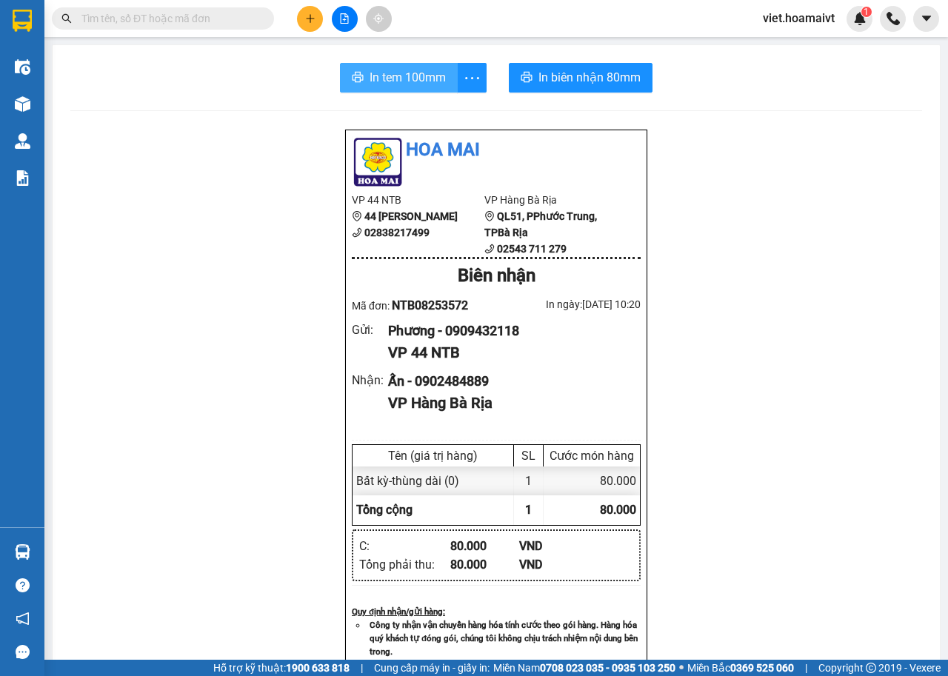
click at [361, 64] on button "In tem 100mm" at bounding box center [399, 78] width 118 height 30
click at [314, 22] on icon "plus" at bounding box center [310, 18] width 10 height 10
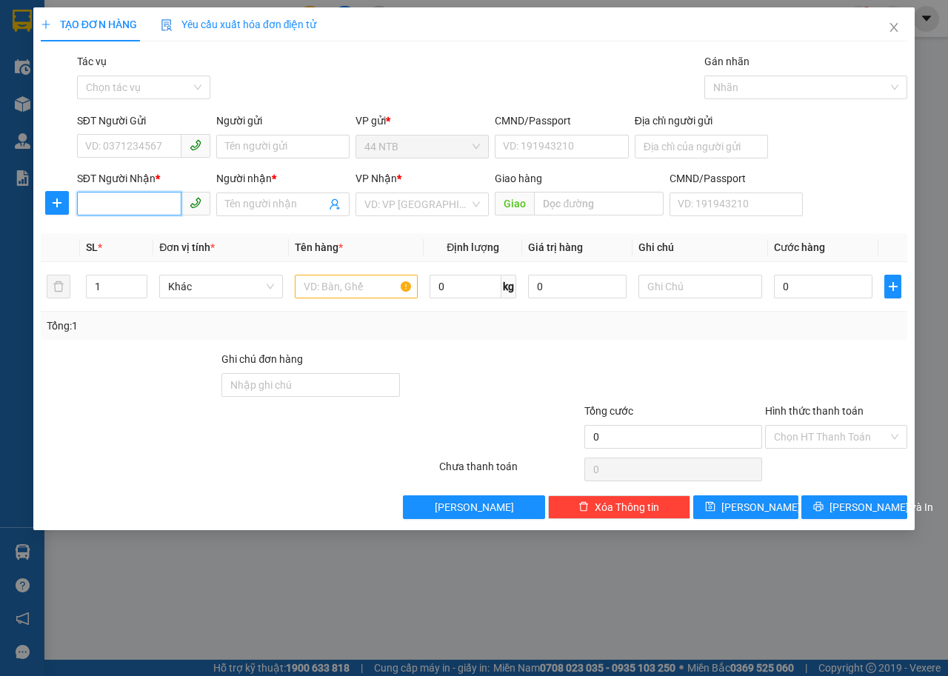
click at [144, 213] on input "SĐT Người Nhận *" at bounding box center [129, 204] width 104 height 24
type input "0354040848"
drag, startPoint x: 148, startPoint y: 217, endPoint x: 154, endPoint y: 236, distance: 19.4
click at [148, 219] on body "Kết quả tìm kiếm ( 0 ) Bộ lọc Ngày tạo đơn gần nhất No Data viet.hoamaivt 1 Điề…" at bounding box center [474, 338] width 948 height 676
click at [159, 210] on input "0354040848" at bounding box center [129, 204] width 104 height 24
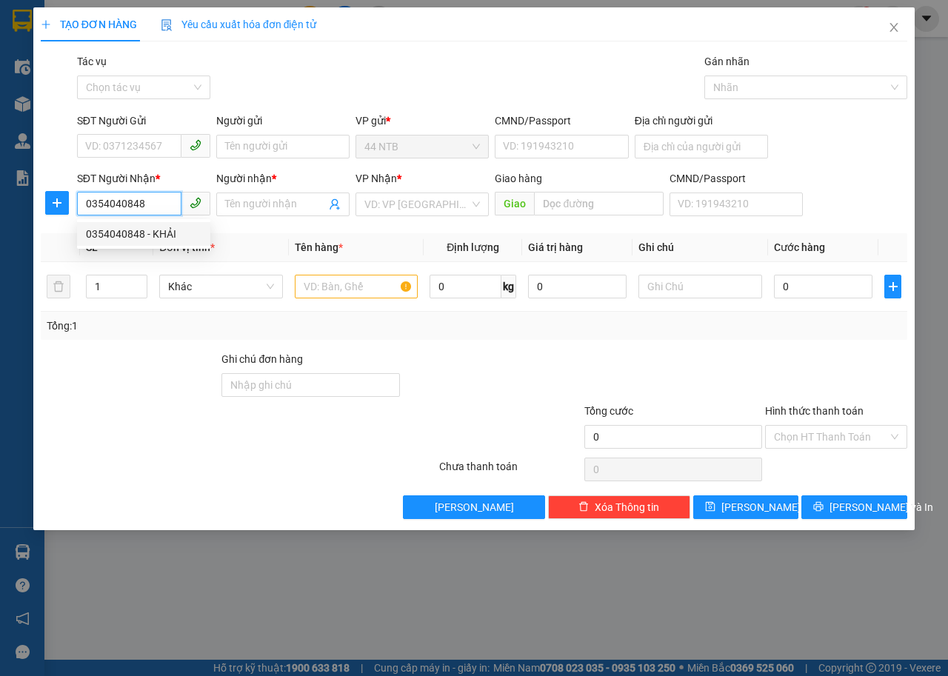
click at [157, 233] on div "0354040848 - KHẢI" at bounding box center [144, 234] width 116 height 16
type input "KHẢI"
type input "MỸ XUÂN"
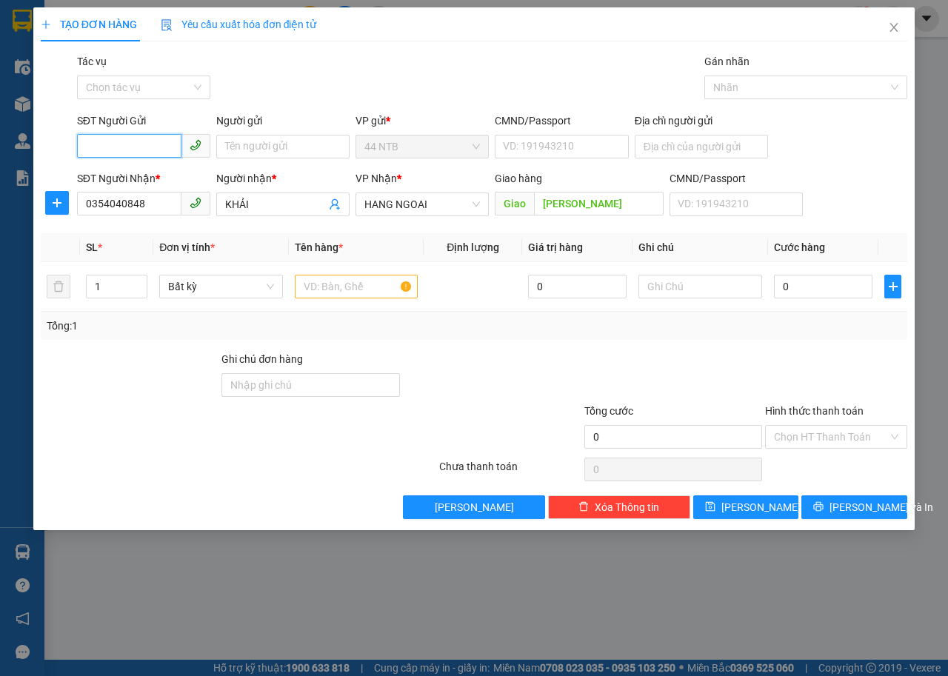
drag, startPoint x: 142, startPoint y: 145, endPoint x: 119, endPoint y: 139, distance: 23.7
click at [142, 146] on input "SĐT Người Gửi" at bounding box center [129, 146] width 104 height 24
click at [139, 180] on div "0909432118 - Phương" at bounding box center [144, 176] width 116 height 16
type input "0909432118"
type input "Phương"
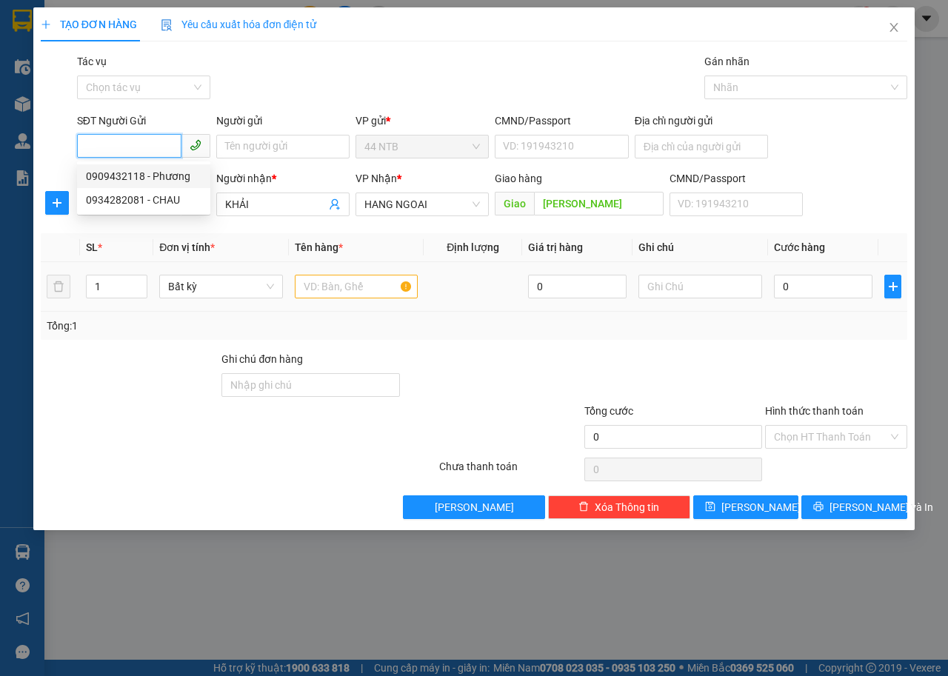
type input "079192008392"
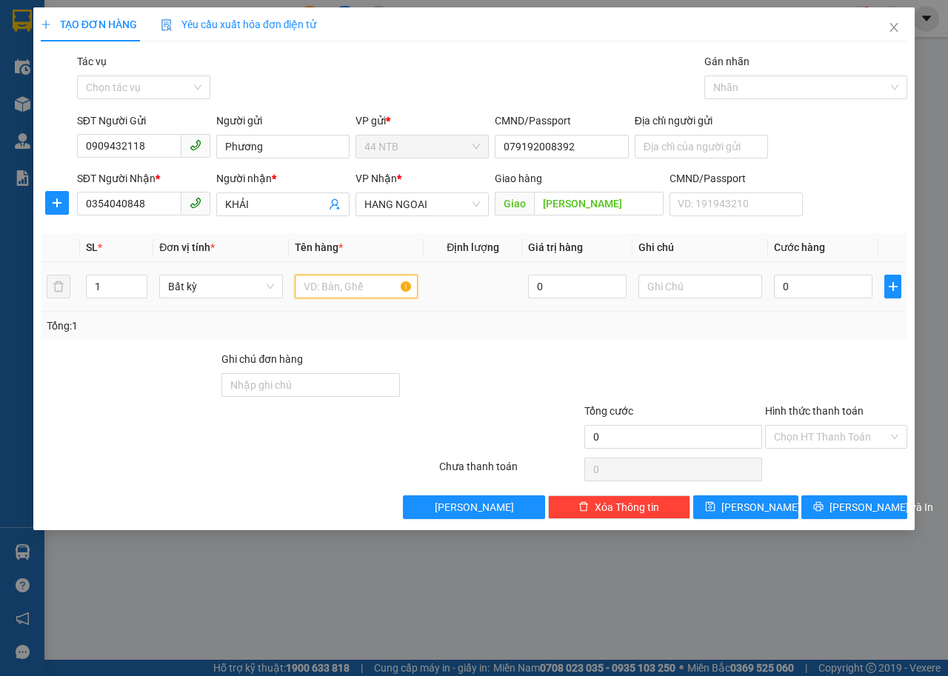
click at [368, 290] on input "text" at bounding box center [357, 287] width 124 height 24
type input "miếng"
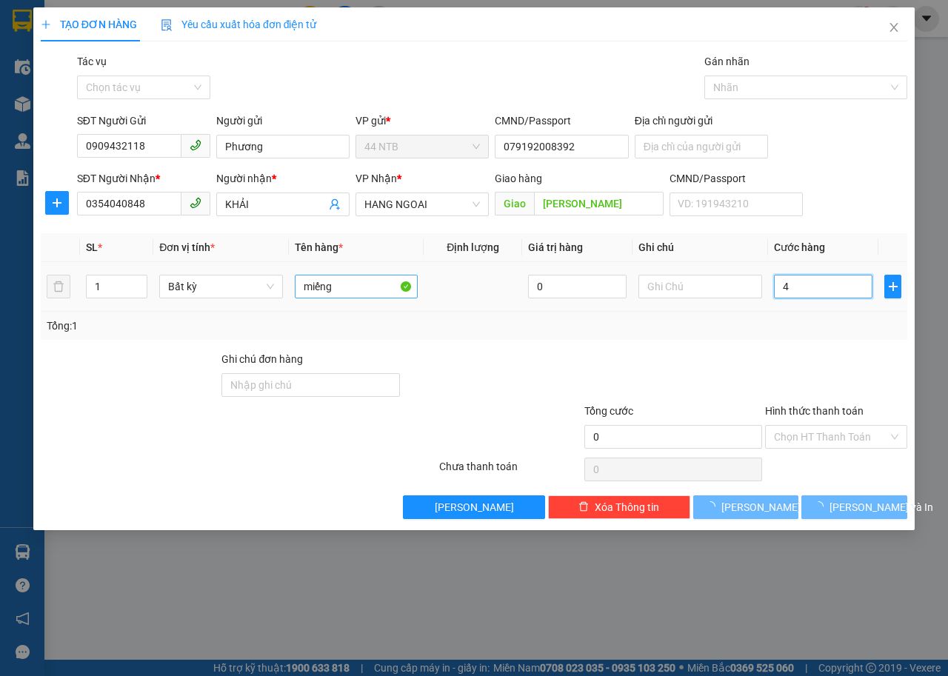
type input "40"
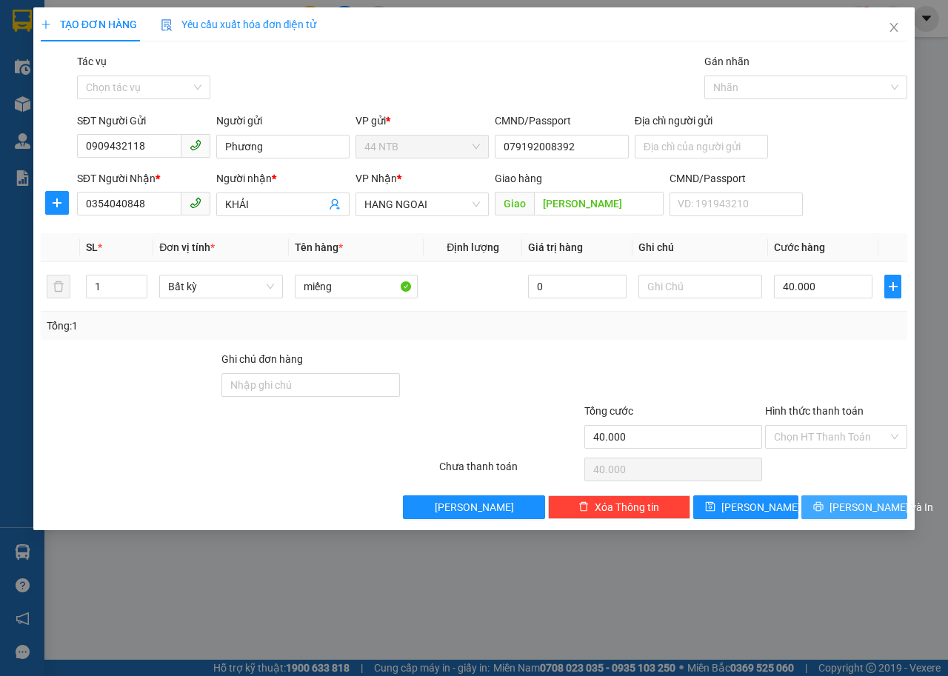
click at [870, 504] on span "[PERSON_NAME] và In" at bounding box center [882, 507] width 104 height 16
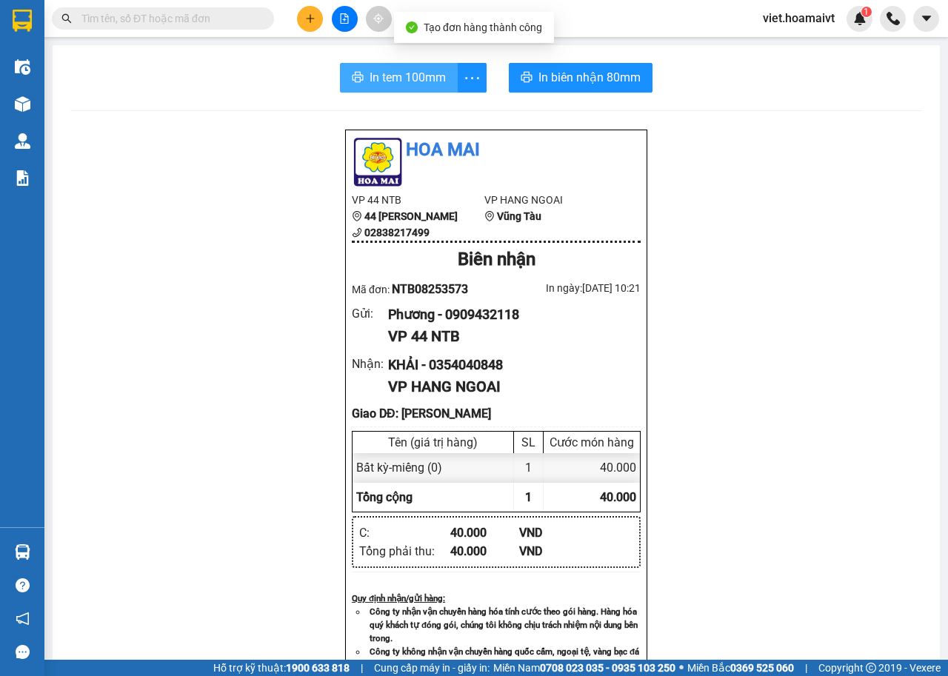
drag, startPoint x: 360, startPoint y: 84, endPoint x: 351, endPoint y: 75, distance: 13.1
click at [360, 84] on button "In tem 100mm" at bounding box center [399, 78] width 118 height 30
click at [315, 19] on icon "plus" at bounding box center [310, 18] width 10 height 10
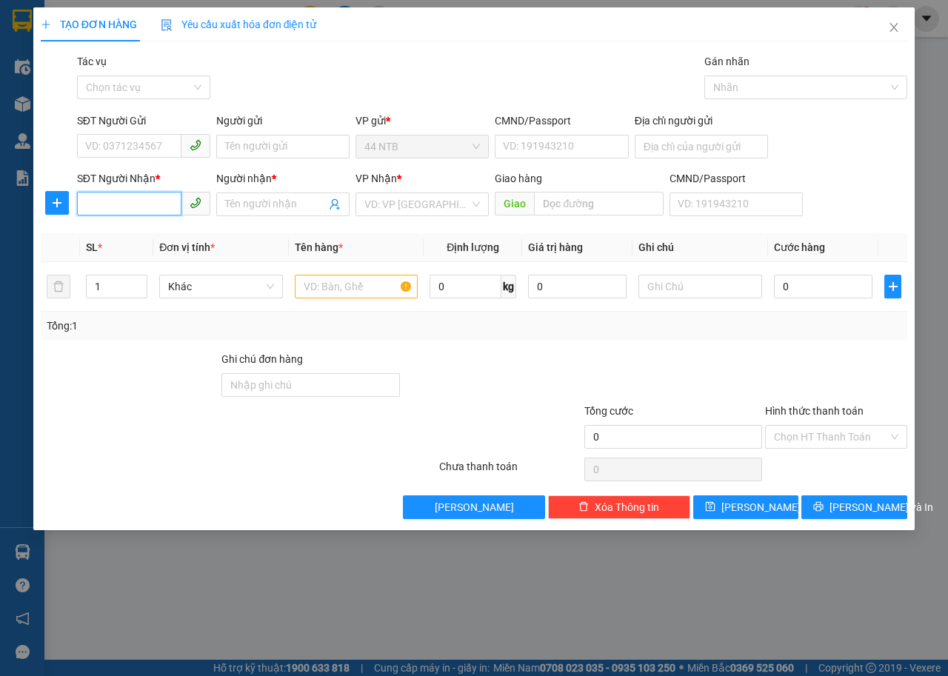
click at [167, 210] on input "SĐT Người Nhận *" at bounding box center [129, 204] width 104 height 24
type input "0964567799"
click at [166, 235] on div "0964567799 - Hồng Anh" at bounding box center [144, 234] width 116 height 16
type input "Hồng Anh"
type input "0964567799"
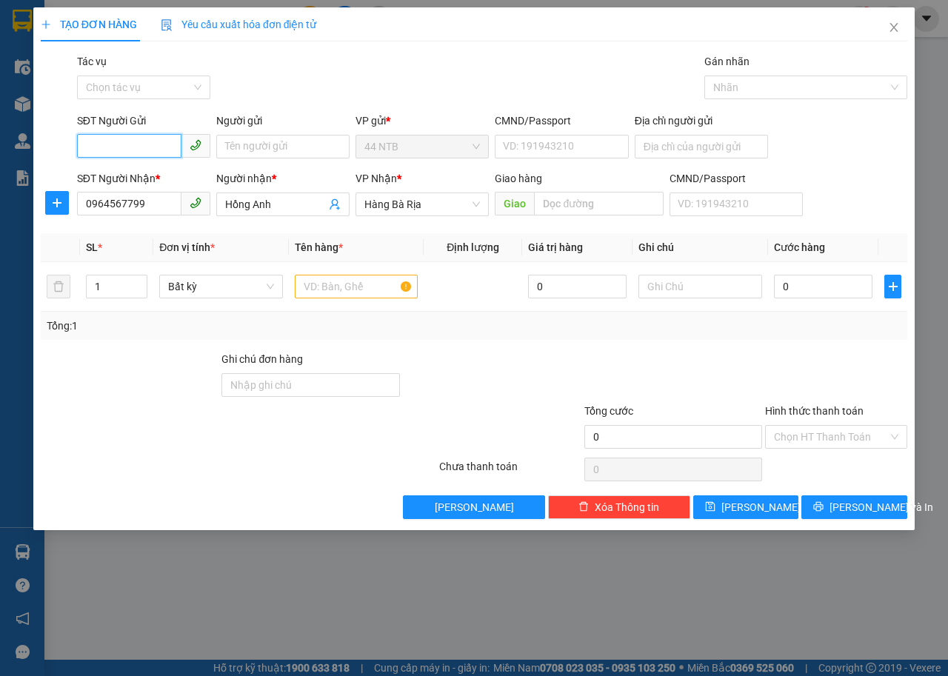
click at [150, 153] on input "SĐT Người Gửi" at bounding box center [129, 146] width 104 height 24
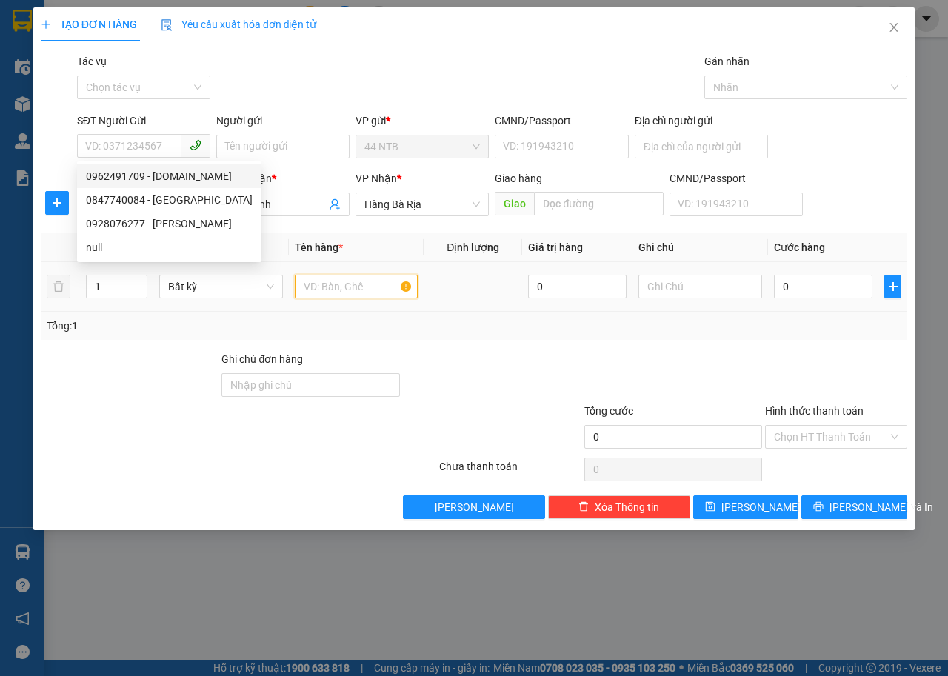
click at [320, 284] on input "text" at bounding box center [357, 287] width 124 height 24
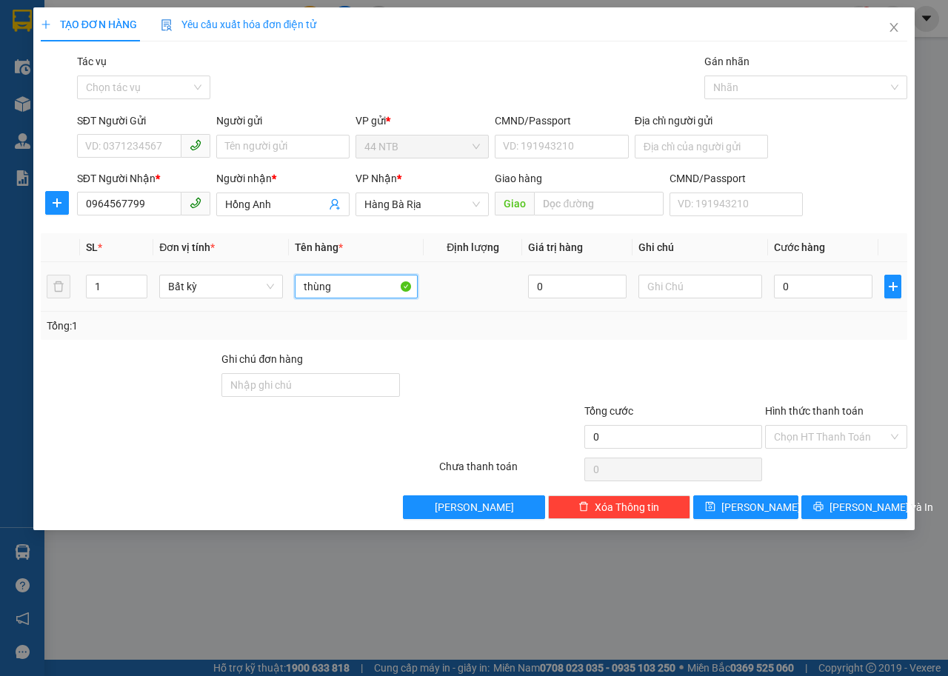
type input "thùng"
type input "3"
type input "30"
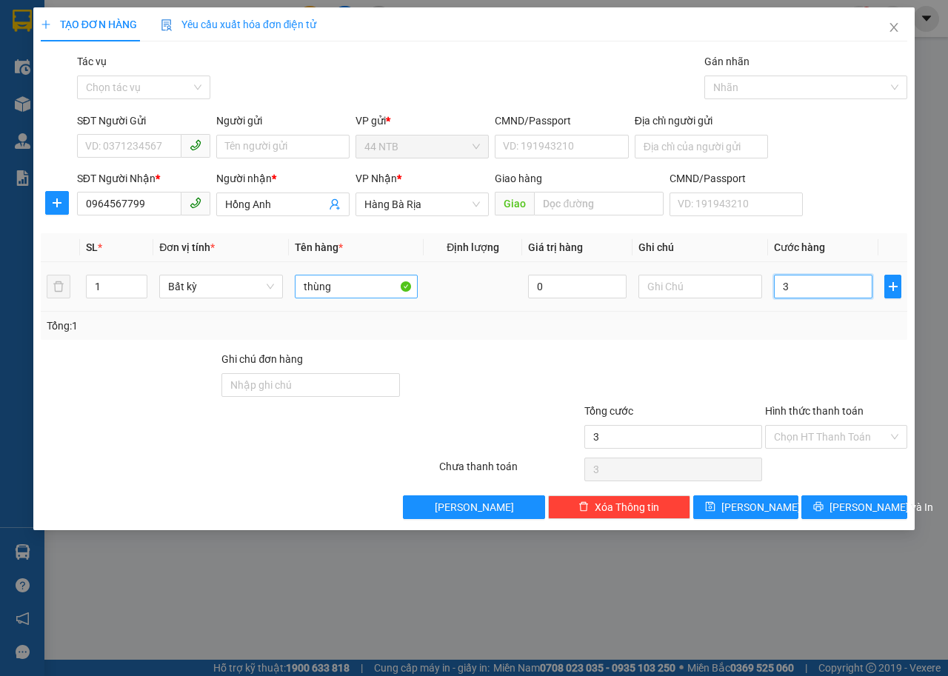
type input "30"
type input "30.000"
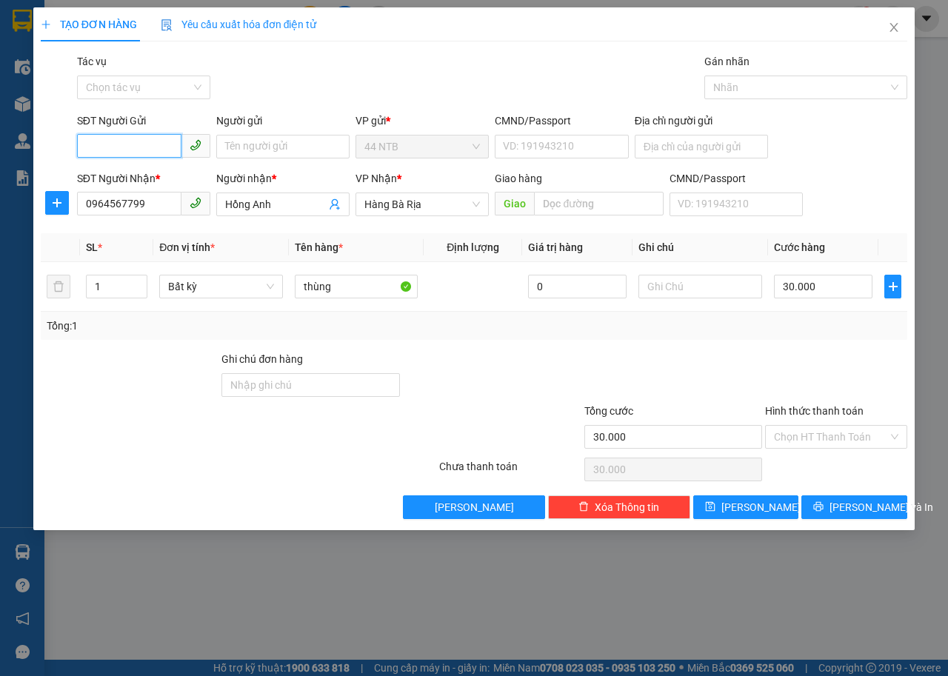
click at [159, 145] on input "SĐT Người Gửi" at bounding box center [129, 146] width 104 height 24
type input "0903112131"
click at [166, 178] on div "0903112131 - Long" at bounding box center [144, 176] width 116 height 16
type input "Long"
type input "074200008784"
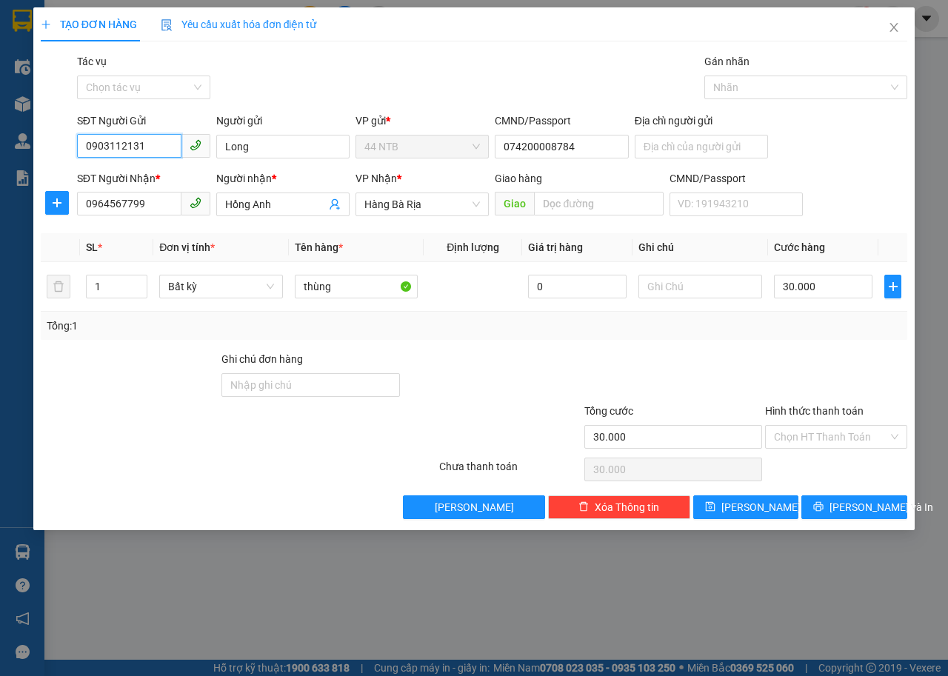
type input "0903112131"
click at [663, 285] on input "text" at bounding box center [701, 287] width 124 height 24
type input "bánh tráng"
click at [846, 507] on span "[PERSON_NAME] và In" at bounding box center [882, 507] width 104 height 16
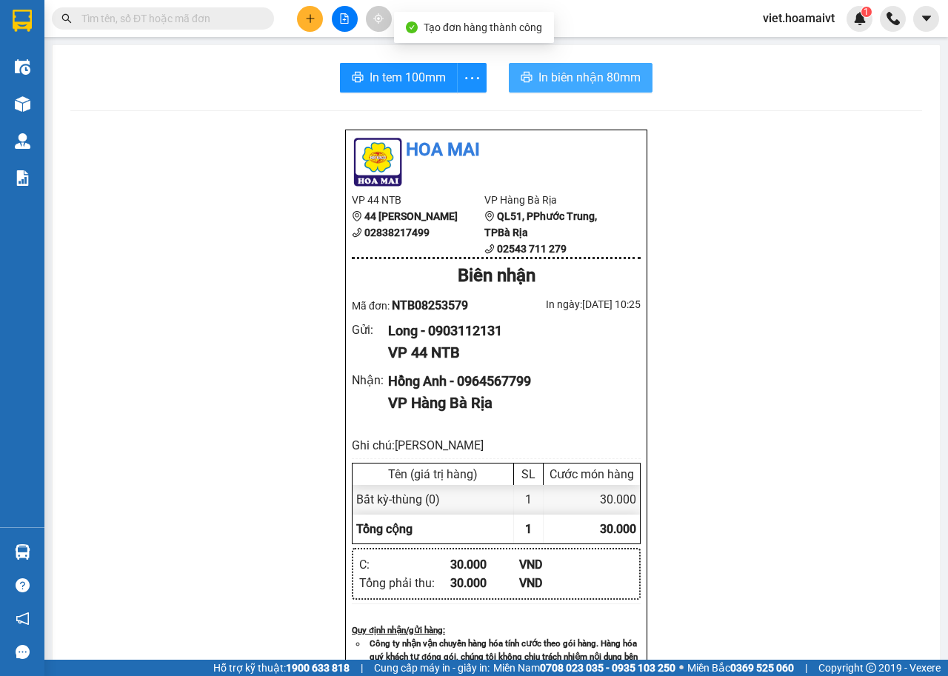
click at [545, 80] on span "In biên nhận 80mm" at bounding box center [590, 77] width 102 height 19
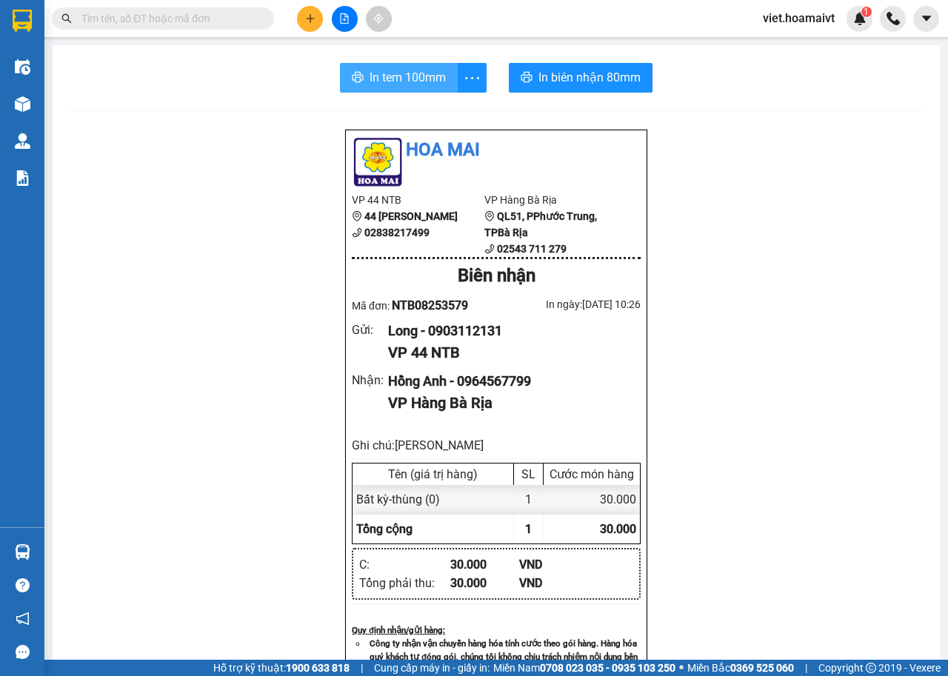
click at [413, 73] on span "In tem 100mm" at bounding box center [408, 77] width 76 height 19
click at [308, 26] on button at bounding box center [310, 19] width 26 height 26
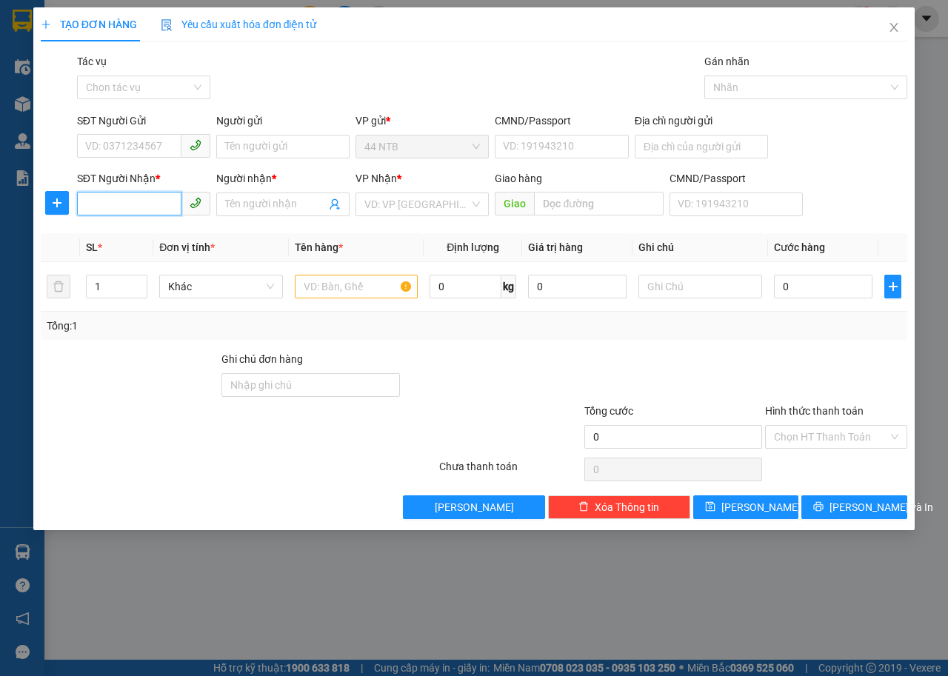
click at [159, 205] on input "SĐT Người Nhận *" at bounding box center [129, 204] width 104 height 24
type input "0909842844"
click at [156, 233] on th "Đơn vị tính *" at bounding box center [221, 247] width 136 height 29
click at [161, 210] on input "0909842844" at bounding box center [129, 204] width 104 height 24
click at [233, 209] on input "Người nhận *" at bounding box center [275, 204] width 101 height 16
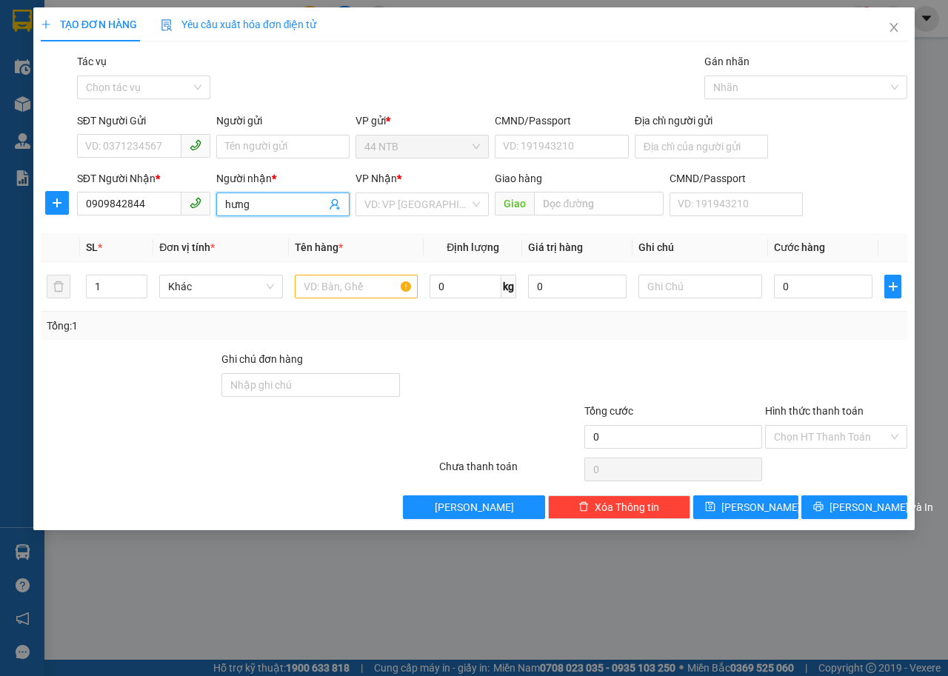
type input "hưng"
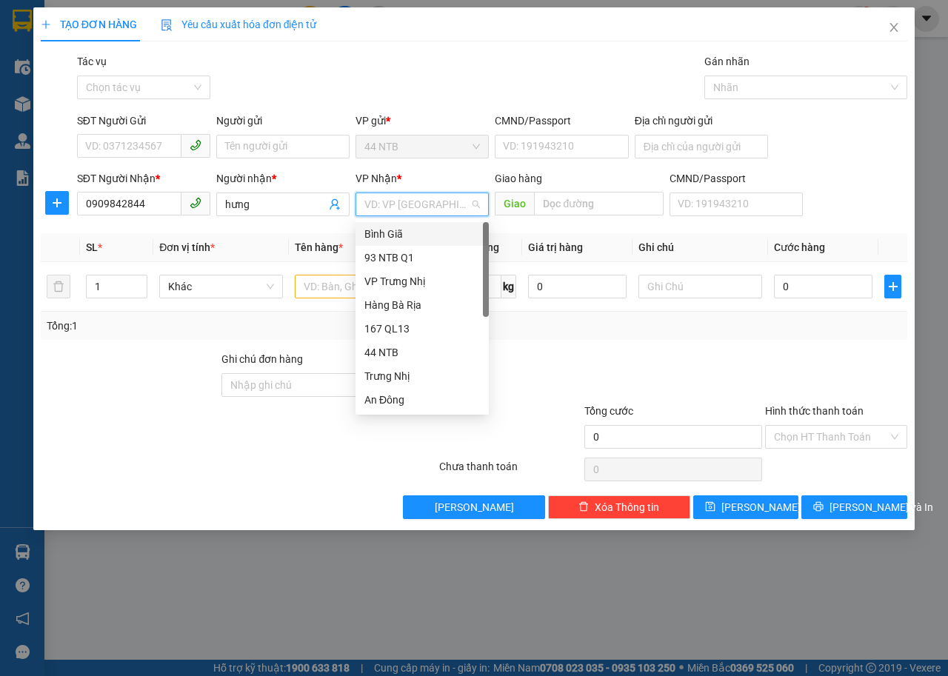
click at [417, 236] on div "Bình Giã" at bounding box center [422, 234] width 116 height 16
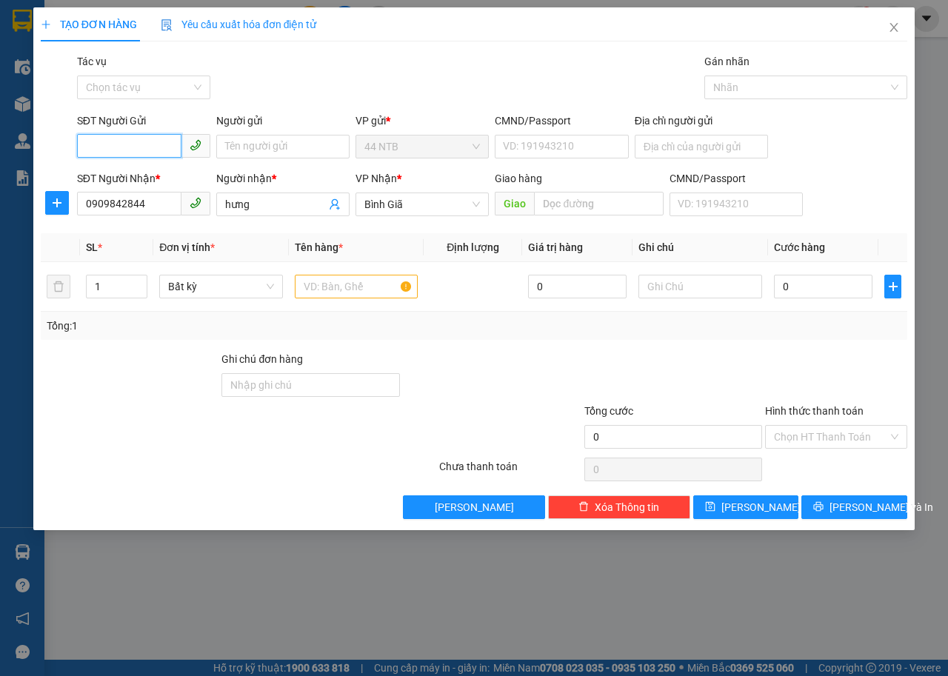
click at [127, 147] on input "SĐT Người Gửi" at bounding box center [129, 146] width 104 height 24
type input "0838342729"
click at [173, 165] on div "0838342729 - THAO" at bounding box center [159, 176] width 164 height 24
type input "THAO"
type input "0838342729"
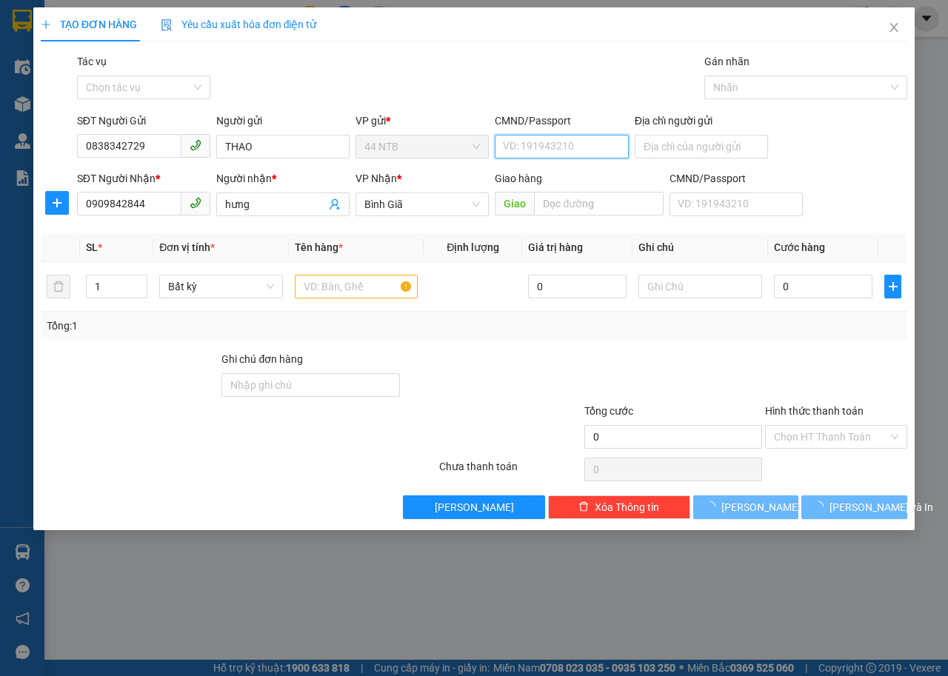
click at [605, 151] on input "CMND/Passport" at bounding box center [561, 147] width 133 height 24
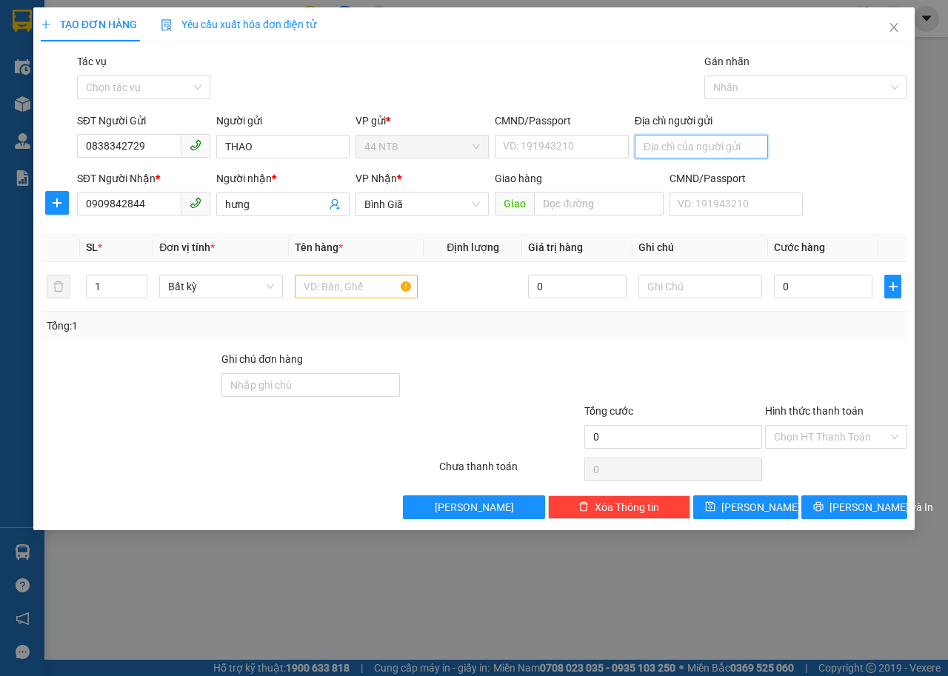
click at [696, 147] on input "Địa chỉ người gửi" at bounding box center [701, 147] width 133 height 24
type input "313 võ văn tần q3"
click at [324, 290] on input "text" at bounding box center [357, 287] width 124 height 24
type input "thùng đen"
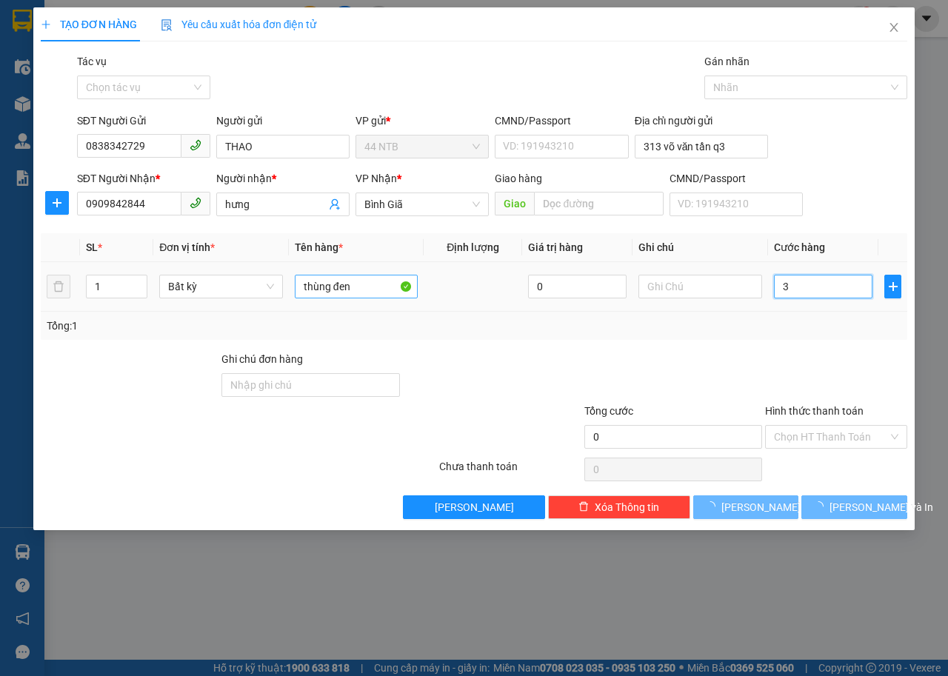
type input "30"
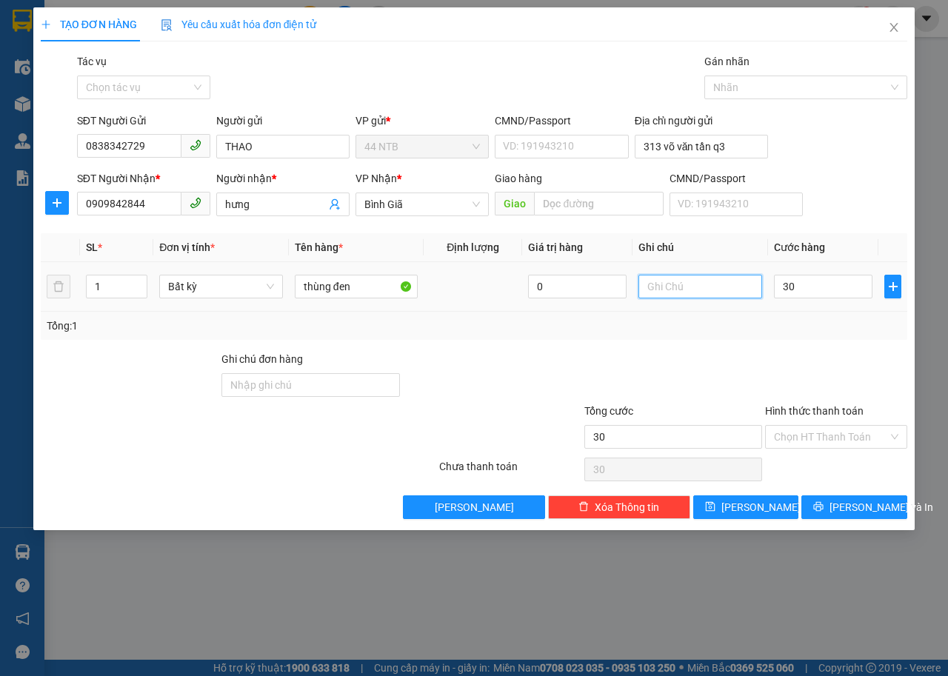
type input "30.000"
click at [664, 294] on input "text" at bounding box center [701, 287] width 124 height 24
type input "lk mt"
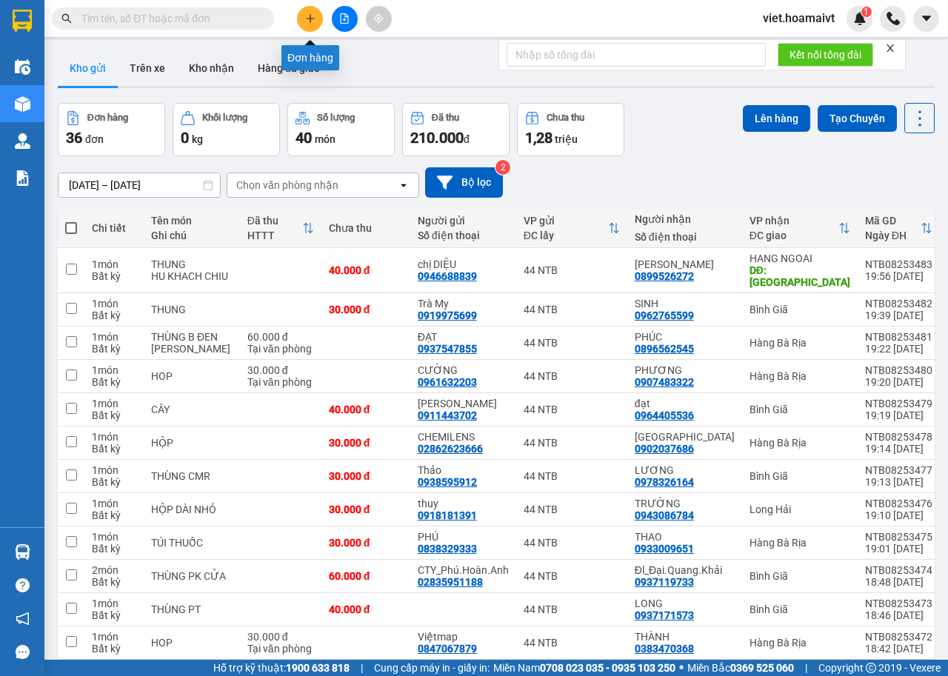
click at [304, 16] on button at bounding box center [310, 19] width 26 height 26
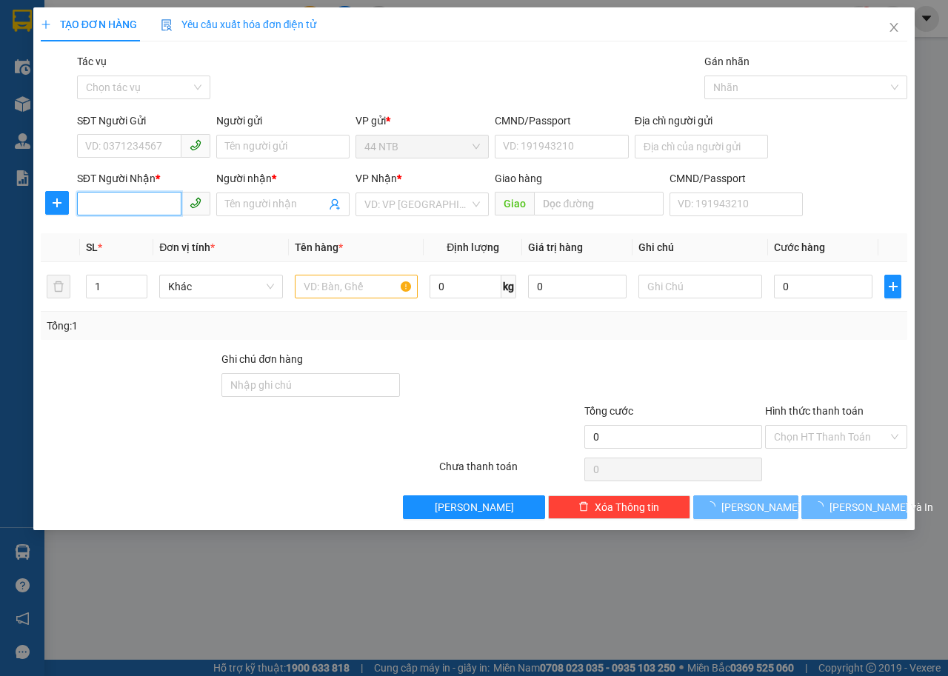
click at [139, 203] on input "SĐT Người Nhận *" at bounding box center [129, 204] width 104 height 24
click at [139, 204] on input "773456" at bounding box center [129, 204] width 104 height 24
click at [81, 204] on input "773456" at bounding box center [129, 204] width 104 height 24
click at [141, 208] on input "773456" at bounding box center [129, 204] width 104 height 24
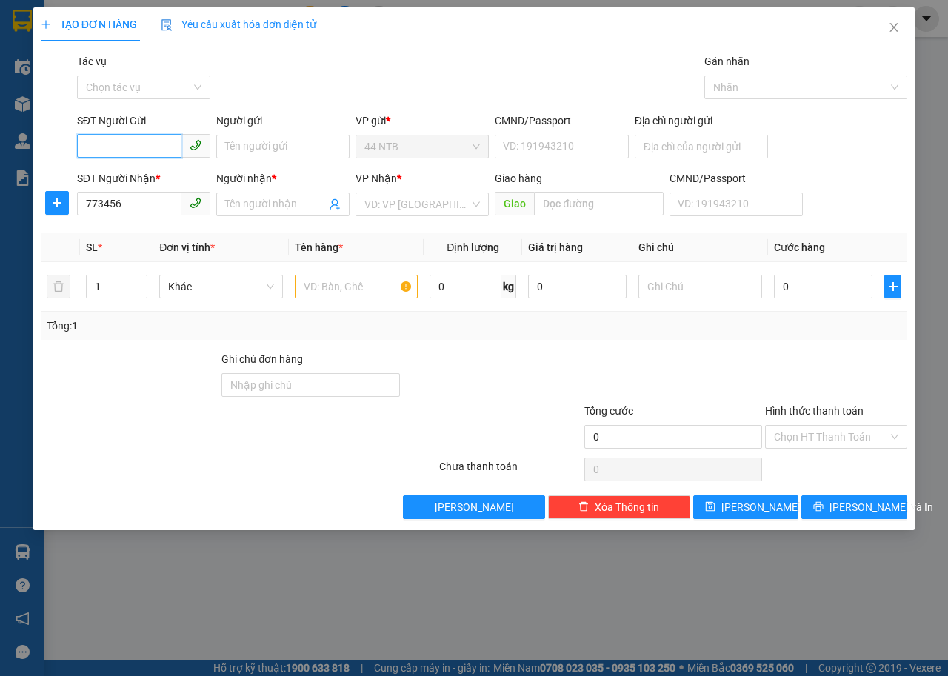
click at [156, 139] on input "SĐT Người Gửi" at bounding box center [129, 146] width 104 height 24
click at [80, 204] on input "773456" at bounding box center [129, 204] width 104 height 24
click at [146, 202] on input "773456" at bounding box center [129, 204] width 104 height 24
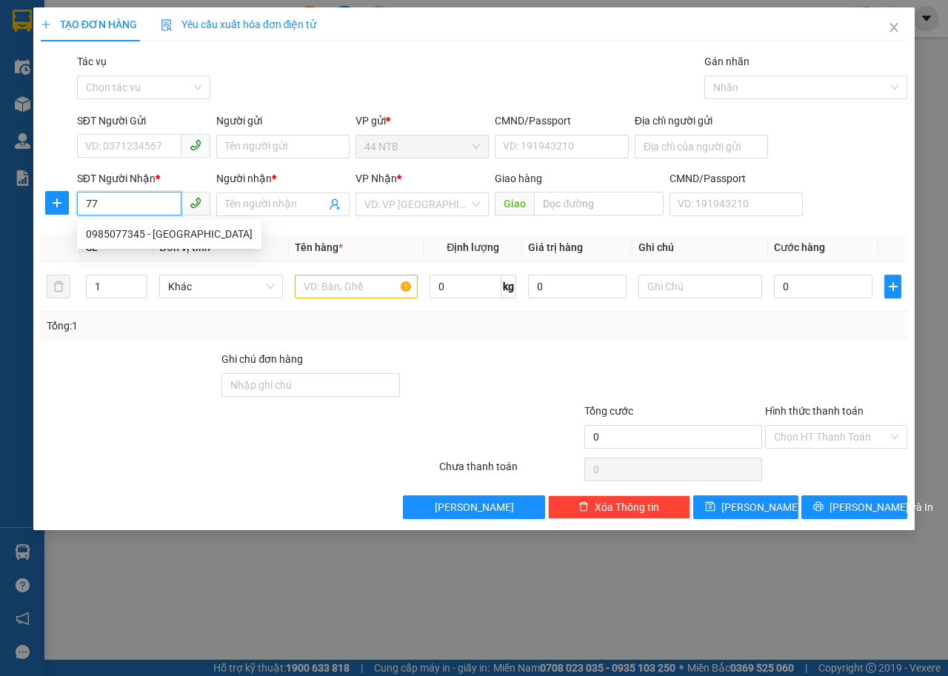
type input "7"
drag, startPoint x: 277, startPoint y: 92, endPoint x: 587, endPoint y: 8, distance: 320.7
click at [282, 88] on div "Gói vận chuyển * Tiêu chuẩn Tác vụ Chọn tác vụ Gán nhãn Nhãn" at bounding box center [492, 79] width 836 height 52
click at [121, 214] on input "SĐT Người Nhận *" at bounding box center [129, 204] width 104 height 24
click at [889, 33] on icon "close" at bounding box center [894, 27] width 12 height 12
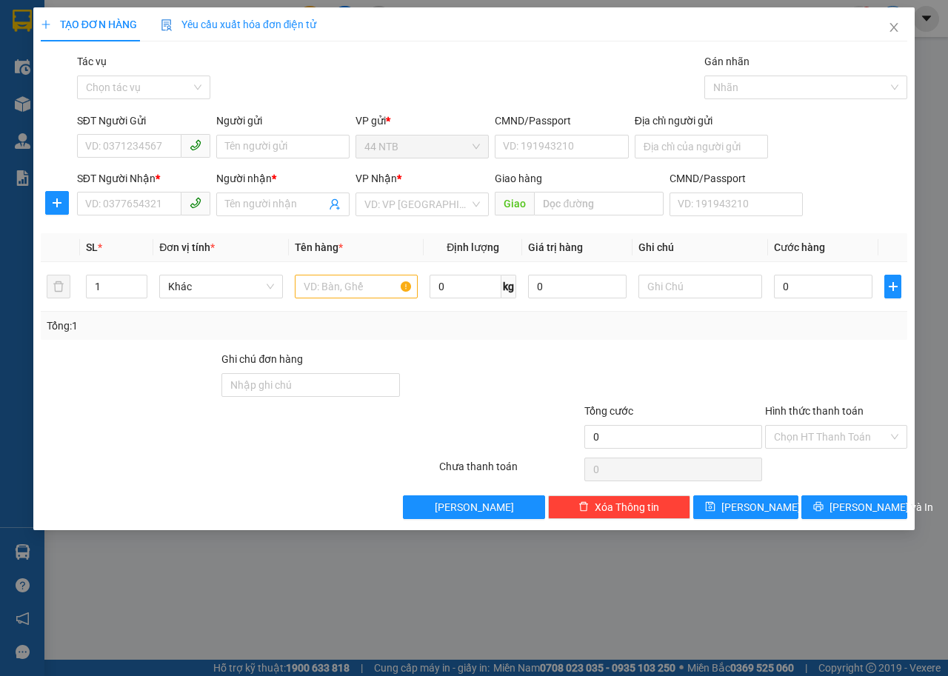
click at [892, 31] on div at bounding box center [893, 19] width 26 height 26
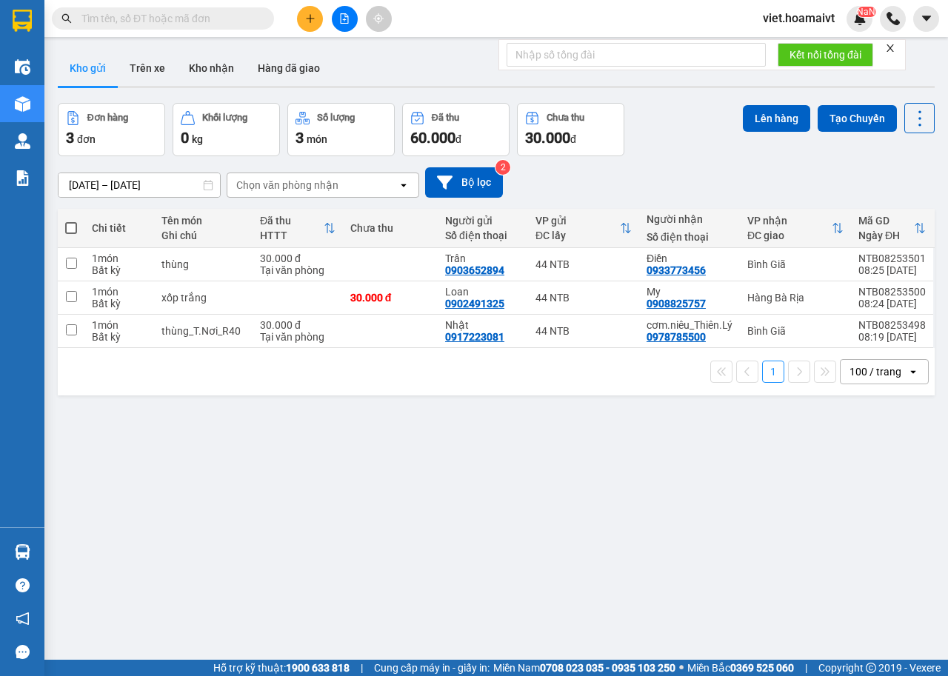
click at [891, 50] on icon "close" at bounding box center [890, 47] width 7 height 7
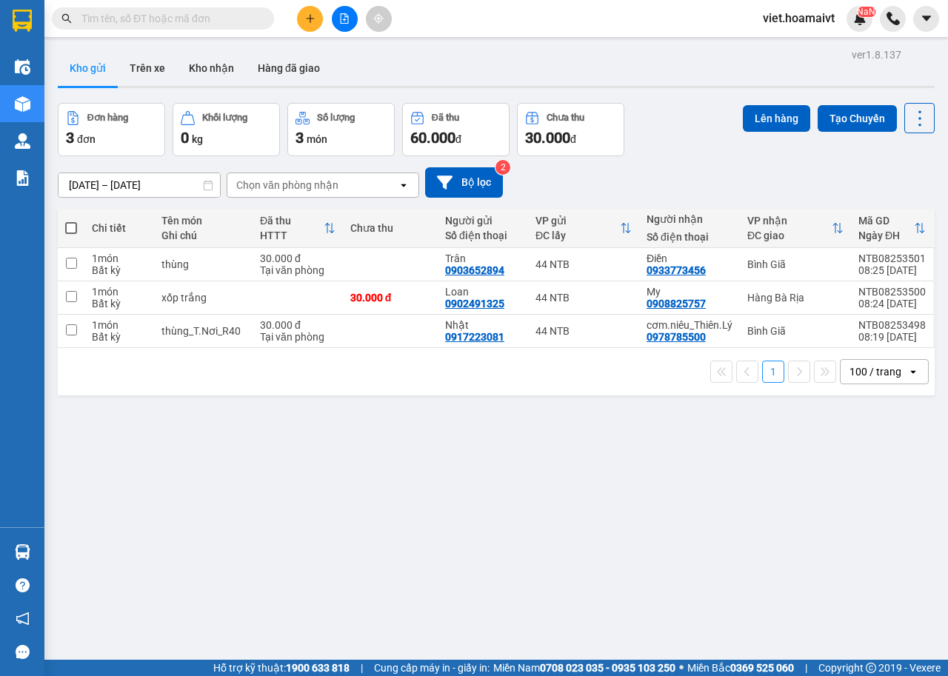
click at [313, 181] on div "Chọn văn phòng nhận" at bounding box center [287, 185] width 102 height 15
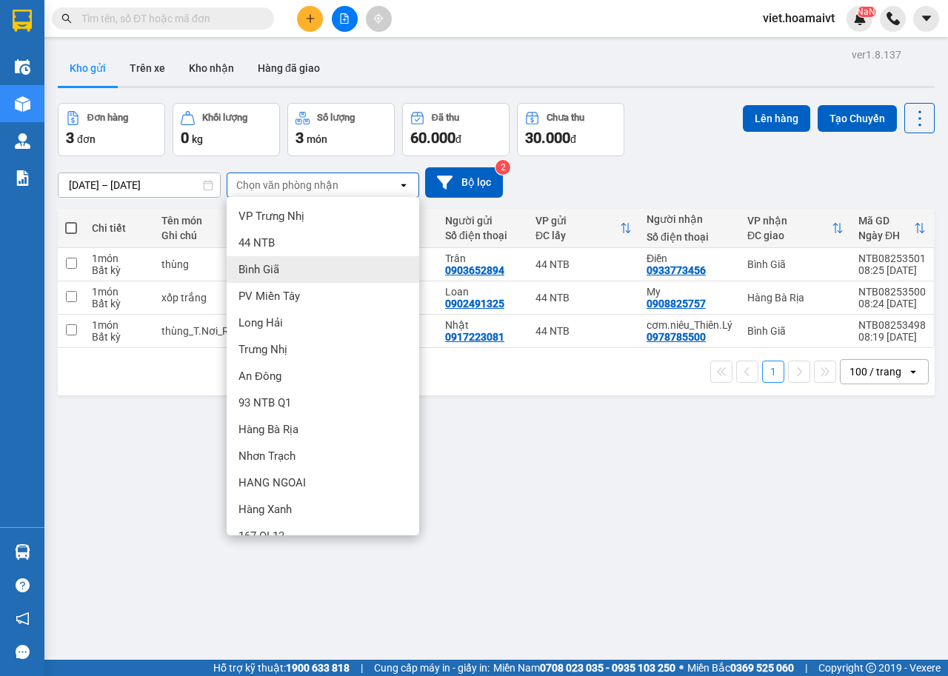
click at [296, 262] on div "Bình Giã" at bounding box center [323, 269] width 193 height 27
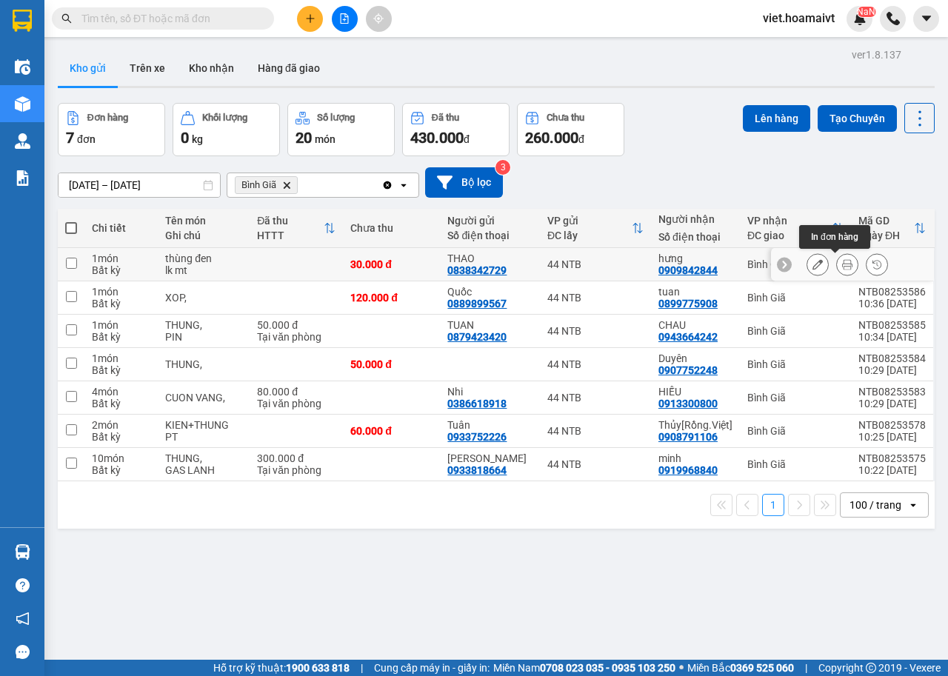
click at [842, 264] on icon at bounding box center [847, 264] width 10 height 10
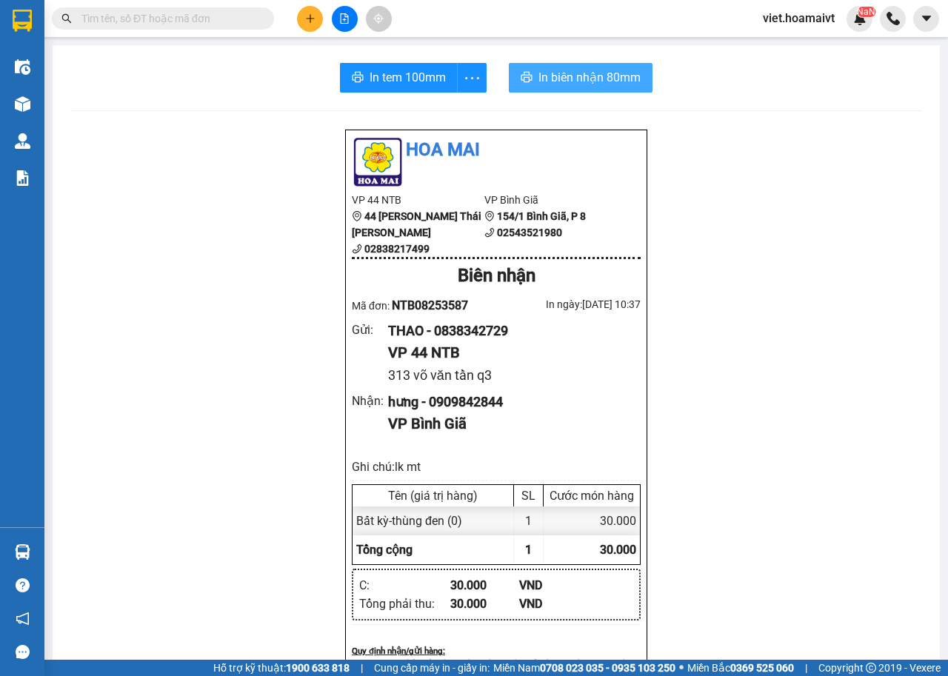
click at [600, 83] on span "In biên nhận 80mm" at bounding box center [590, 77] width 102 height 19
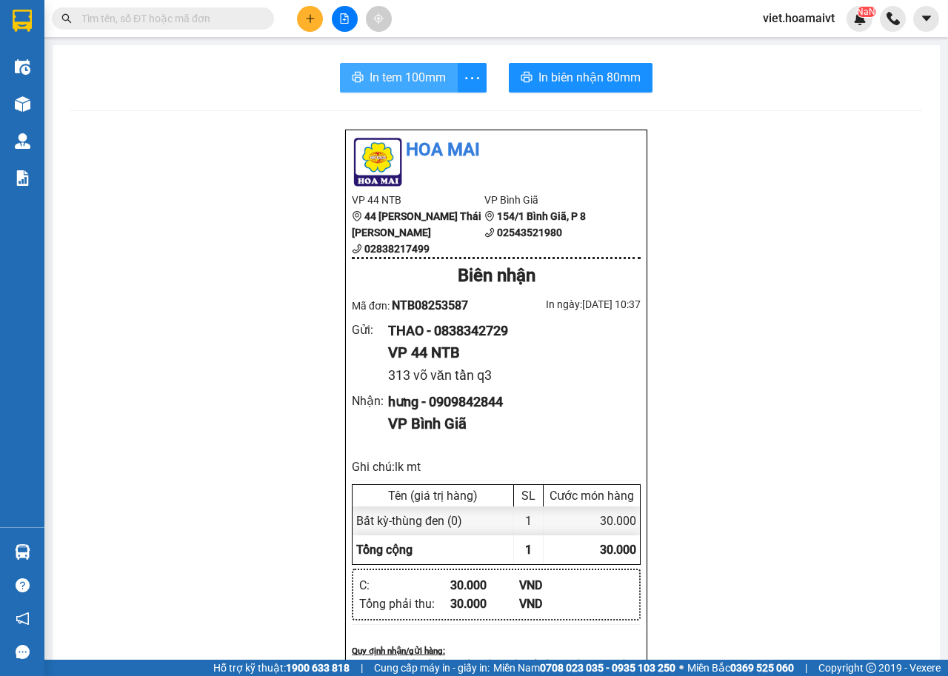
click at [403, 75] on span "In tem 100mm" at bounding box center [408, 77] width 76 height 19
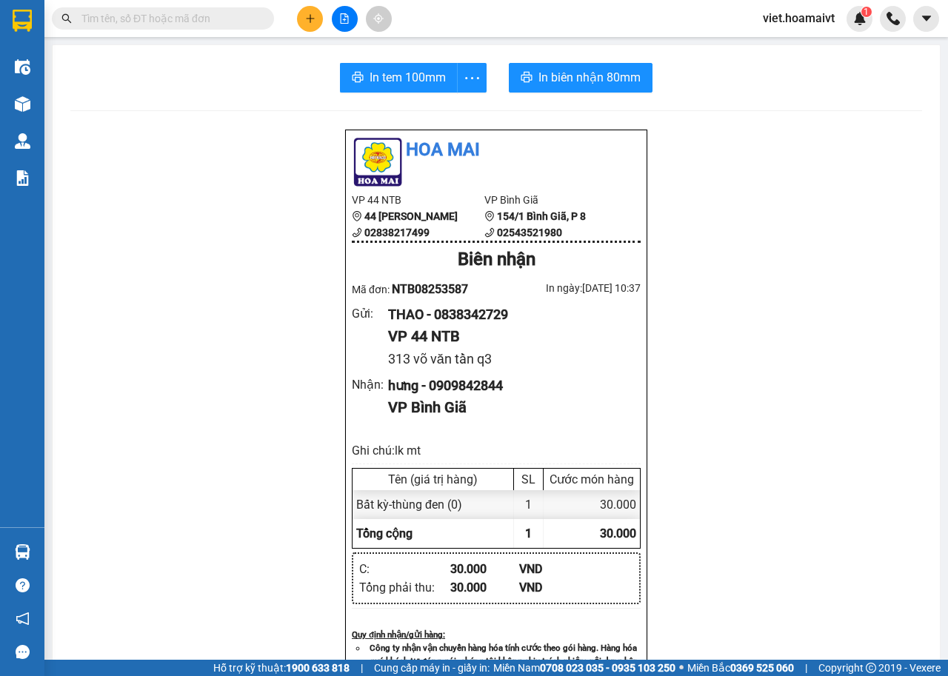
click at [313, 19] on icon "plus" at bounding box center [310, 18] width 10 height 10
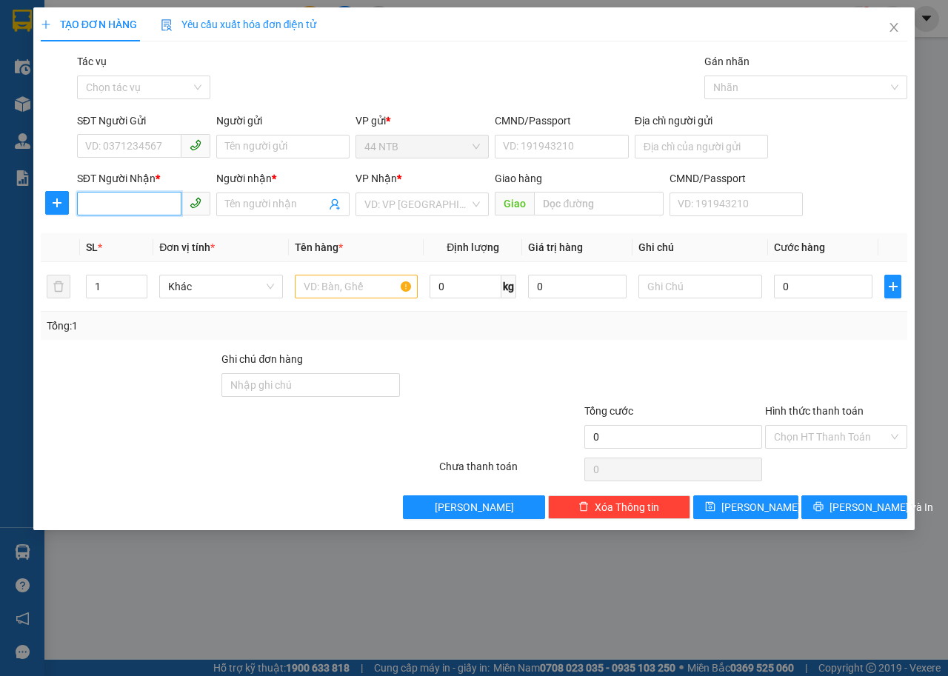
drag, startPoint x: 144, startPoint y: 207, endPoint x: 624, endPoint y: 190, distance: 480.3
click at [145, 207] on input "SĐT Người Nhận *" at bounding box center [129, 204] width 104 height 24
type input "0937749968"
click at [164, 236] on div "0937749968 - Vương" at bounding box center [159, 234] width 146 height 16
type input "Vương"
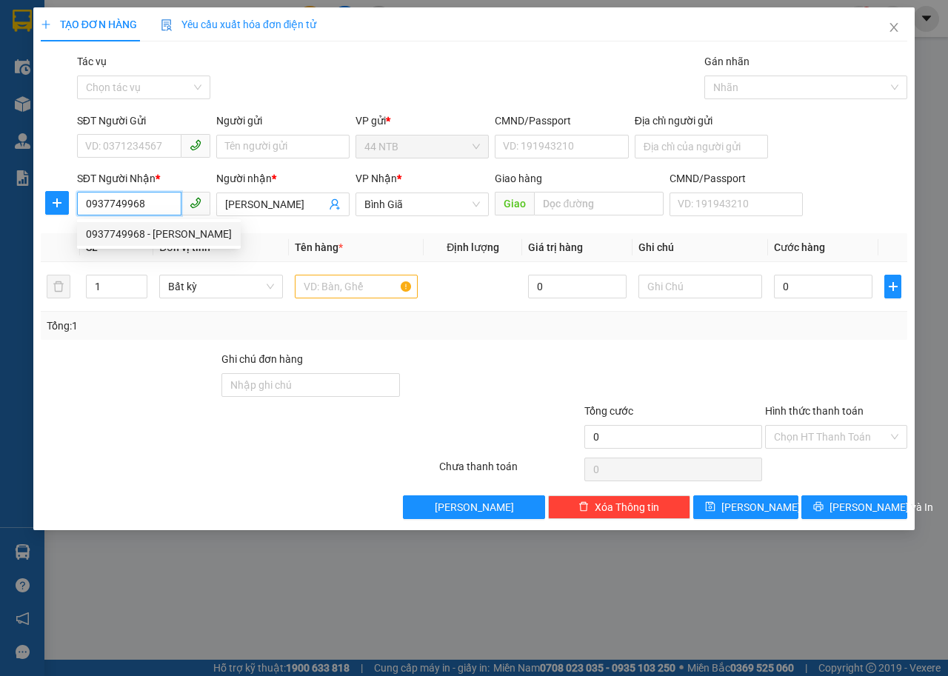
type input "0937749968"
click at [158, 133] on div "SĐT Người Gửi" at bounding box center [143, 124] width 133 height 22
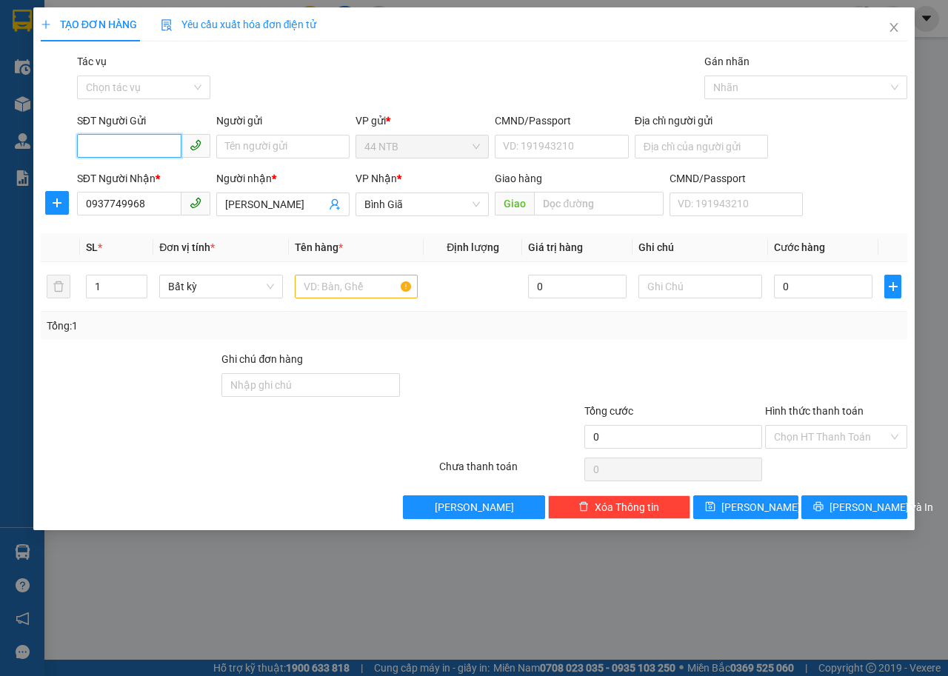
click at [158, 143] on input "SĐT Người Gửi" at bounding box center [129, 146] width 104 height 24
click at [144, 198] on div "0936123499 - Tuấn" at bounding box center [144, 200] width 116 height 16
type input "0936123499"
type input "Tuấn"
click at [336, 288] on input "text" at bounding box center [357, 287] width 124 height 24
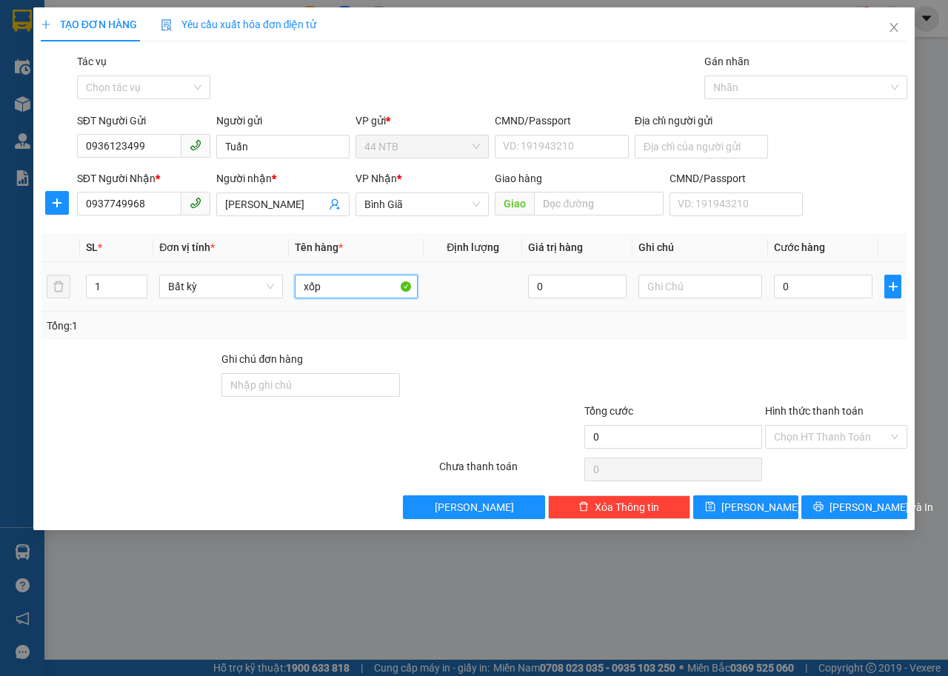
type input "xốp"
type input "30"
type input "30.000"
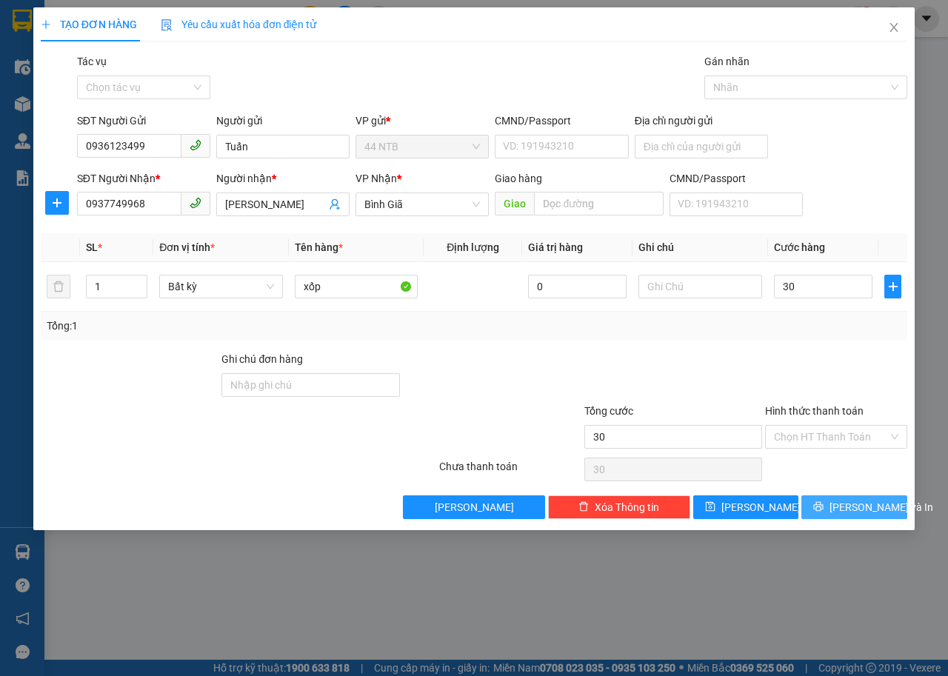
type input "30.000"
click at [861, 497] on button "[PERSON_NAME] và In" at bounding box center [854, 508] width 106 height 24
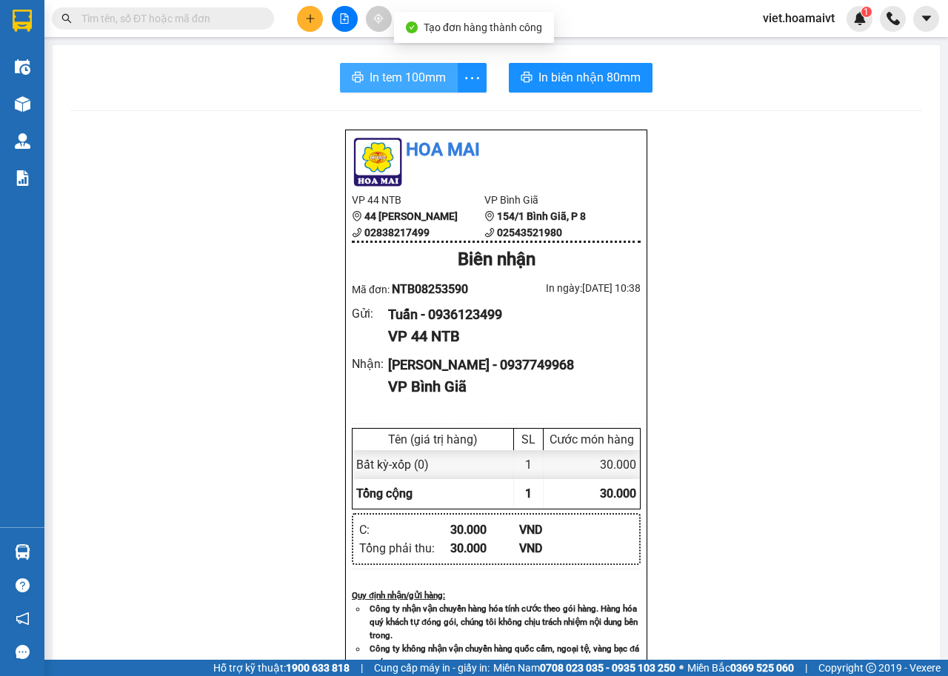
click at [404, 82] on span "In tem 100mm" at bounding box center [408, 77] width 76 height 19
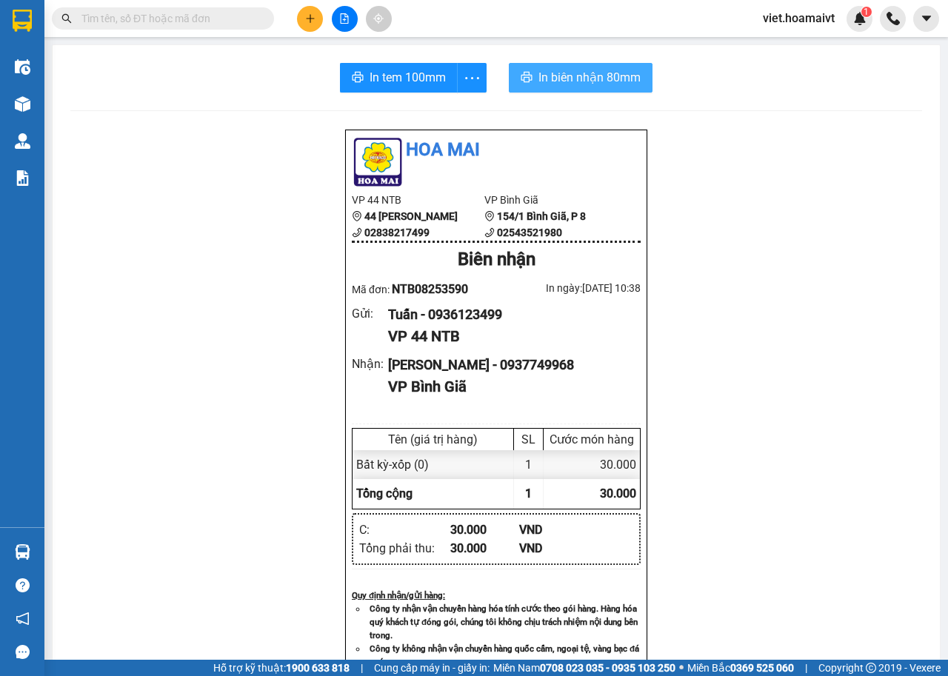
click at [522, 90] on button "In biên nhận 80mm" at bounding box center [581, 78] width 144 height 30
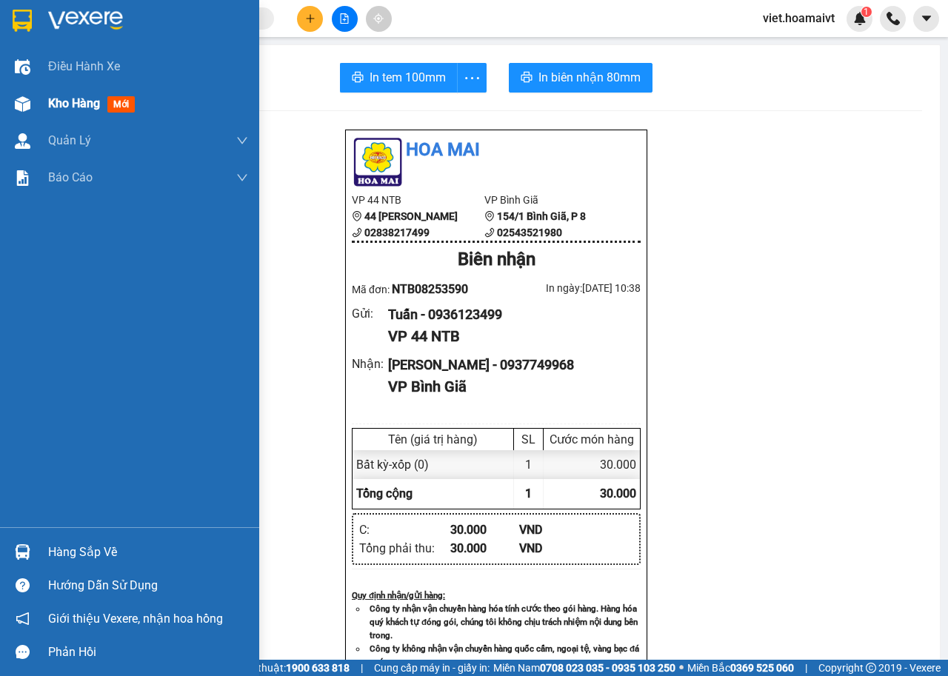
drag, startPoint x: 67, startPoint y: 104, endPoint x: 85, endPoint y: 105, distance: 17.8
click at [67, 105] on span "Kho hàng" at bounding box center [74, 103] width 52 height 14
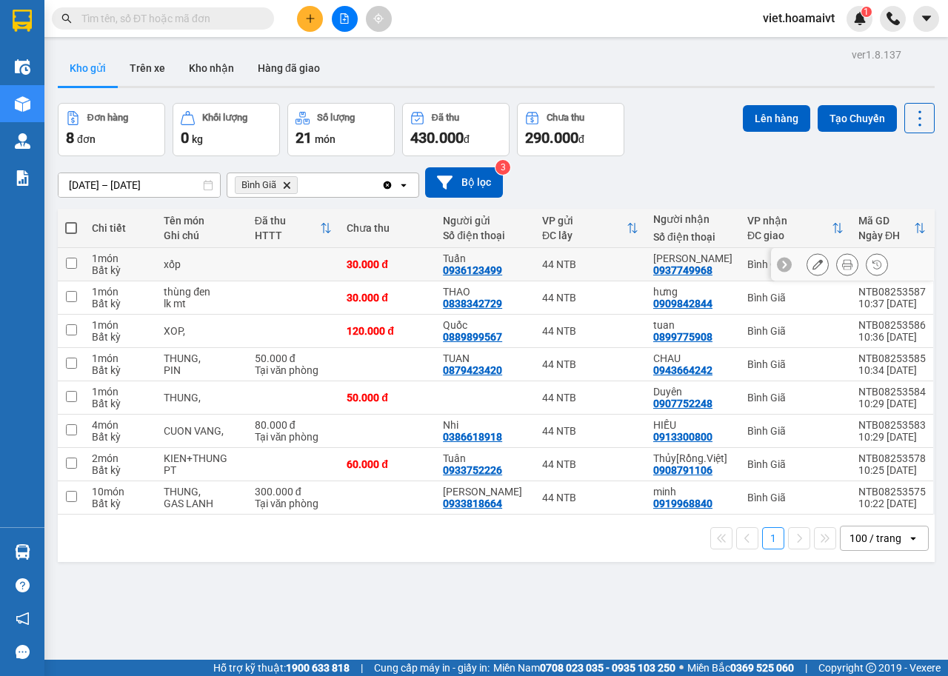
click at [807, 262] on button at bounding box center [817, 265] width 21 height 26
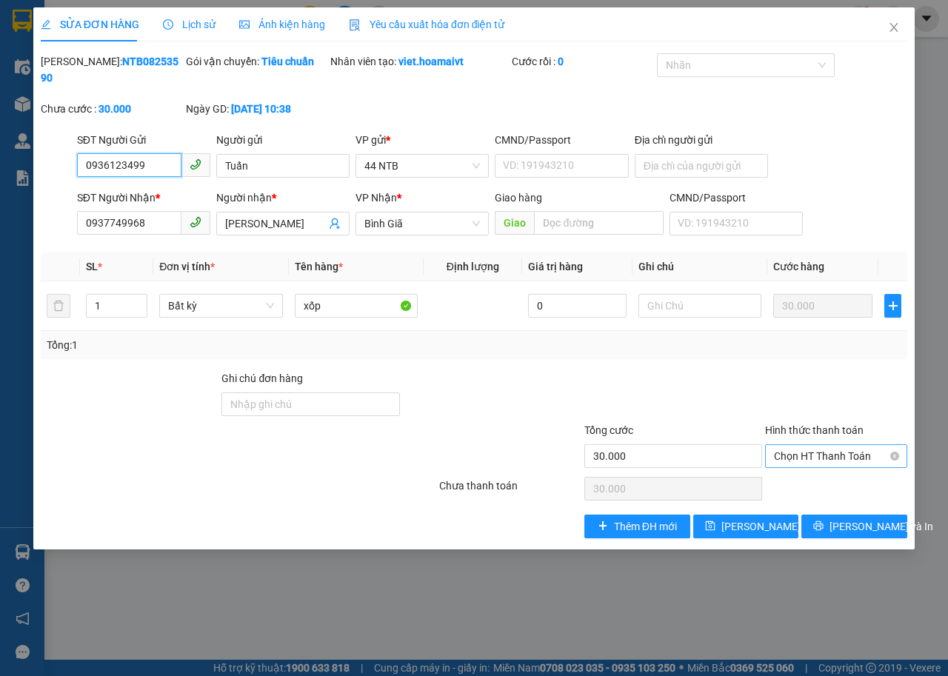
click at [845, 454] on span "Chọn HT Thanh Toán" at bounding box center [836, 456] width 124 height 22
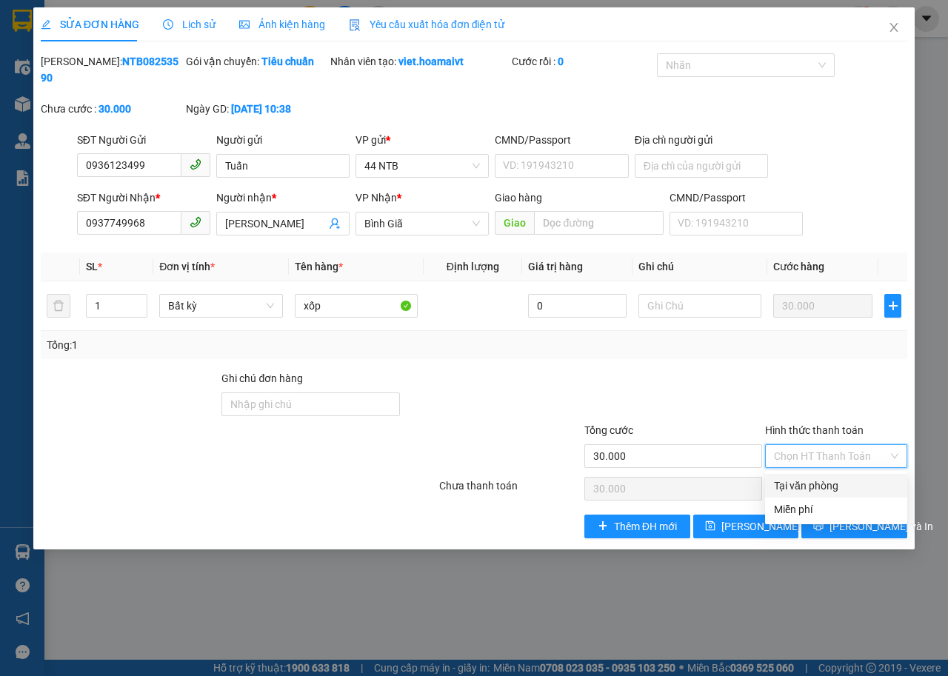
click at [843, 492] on div "Tại văn phòng" at bounding box center [836, 486] width 124 height 16
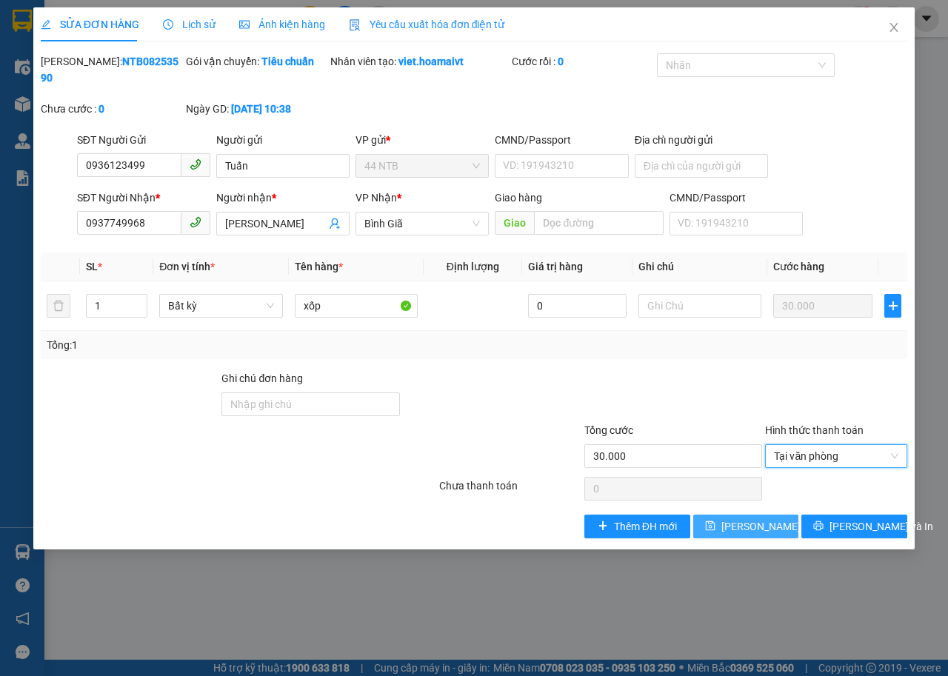
click at [771, 530] on span "[PERSON_NAME] thay đổi" at bounding box center [780, 527] width 119 height 16
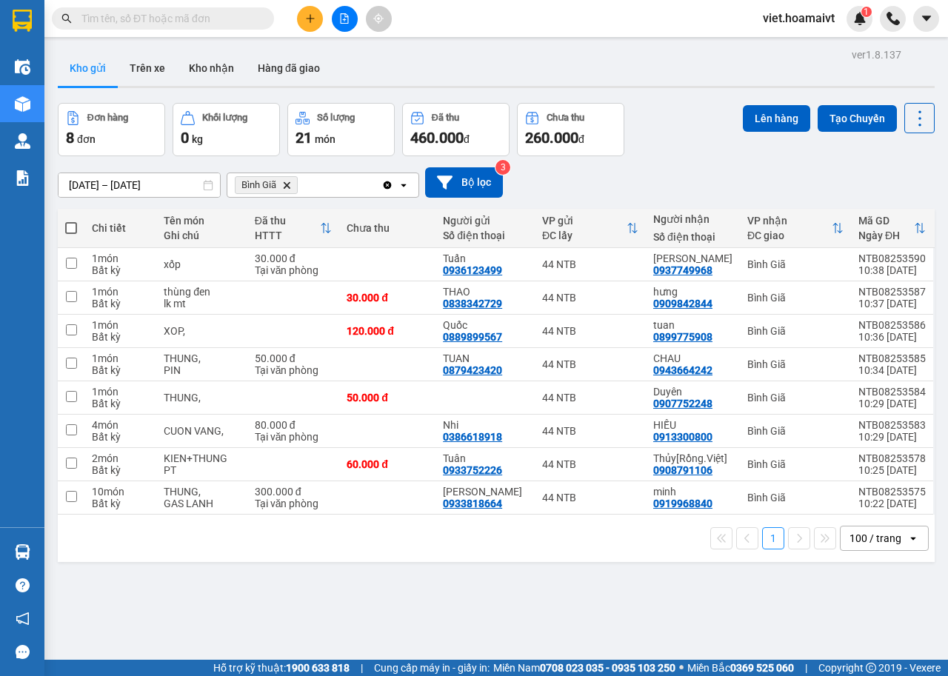
click at [236, 21] on input "text" at bounding box center [168, 18] width 175 height 16
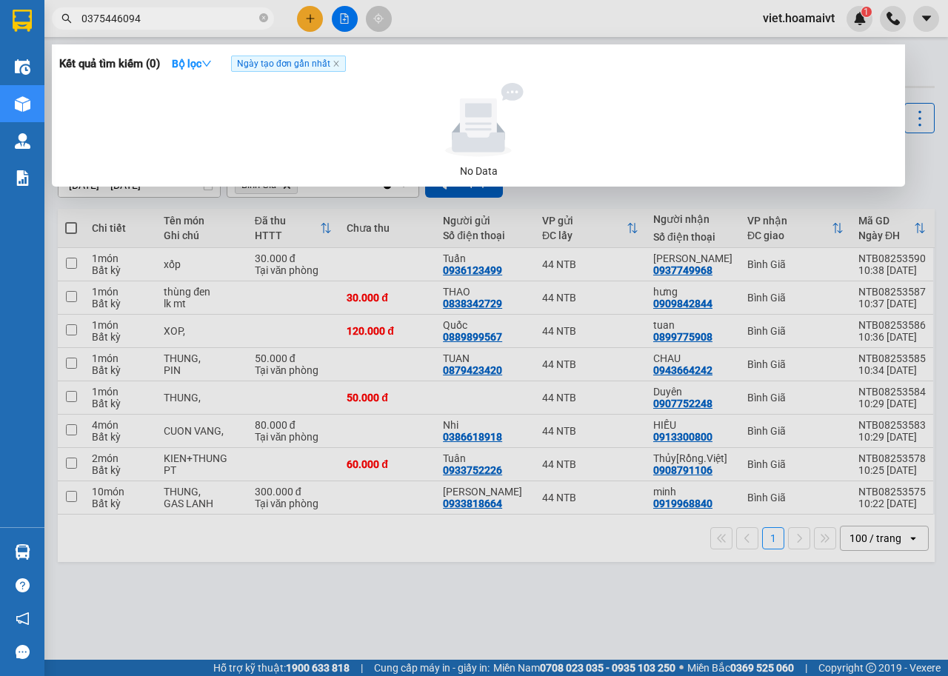
type input "0375446094"
click at [406, 258] on div at bounding box center [474, 338] width 948 height 676
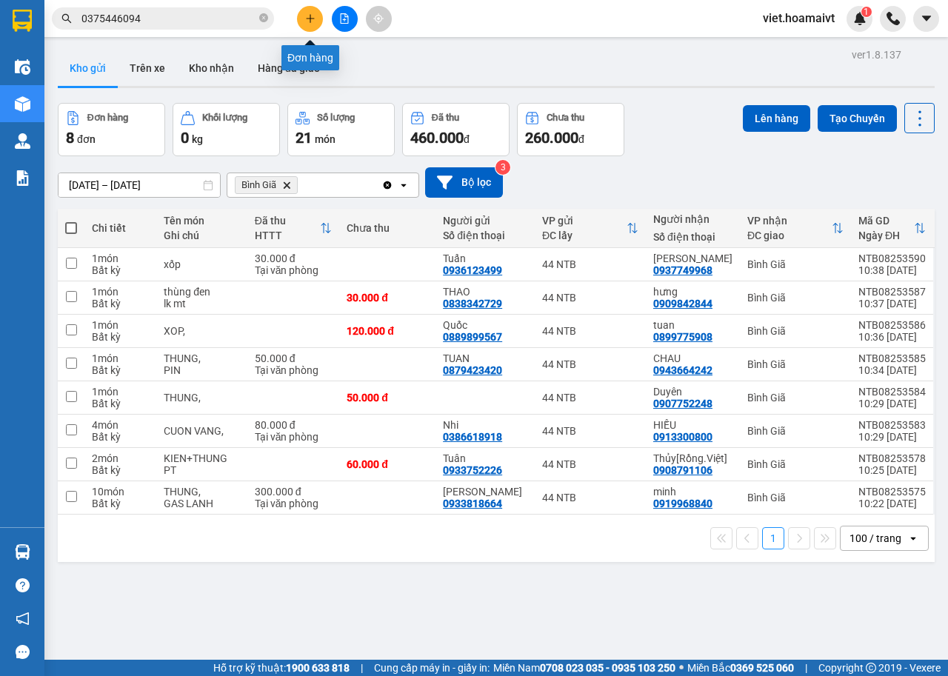
click at [315, 19] on button at bounding box center [310, 19] width 26 height 26
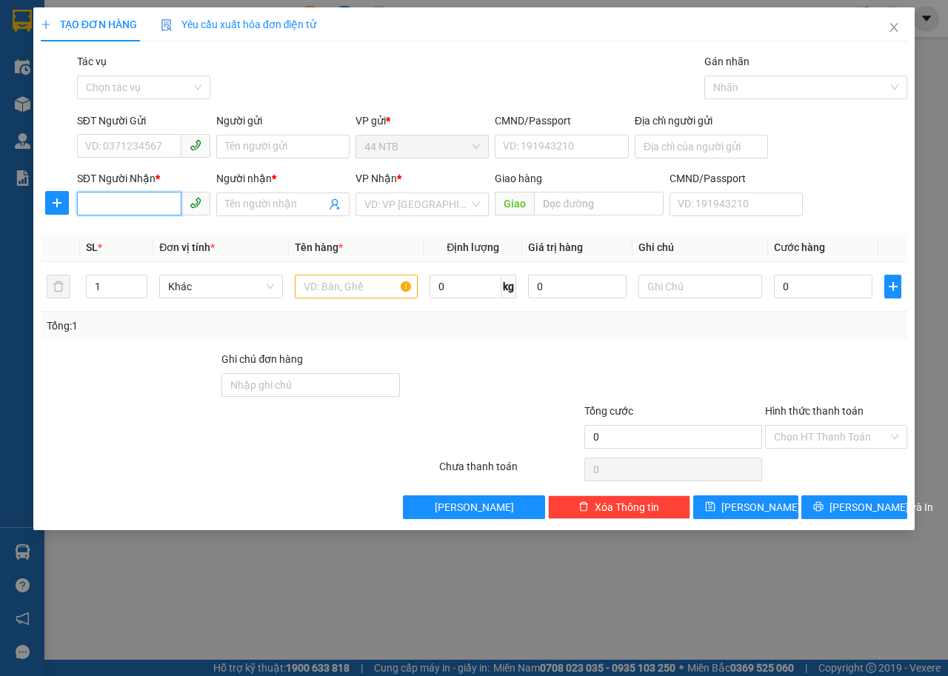
click at [132, 198] on input "SĐT Người Nhận *" at bounding box center [129, 204] width 104 height 24
type input "0826536373"
click at [264, 199] on input "Người nhận *" at bounding box center [275, 204] width 101 height 16
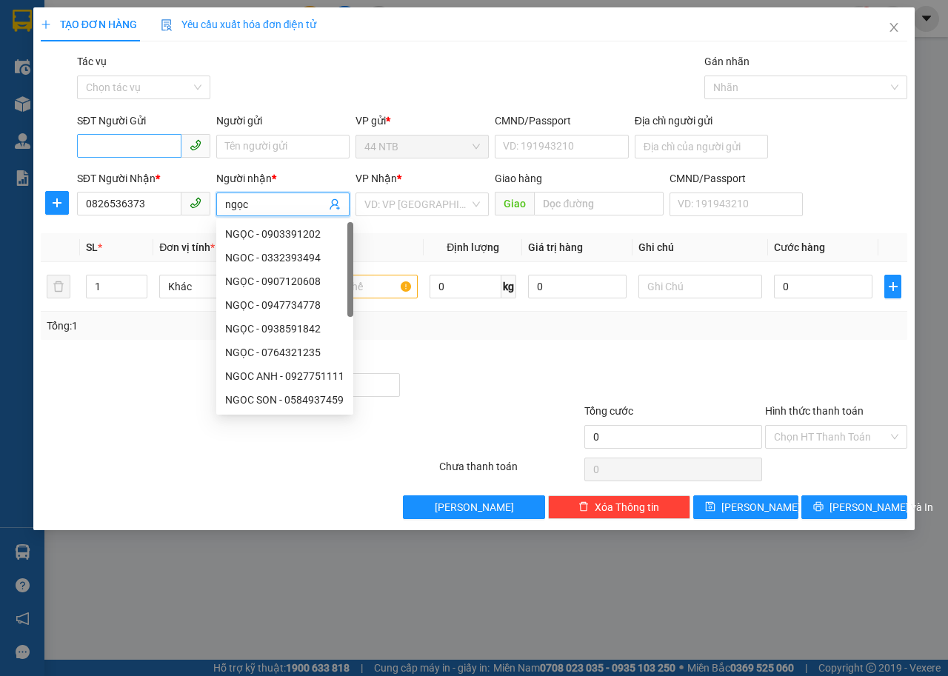
type input "ngọc"
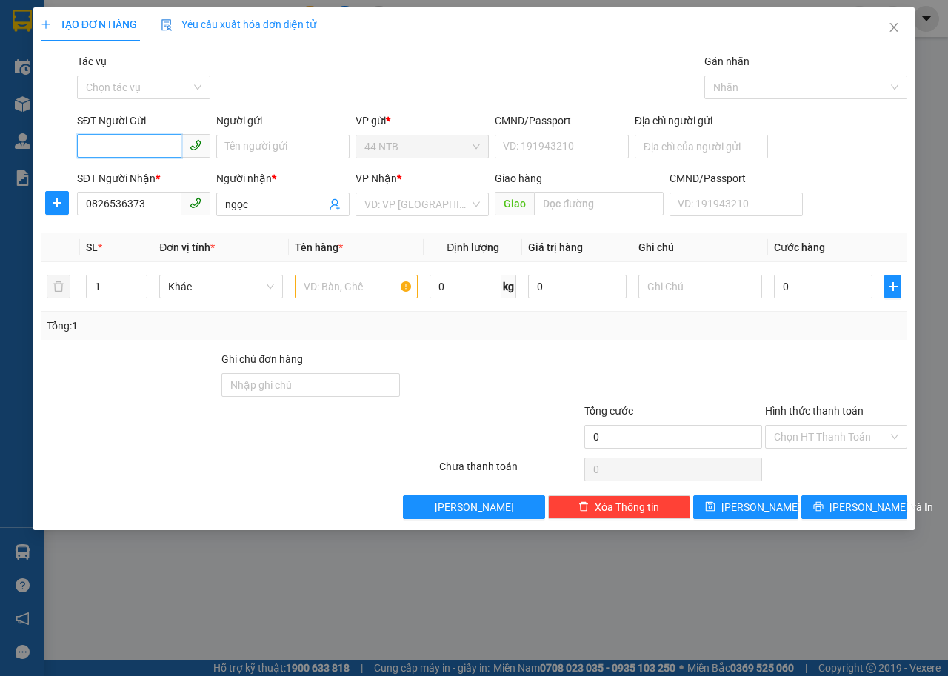
click at [128, 144] on input "SĐT Người Gửi" at bounding box center [129, 146] width 104 height 24
type input "0708216868"
click at [183, 178] on div "0708216868 - TÂM" at bounding box center [144, 176] width 116 height 16
type input "TÂM"
type input "SUNSHINE CITY,PHÚ THUẬN Q7"
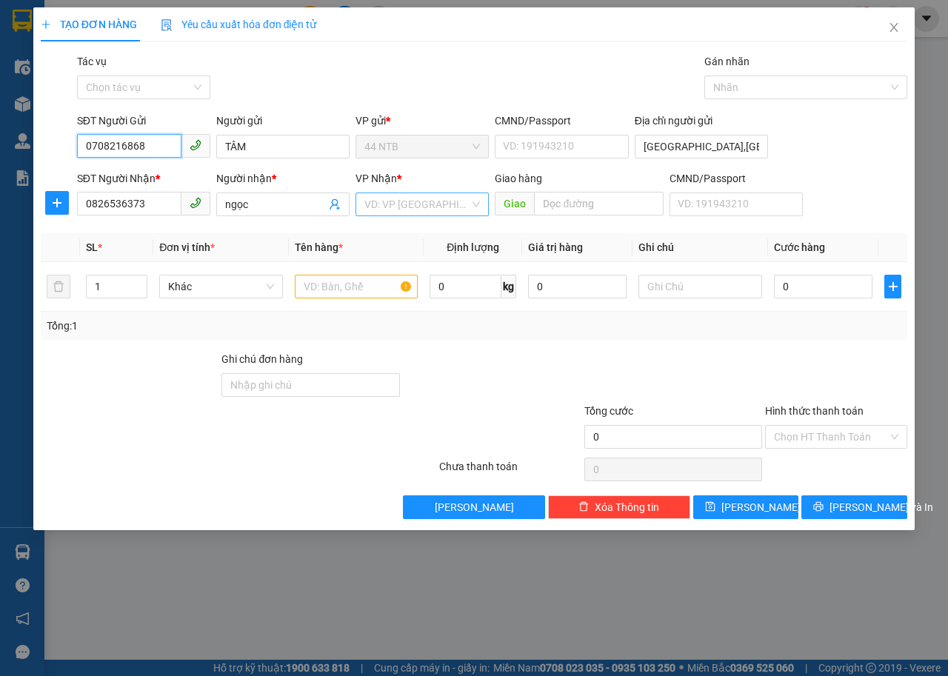
type input "0708216868"
click at [404, 193] on input "search" at bounding box center [416, 204] width 105 height 22
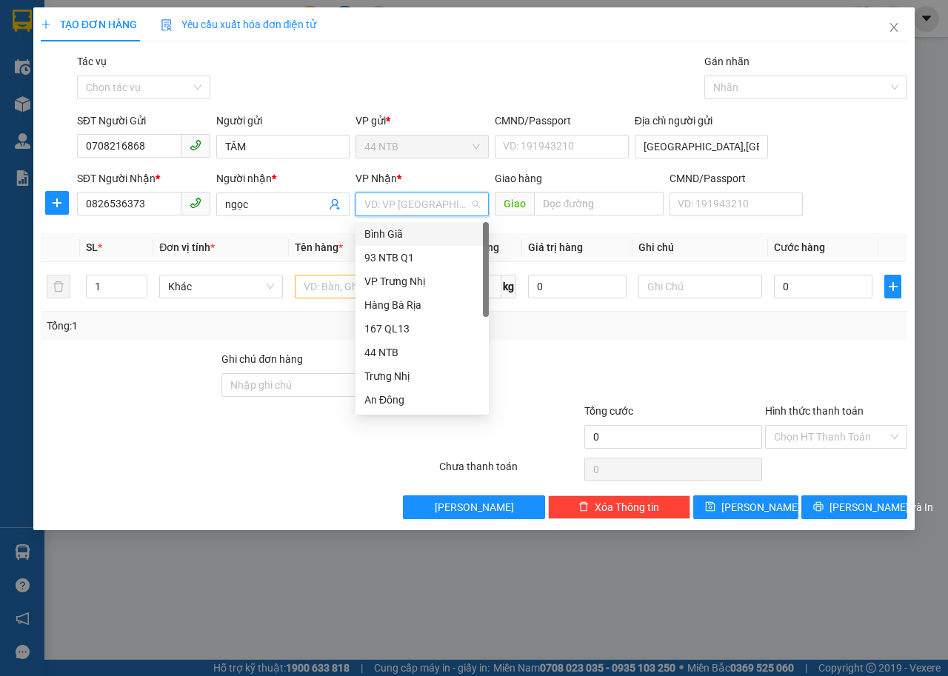
click at [404, 228] on div "Bình Giã" at bounding box center [422, 234] width 116 height 16
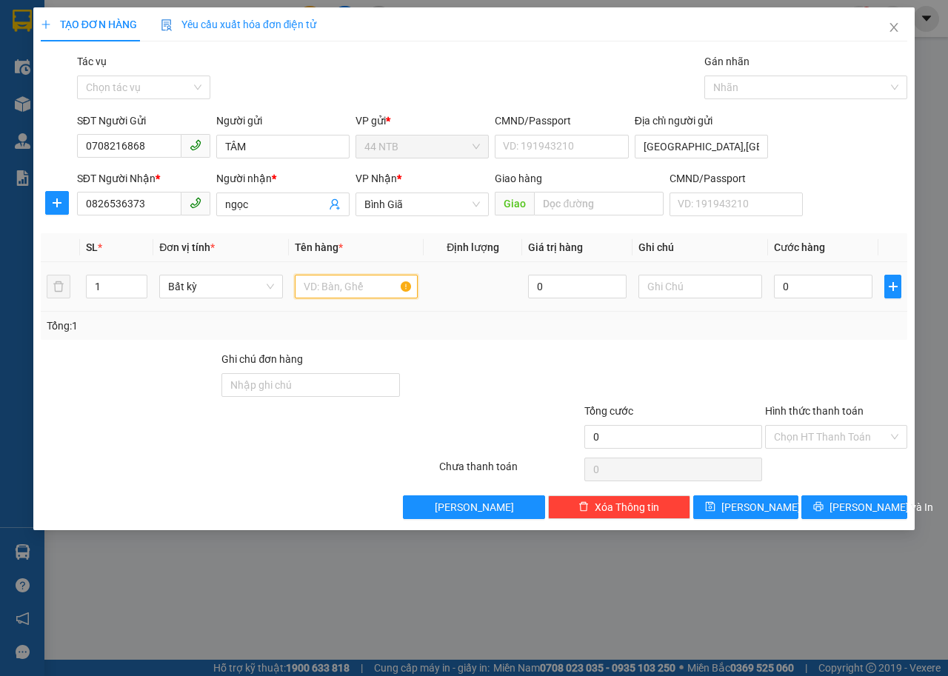
click at [340, 289] on input "text" at bounding box center [357, 287] width 124 height 24
type input "gói hồng"
type input "bánh trung"
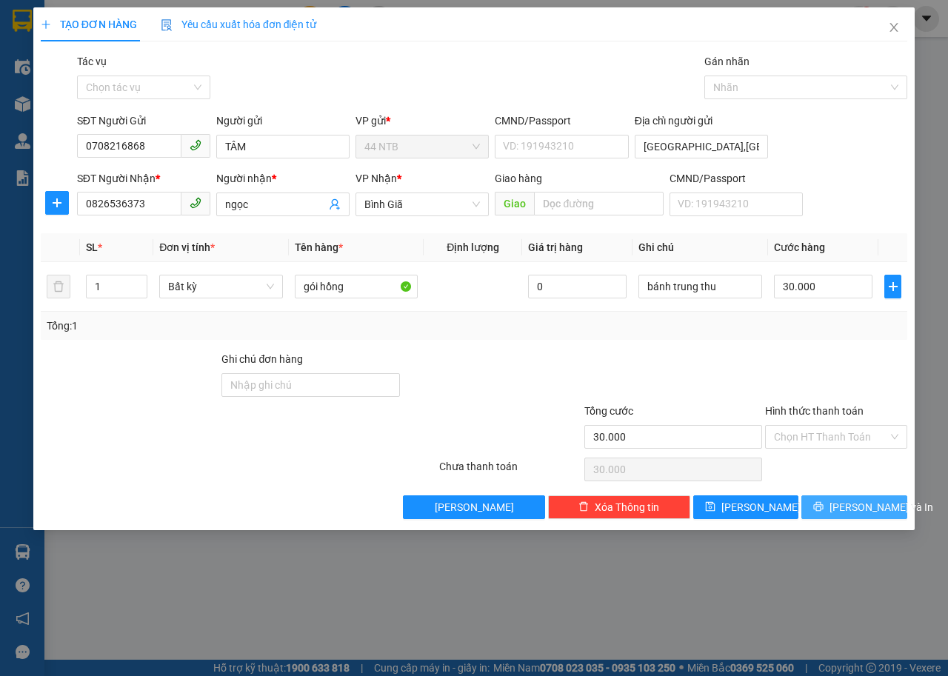
click at [844, 506] on span "[PERSON_NAME] và In" at bounding box center [882, 507] width 104 height 16
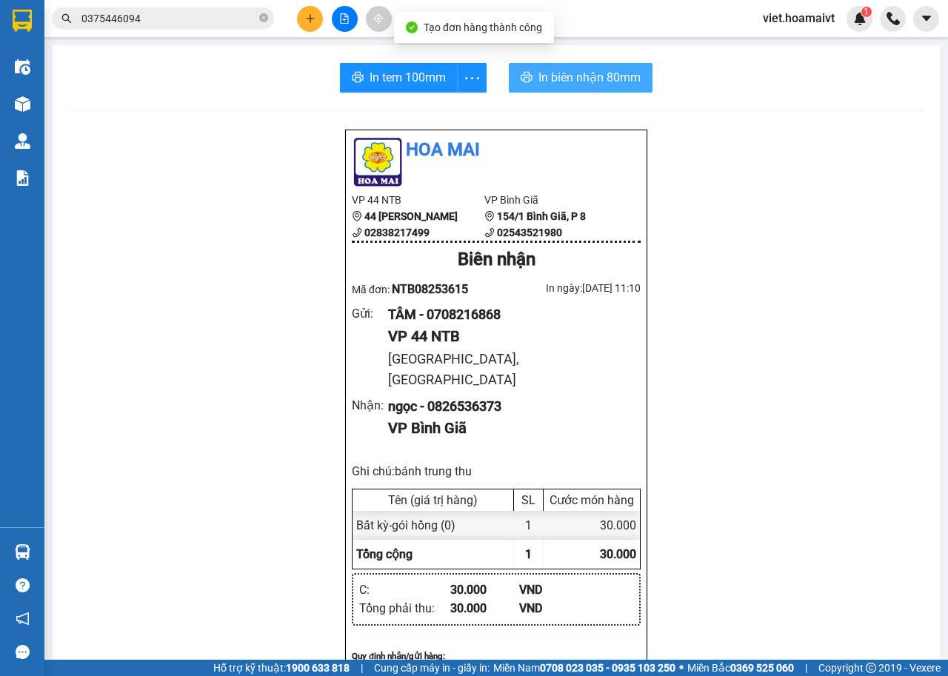
click at [521, 75] on icon "printer" at bounding box center [527, 77] width 12 height 12
click at [416, 86] on span "In tem 100mm" at bounding box center [408, 77] width 76 height 19
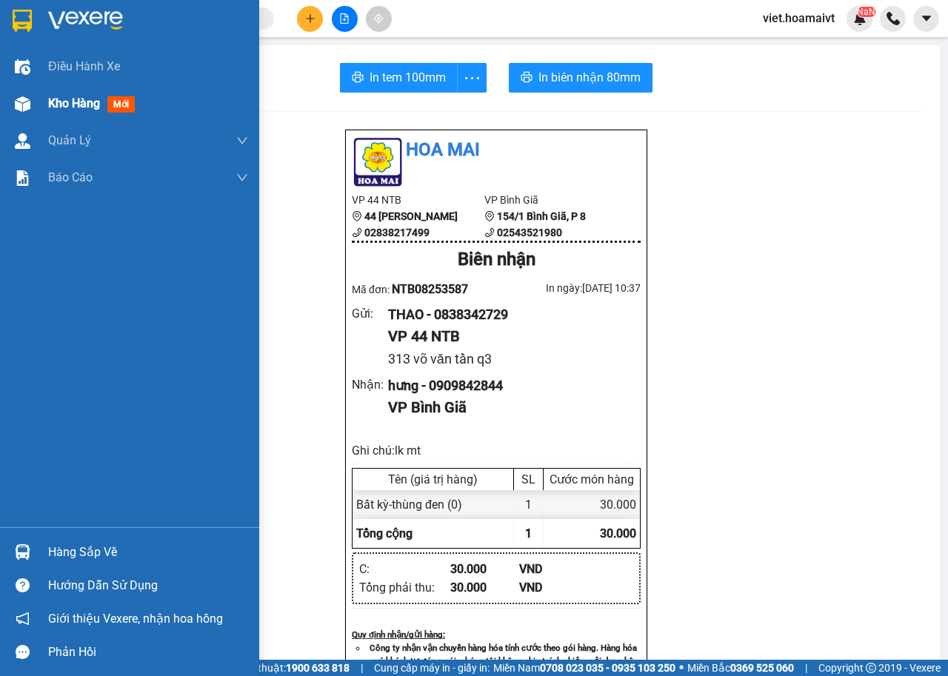
click at [76, 103] on span "Kho hàng" at bounding box center [74, 103] width 52 height 14
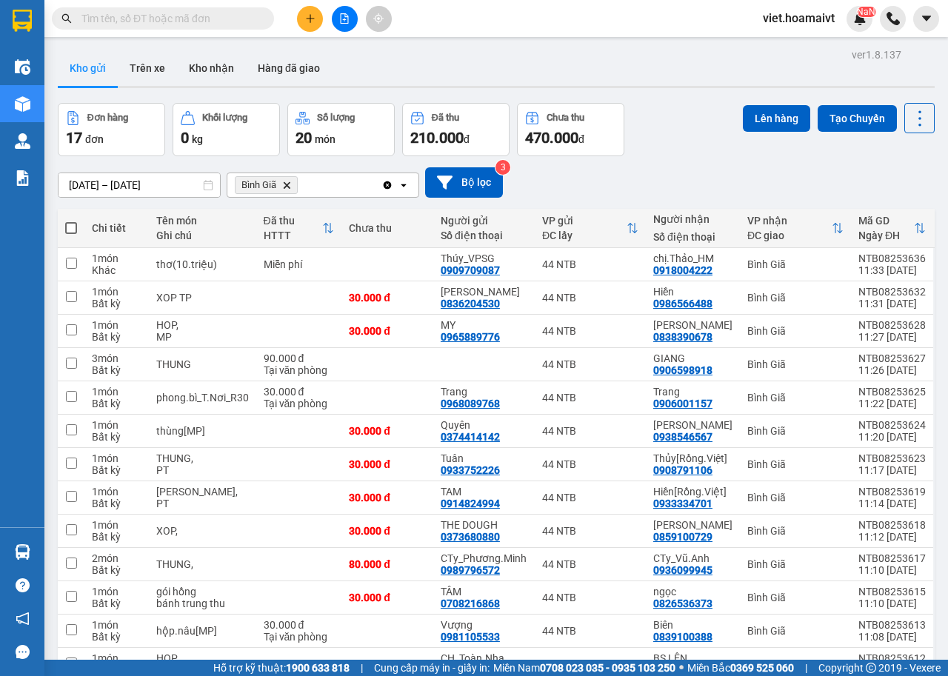
click at [290, 181] on icon "Delete" at bounding box center [286, 185] width 9 height 9
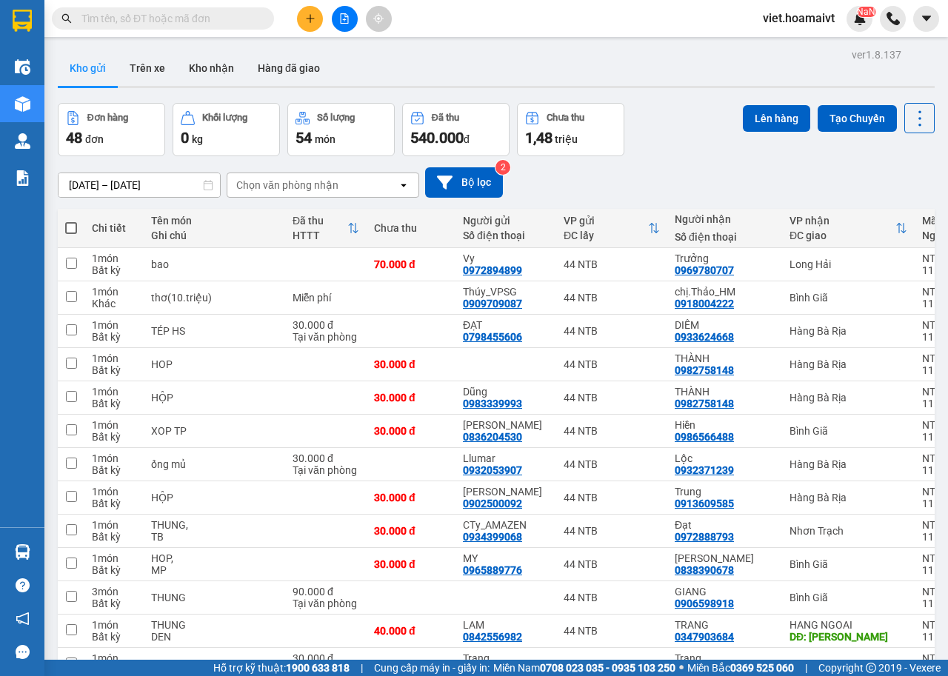
click at [291, 181] on div "Chọn văn phòng nhận" at bounding box center [287, 185] width 102 height 15
click at [807, 366] on button at bounding box center [817, 365] width 21 height 26
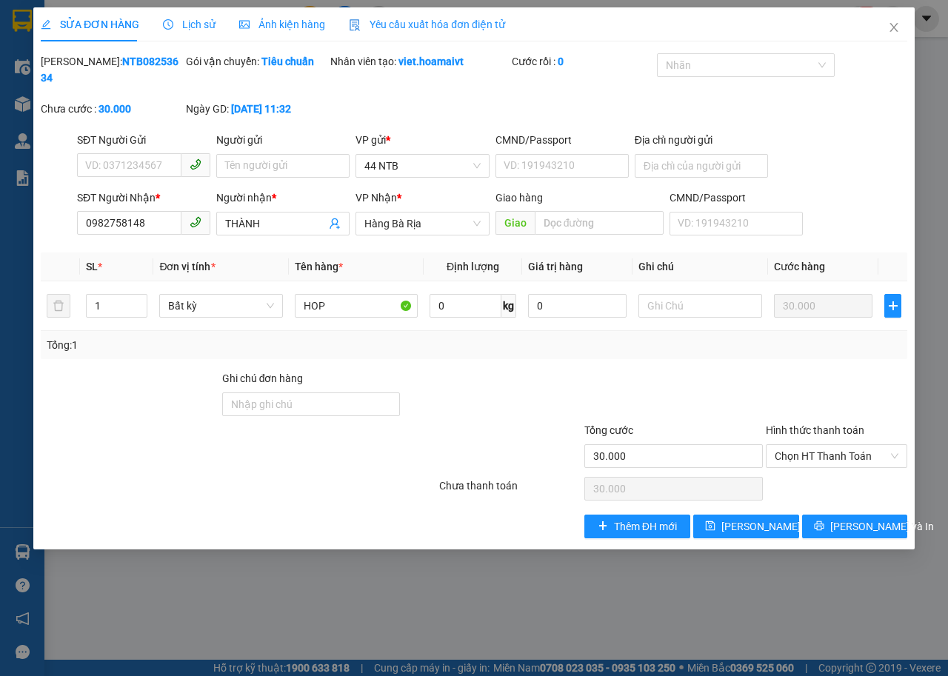
type input "0982758148"
type input "THÀNH"
type input "30.000"
drag, startPoint x: 150, startPoint y: 222, endPoint x: 51, endPoint y: 221, distance: 98.5
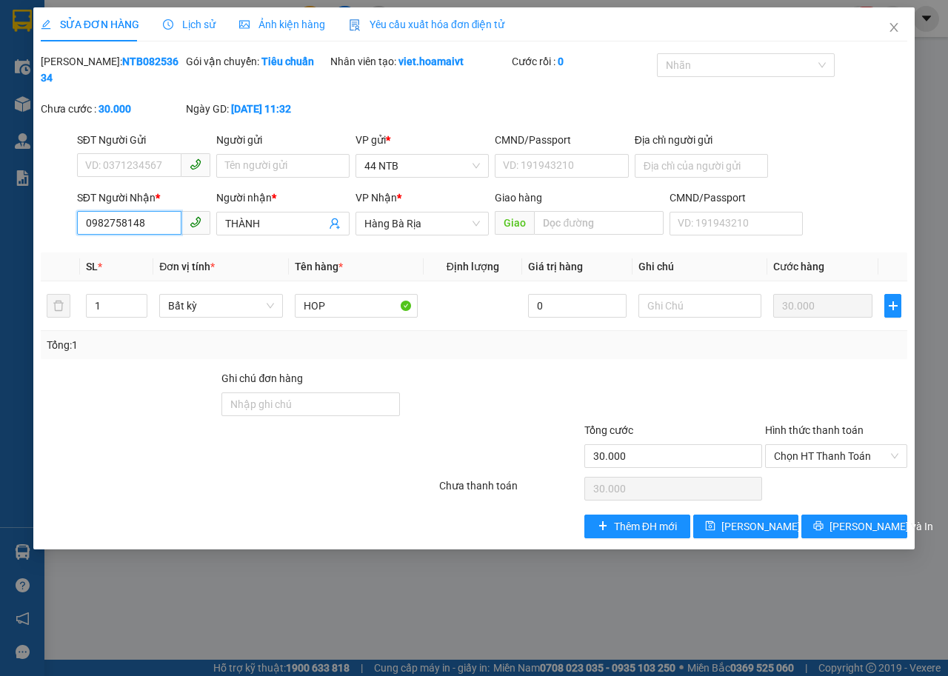
click at [51, 221] on div "SĐT Người Nhận * 0982758148 0982758148 Người nhận * THÀNH VP Nhận * Hàng Bà R…" at bounding box center [474, 216] width 870 height 52
type input "0903631125"
drag, startPoint x: 281, startPoint y: 224, endPoint x: 190, endPoint y: 227, distance: 91.9
click at [190, 227] on div "SĐT Người Nhận * 0903631125 Người nhận * THÀNH THÀNH VP Nhận * Hàng Bà Rịa G…" at bounding box center [492, 216] width 836 height 52
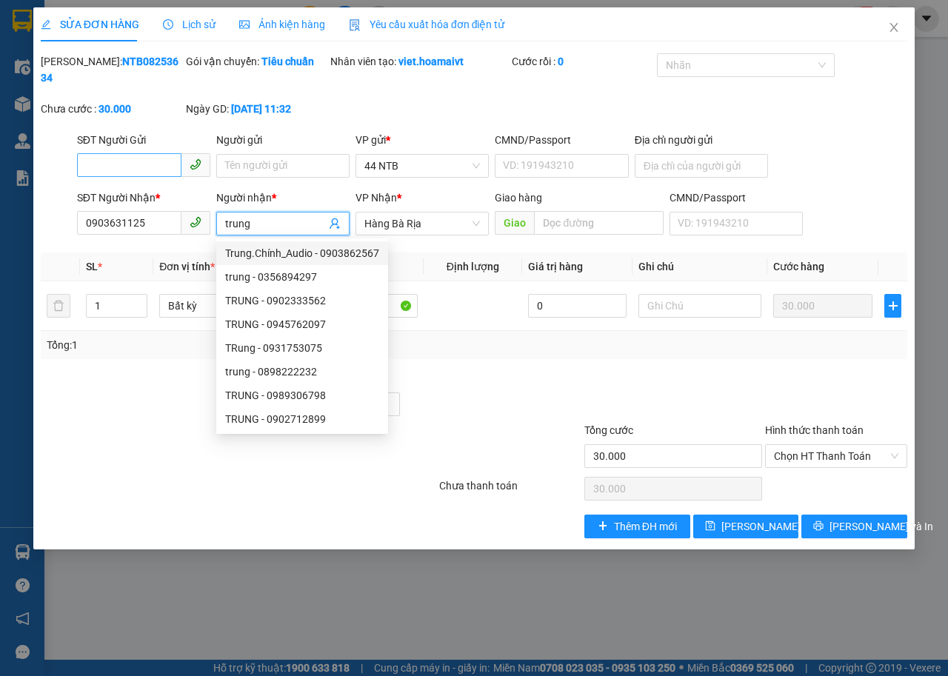
type input "trung"
click at [141, 161] on input "SĐT Người Gửi" at bounding box center [129, 165] width 104 height 24
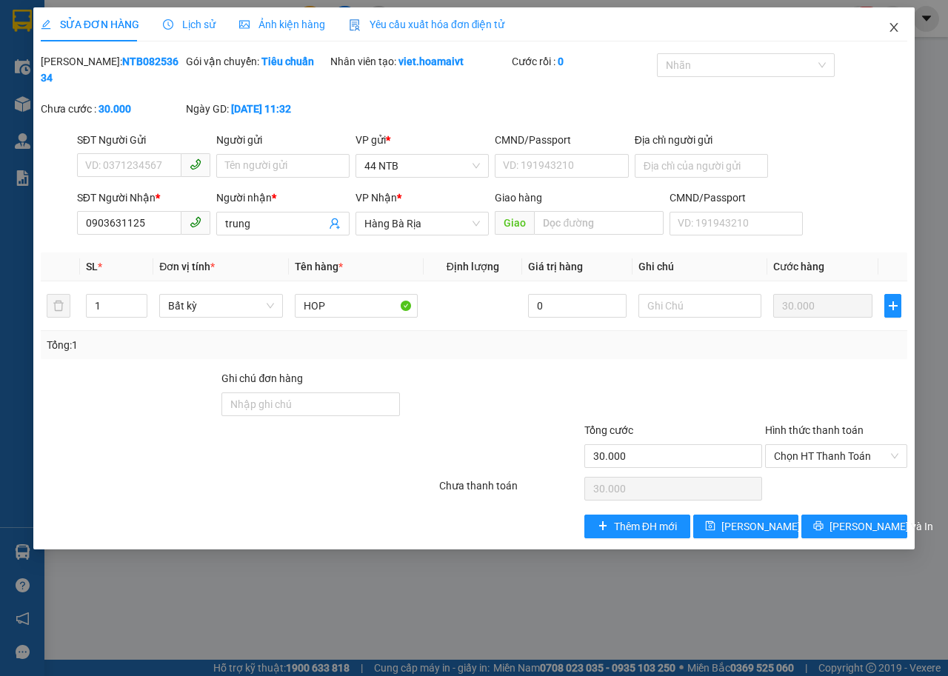
click at [890, 23] on icon "close" at bounding box center [894, 27] width 12 height 12
click at [893, 28] on div at bounding box center [893, 19] width 26 height 26
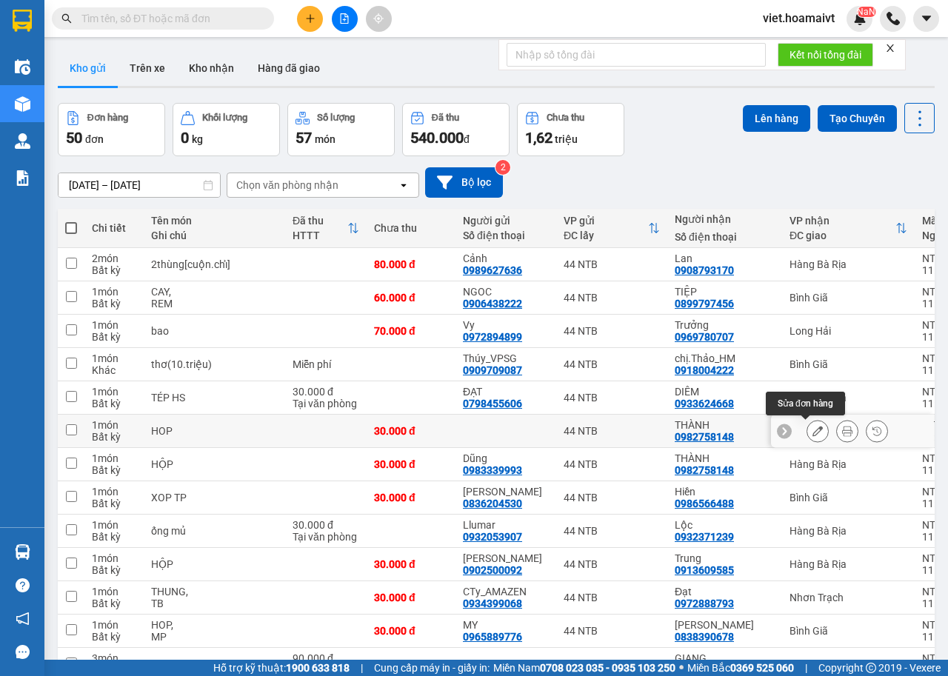
click at [813, 436] on icon at bounding box center [818, 431] width 10 height 10
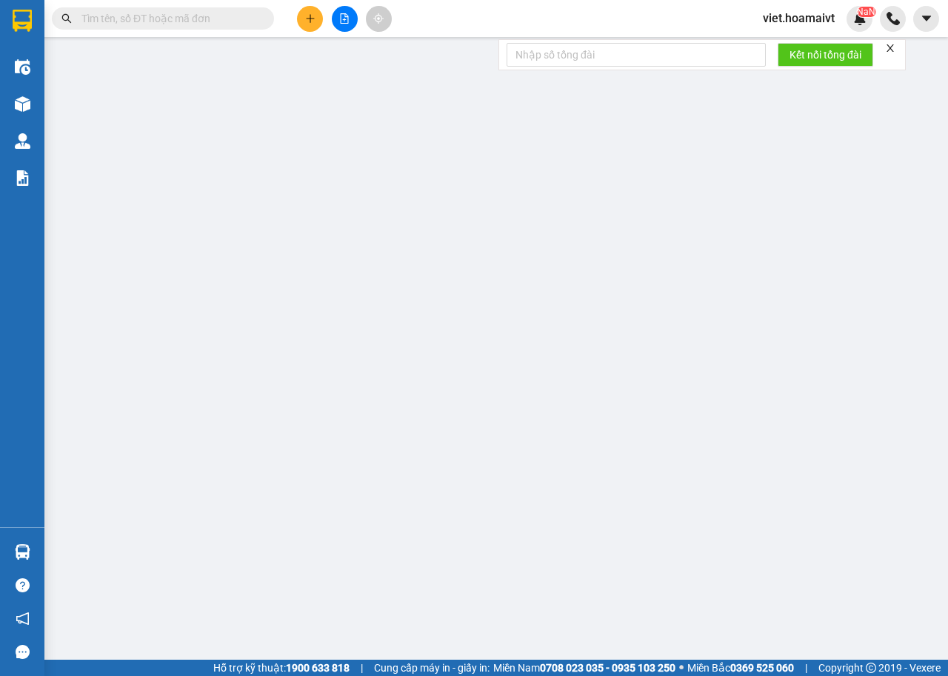
type input "0982758148"
type input "THÀNH"
type input "30.000"
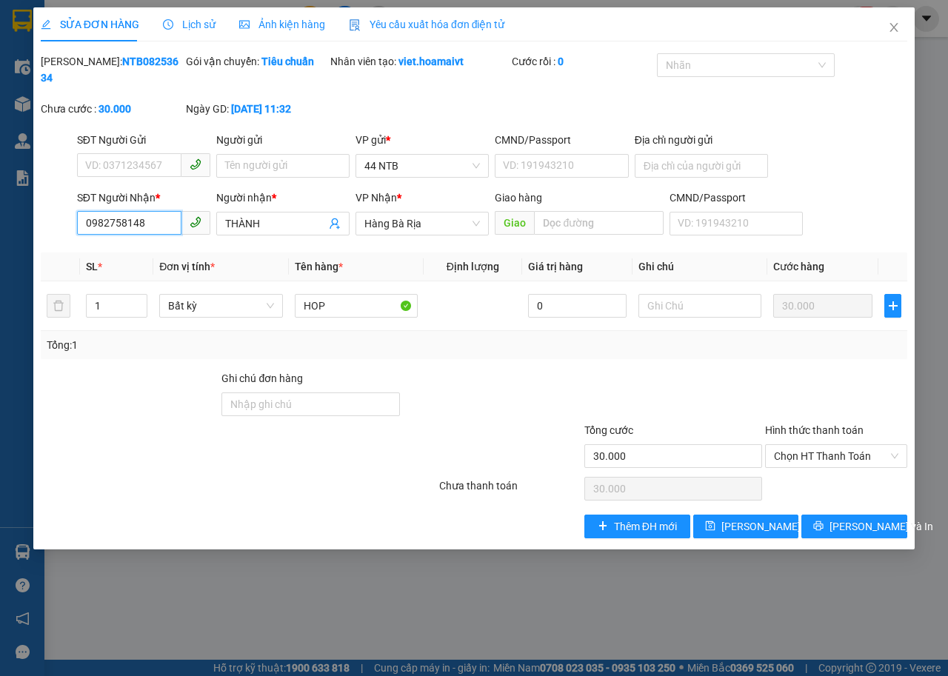
drag, startPoint x: 155, startPoint y: 226, endPoint x: 4, endPoint y: 244, distance: 151.5
click at [4, 244] on div "SỬA ĐƠN HÀNG Lịch sử Ảnh kiện hàng Yêu cầu xuất hóa đơn điện tử Total Paid Fee …" at bounding box center [474, 338] width 948 height 676
type input "0903631125"
drag, startPoint x: 279, startPoint y: 220, endPoint x: 204, endPoint y: 227, distance: 74.4
click at [204, 227] on div "SĐT Người Nhận * 0903631125 Người nhận * THÀNH THÀNH VP Nhận * Hàng Bà Rịa G…" at bounding box center [492, 216] width 836 height 52
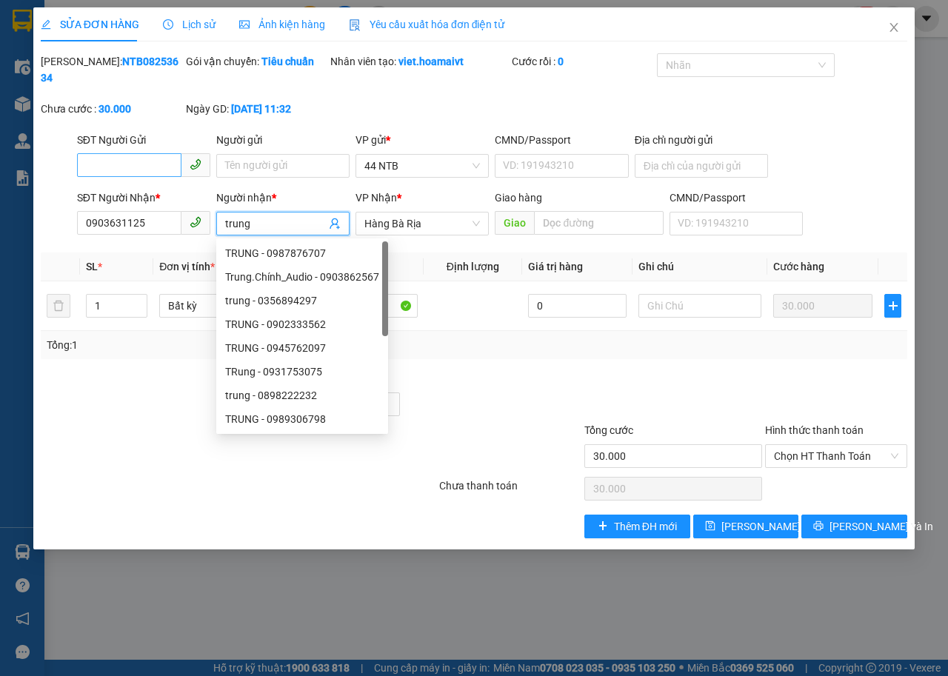
type input "trung"
click at [110, 161] on input "SĐT Người Gửi" at bounding box center [129, 165] width 104 height 24
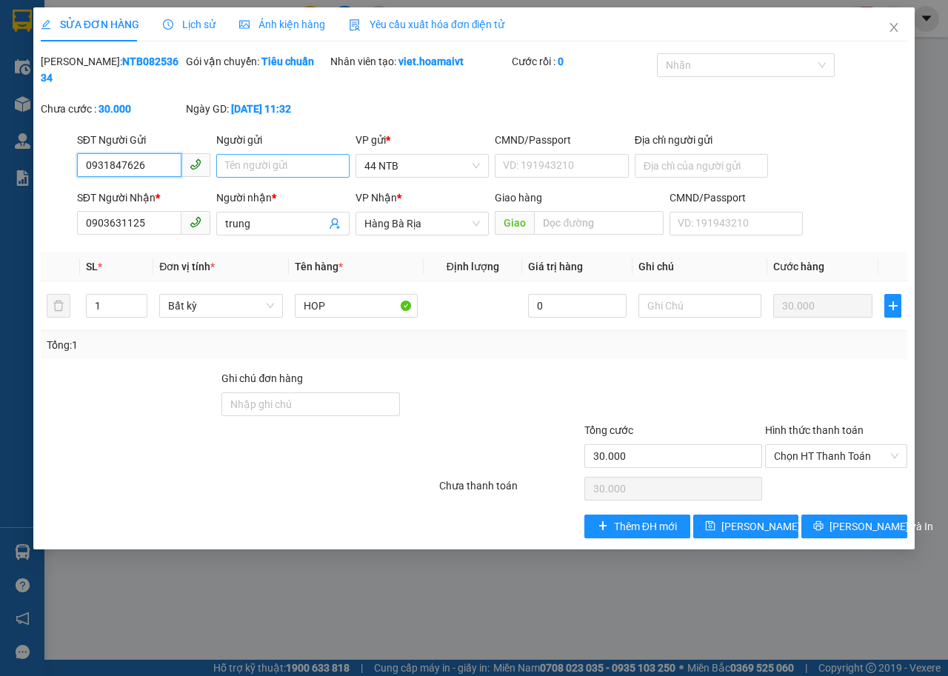
type input "0931847626"
click input "Người gửi"
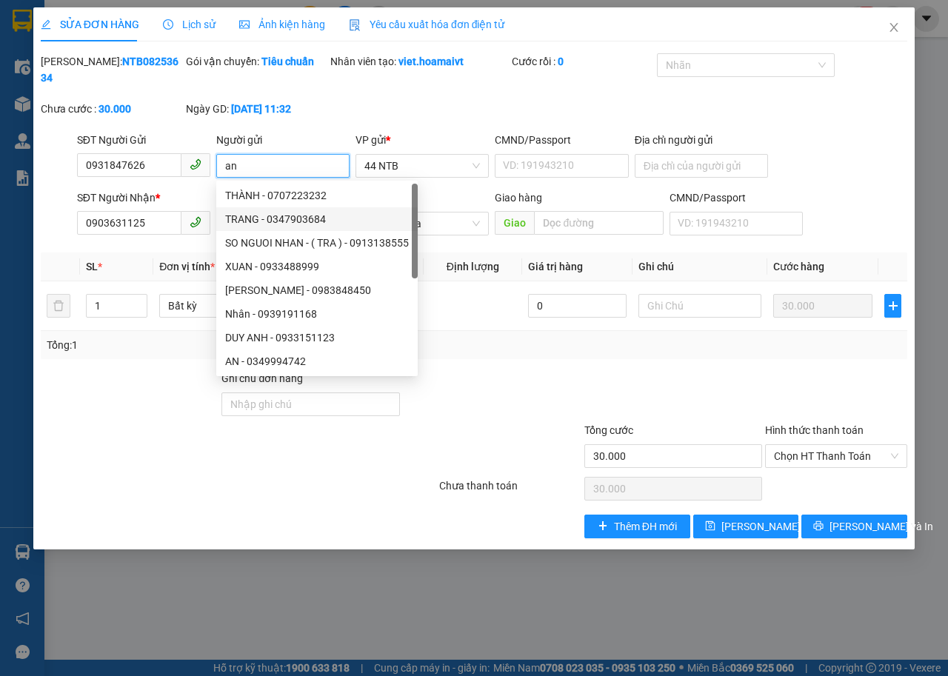
type input "an"
click div "Tổng: 1"
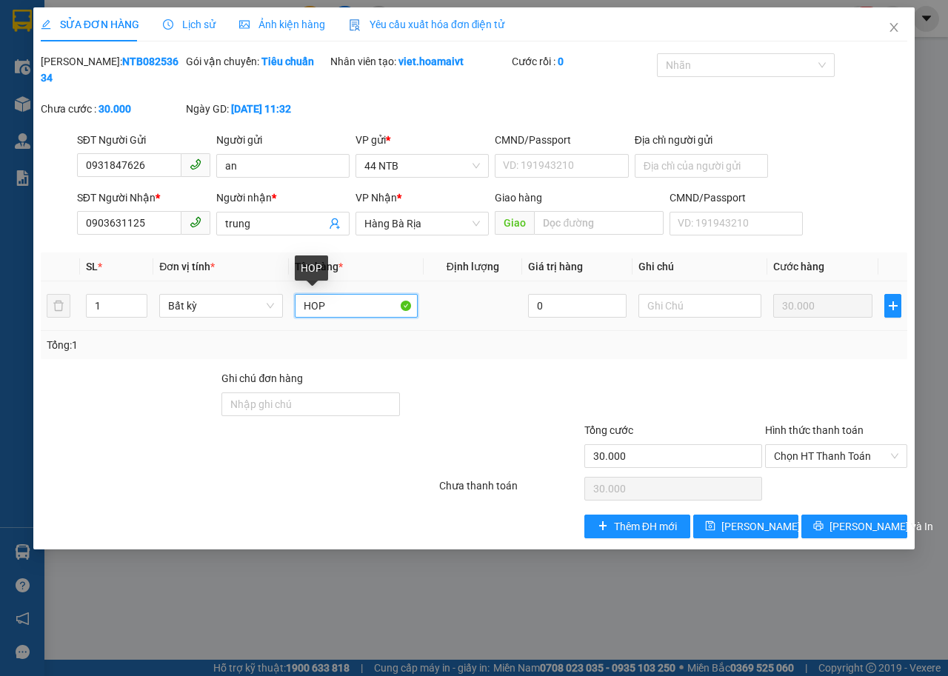
drag, startPoint x: 360, startPoint y: 304, endPoint x: 254, endPoint y: 320, distance: 107.2
click tr "1 Bất kỳ HOP 0 30.000"
type input "thùng"
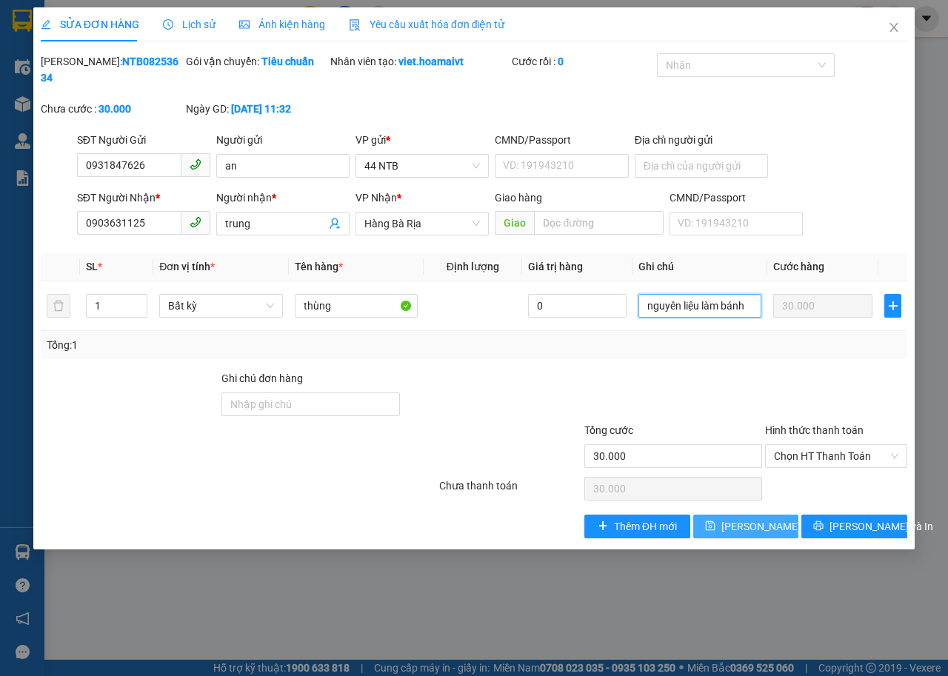
type input "nguyên liệu làm bánh"
click span "[PERSON_NAME] thay đổi"
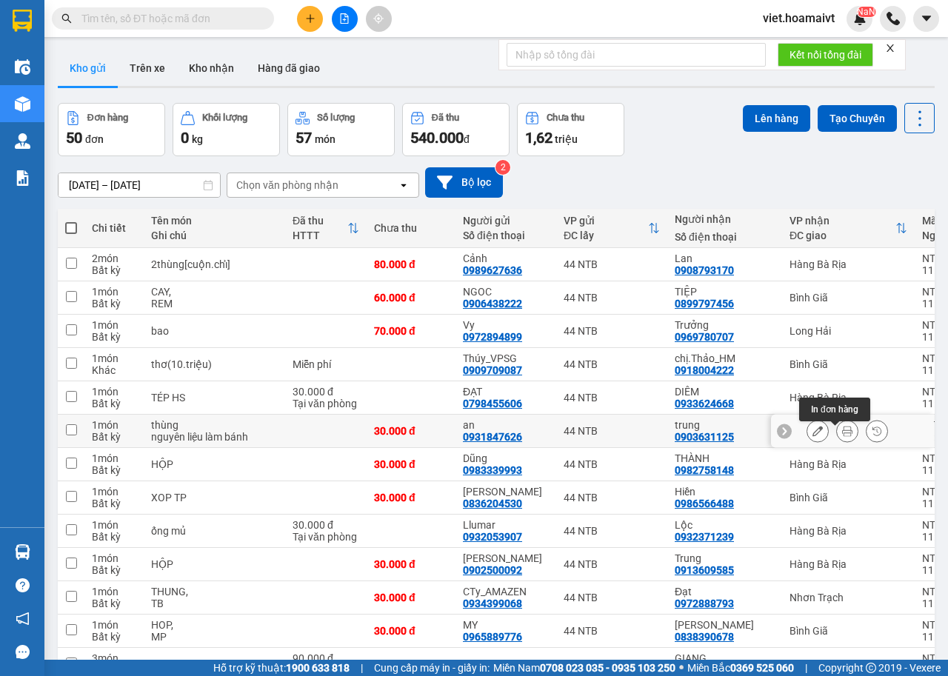
click button
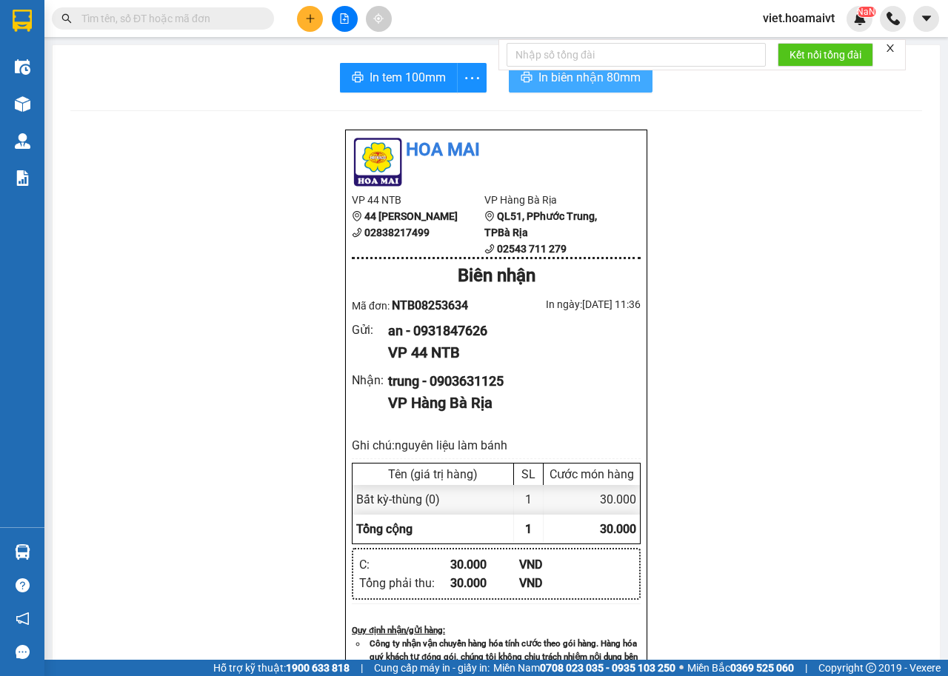
click span "In biên nhận 80mm"
click span "In tem 100mm"
